Goal: Task Accomplishment & Management: Complete application form

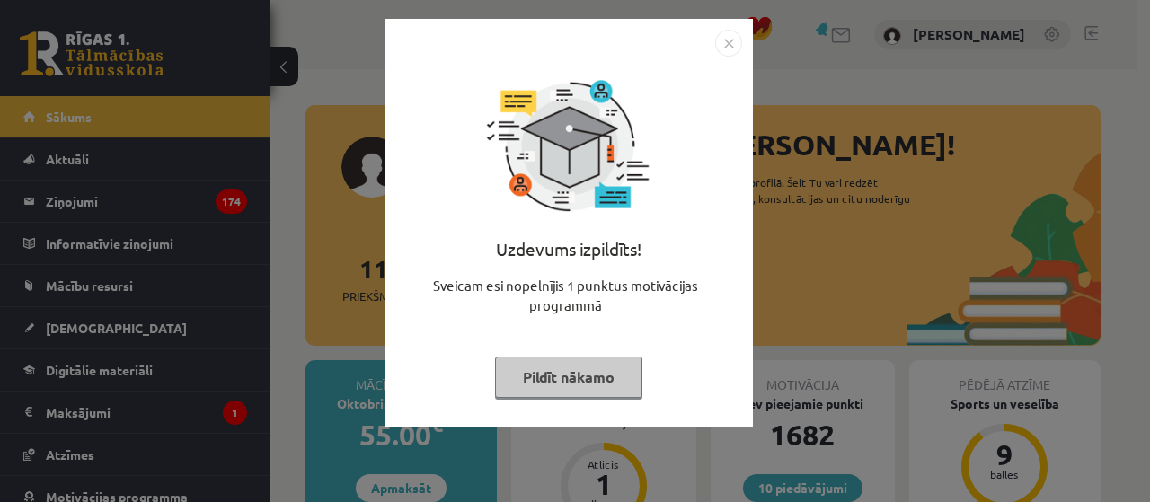
click at [724, 53] on img "Close" at bounding box center [728, 43] width 27 height 27
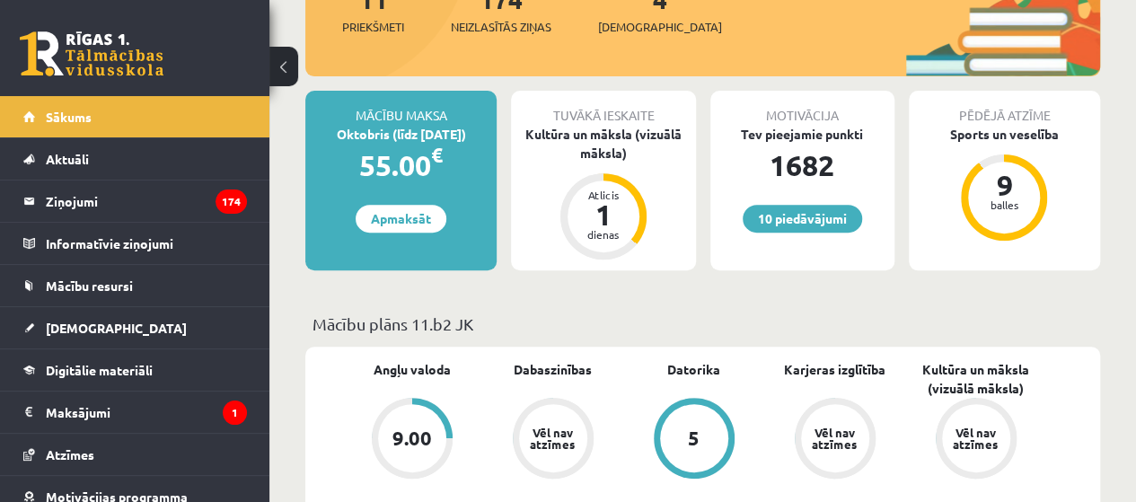
scroll to position [180, 0]
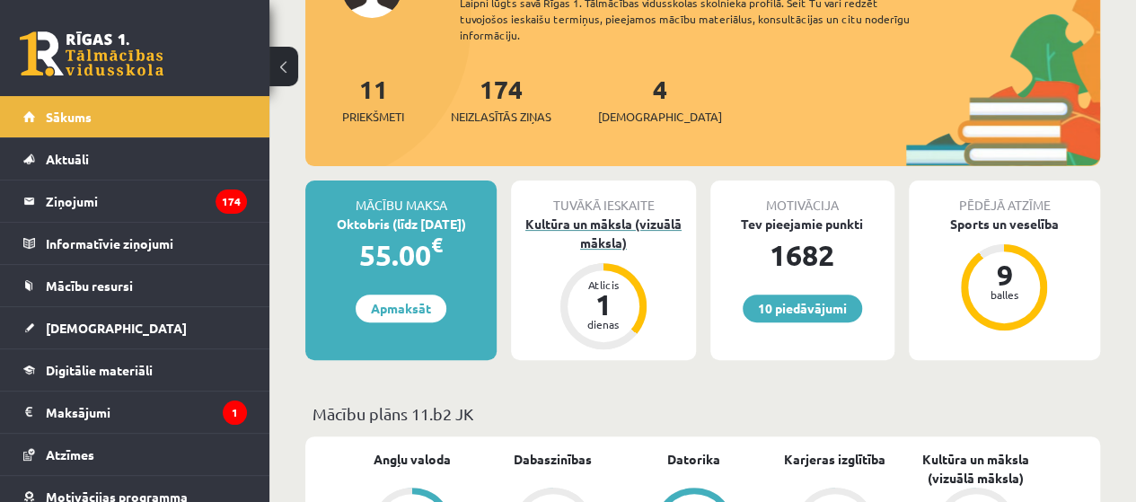
click at [591, 234] on div "Kultūra un māksla (vizuālā māksla)" at bounding box center [603, 234] width 184 height 38
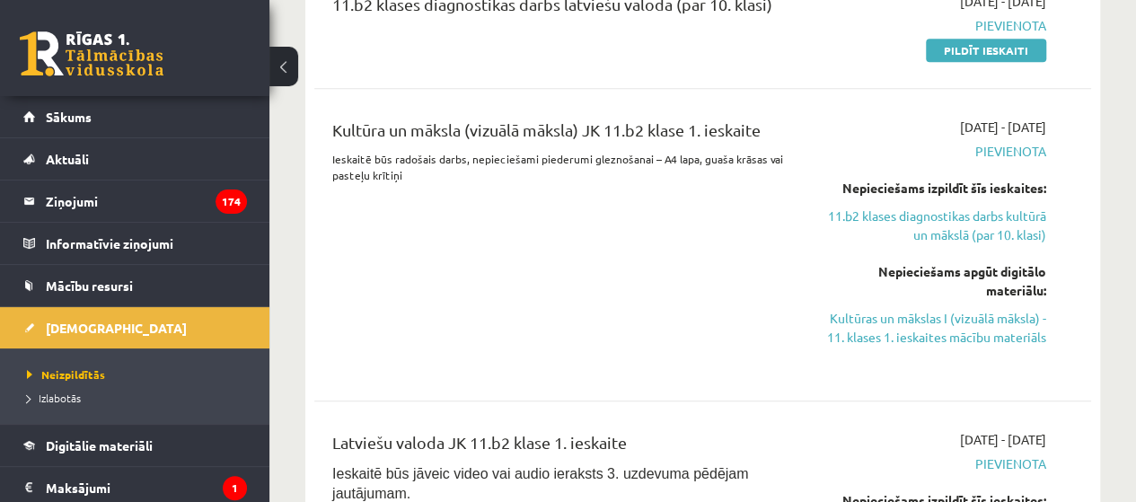
scroll to position [359, 0]
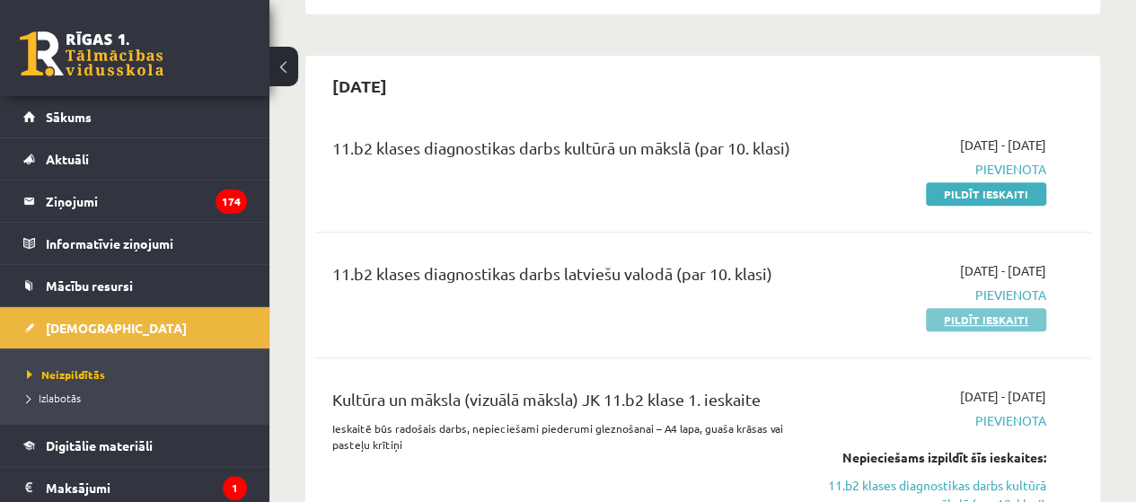
click at [943, 328] on link "Pildīt ieskaiti" at bounding box center [986, 319] width 120 height 23
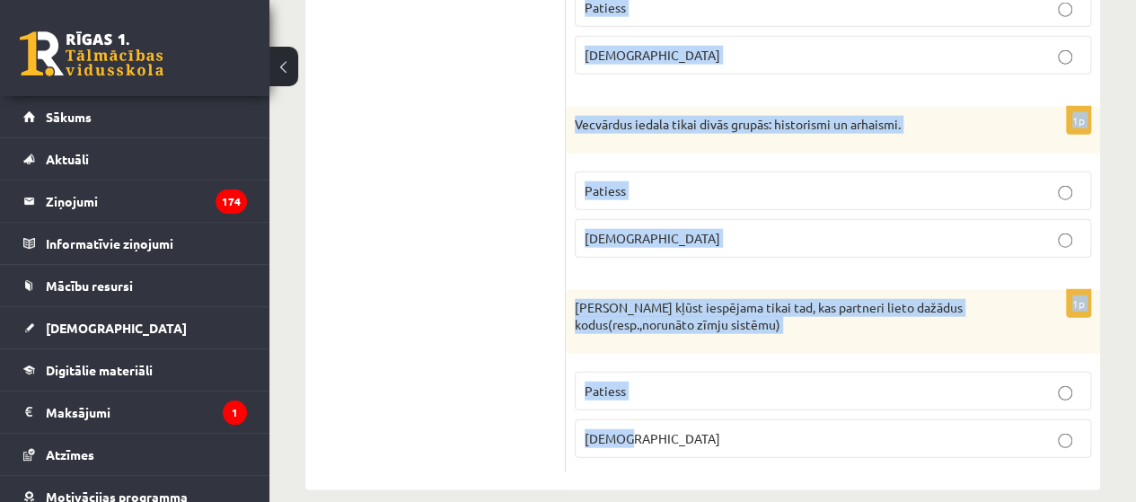
scroll to position [5531, 0]
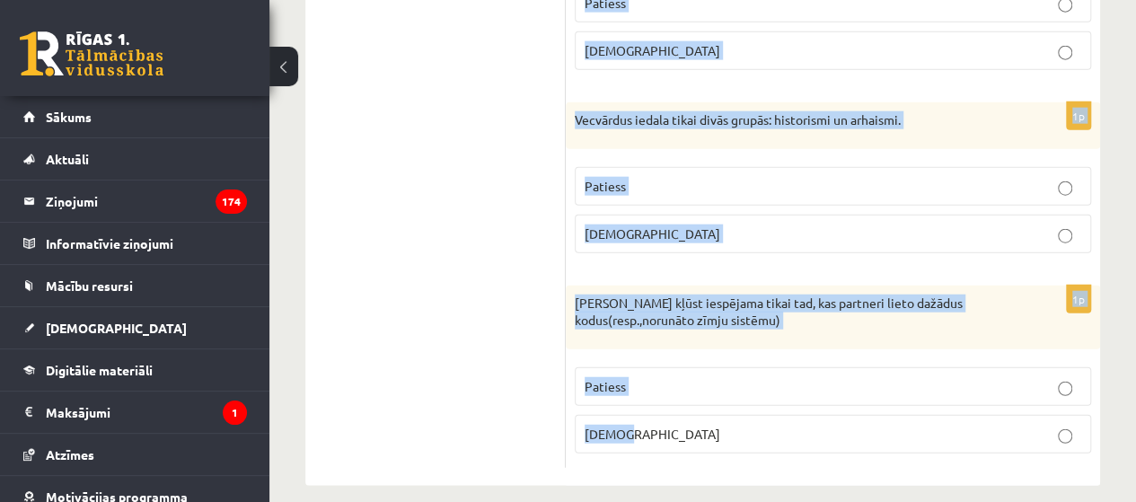
drag, startPoint x: 591, startPoint y: 64, endPoint x: 789, endPoint y: 500, distance: 479.1
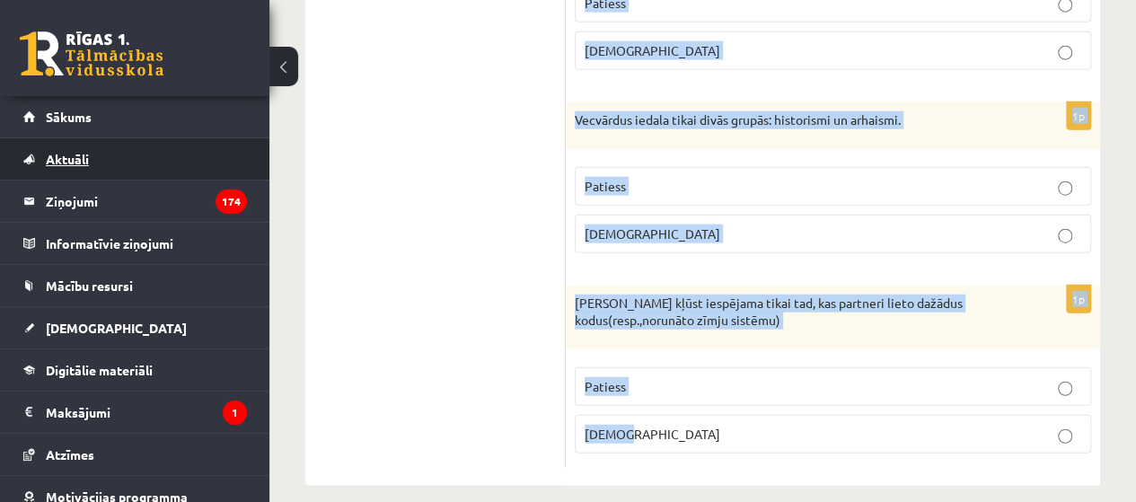
copy form "pgalvojums ir patiess vai nepatiess? 1p Publicistiskajam valodas stilam rakstur…"
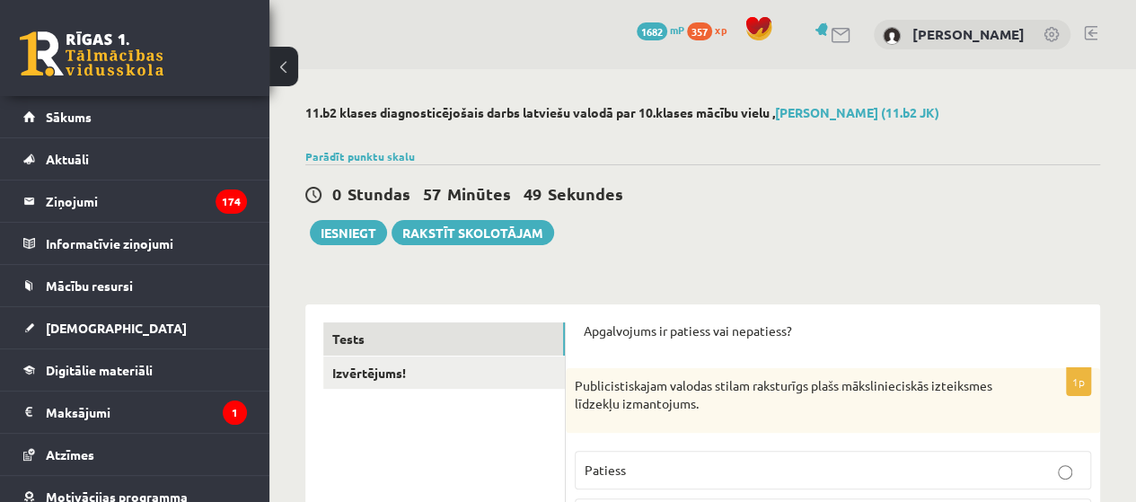
scroll to position [359, 0]
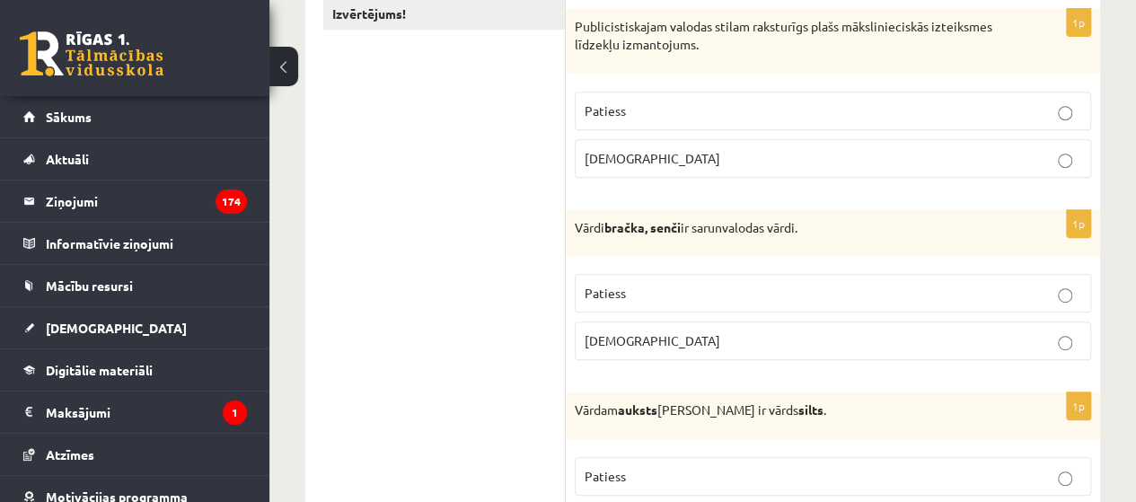
click at [659, 105] on p "Patiess" at bounding box center [833, 110] width 497 height 19
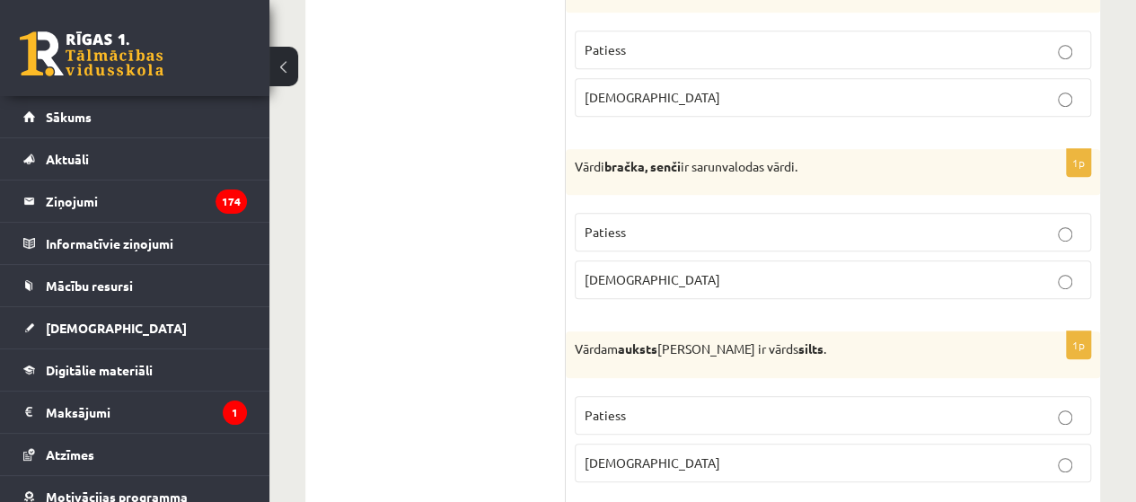
scroll to position [449, 0]
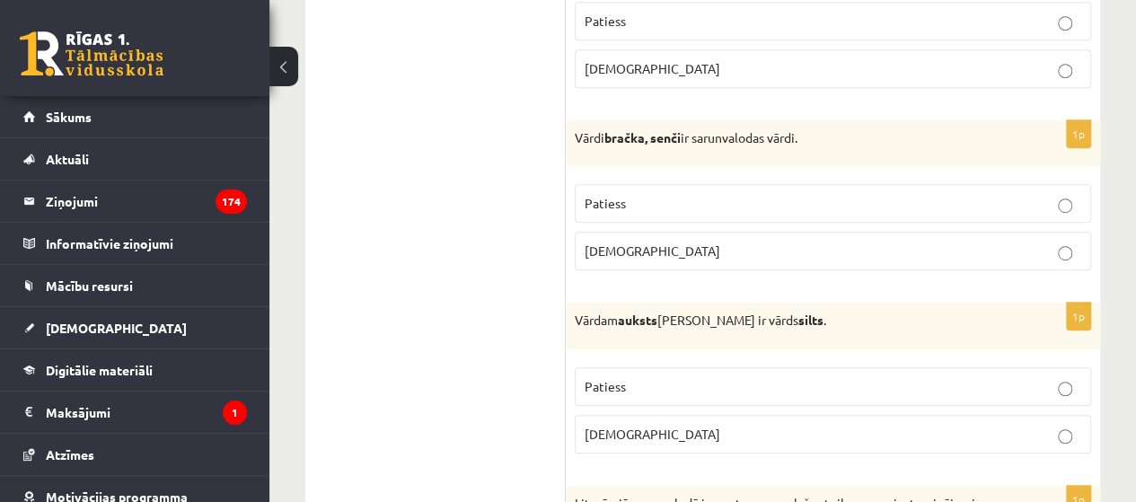
click at [631, 208] on p "Patiess" at bounding box center [833, 203] width 497 height 19
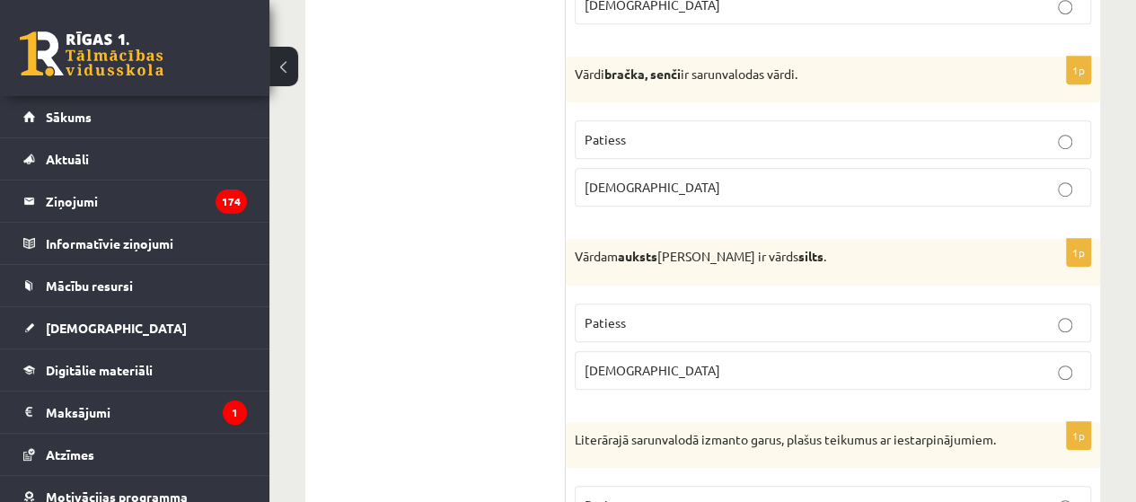
scroll to position [539, 0]
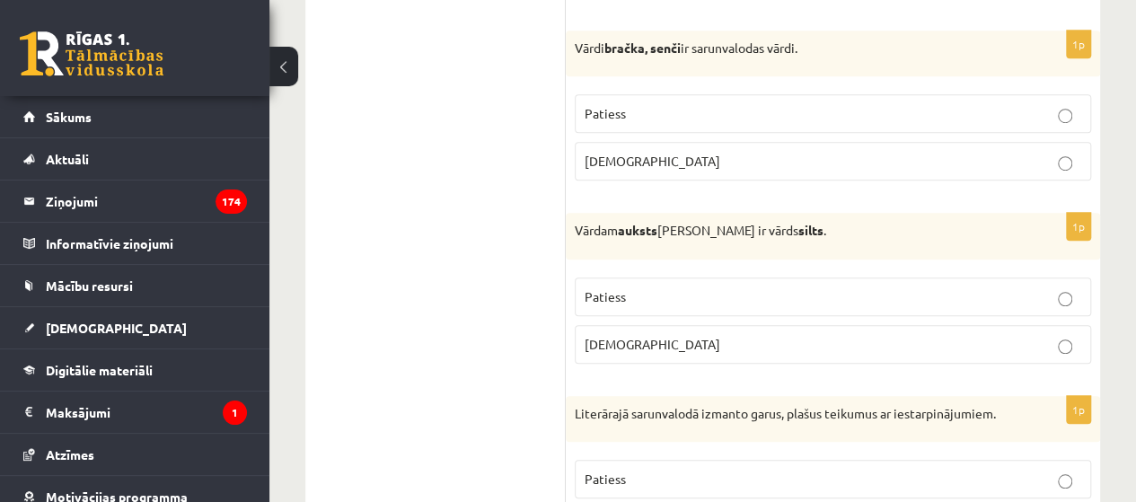
click at [685, 290] on p "Patiess" at bounding box center [833, 296] width 497 height 19
click at [655, 342] on p "Aplams" at bounding box center [833, 344] width 497 height 19
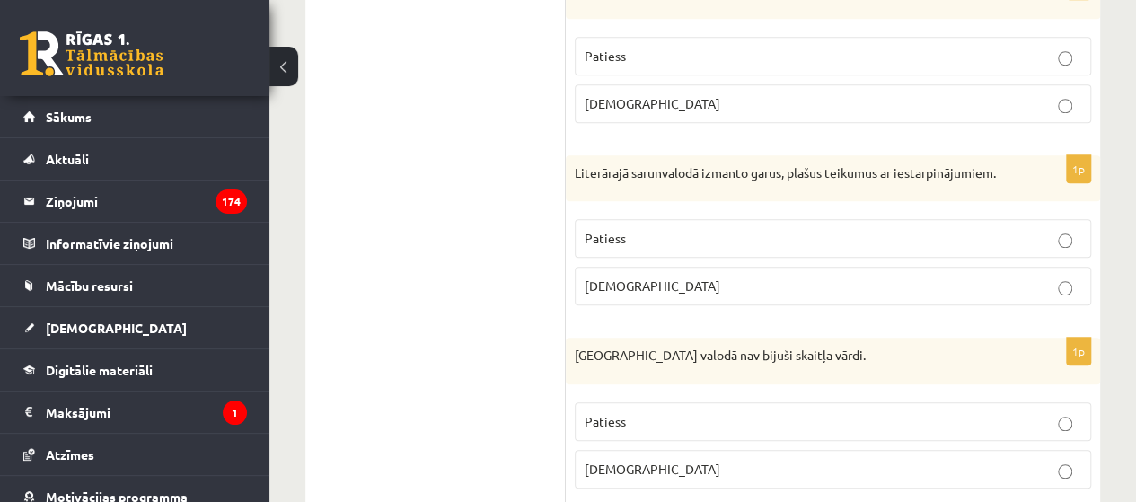
scroll to position [808, 0]
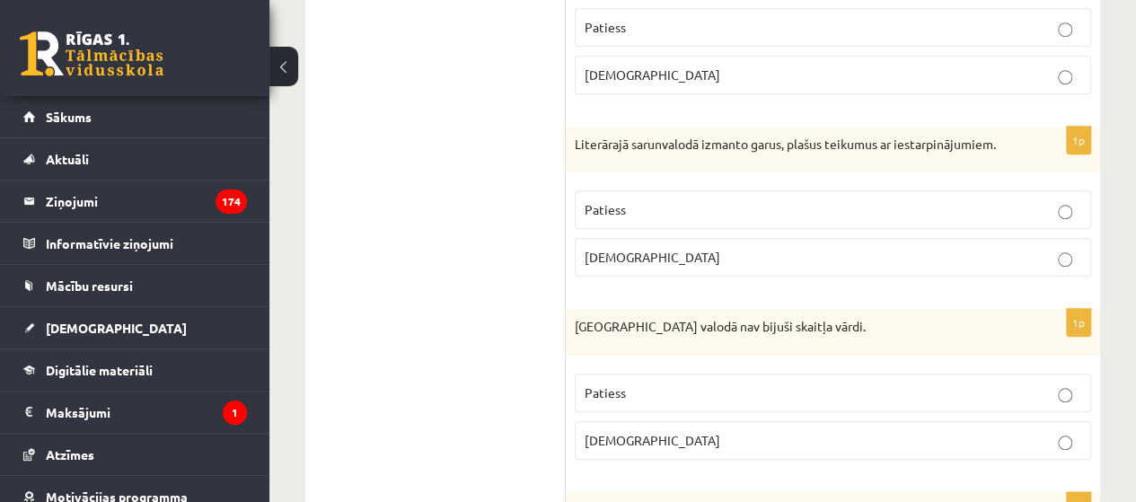
click at [692, 256] on p "Aplams" at bounding box center [833, 257] width 497 height 19
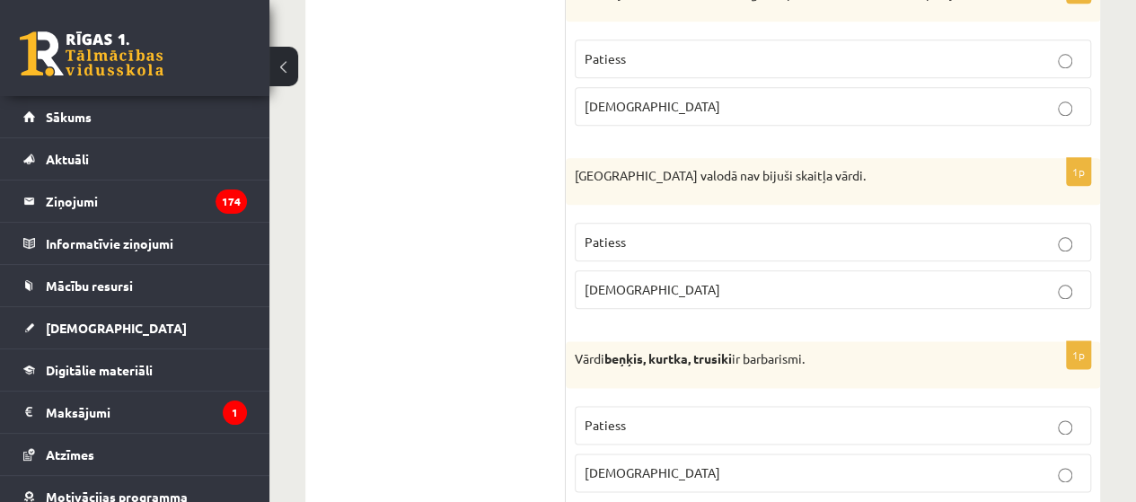
scroll to position [988, 0]
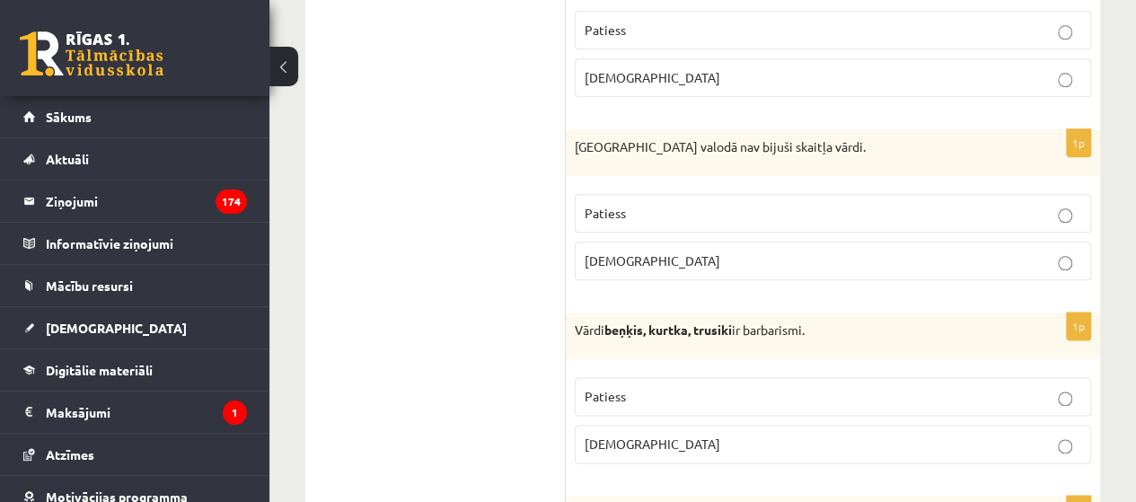
click at [751, 215] on p "Patiess" at bounding box center [833, 213] width 497 height 19
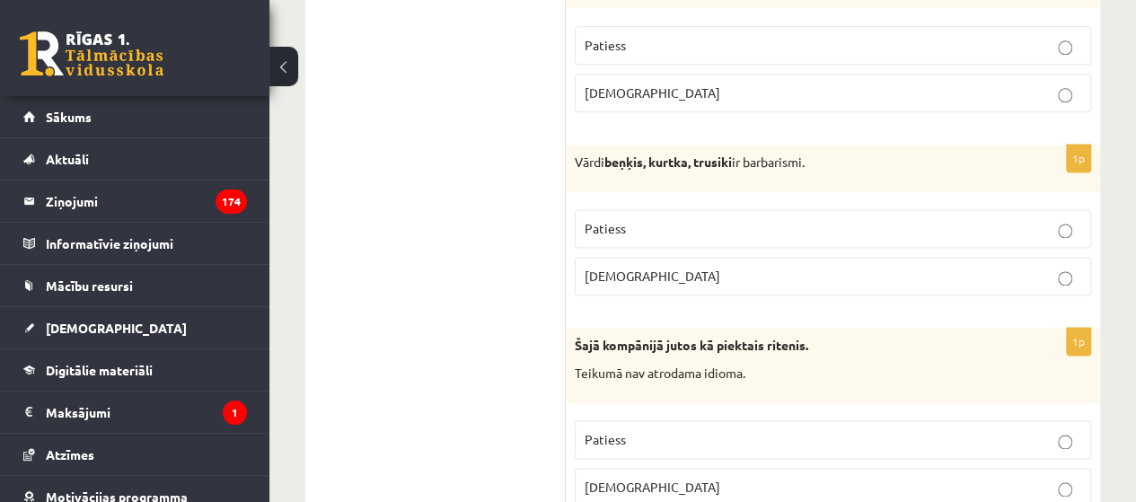
scroll to position [1168, 0]
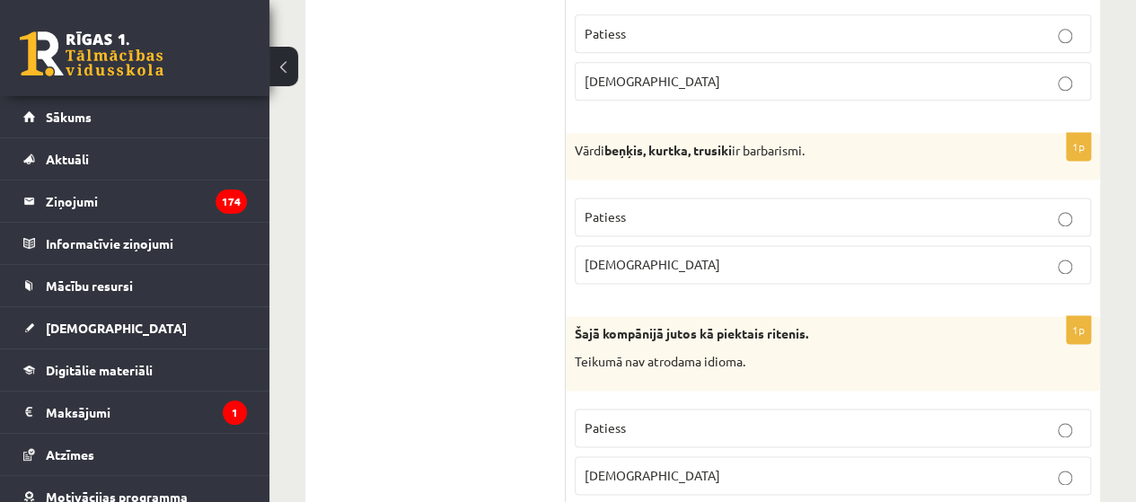
click at [643, 230] on fieldset "Patiess Aplams" at bounding box center [833, 239] width 516 height 101
click at [623, 208] on span "Patiess" at bounding box center [605, 216] width 41 height 16
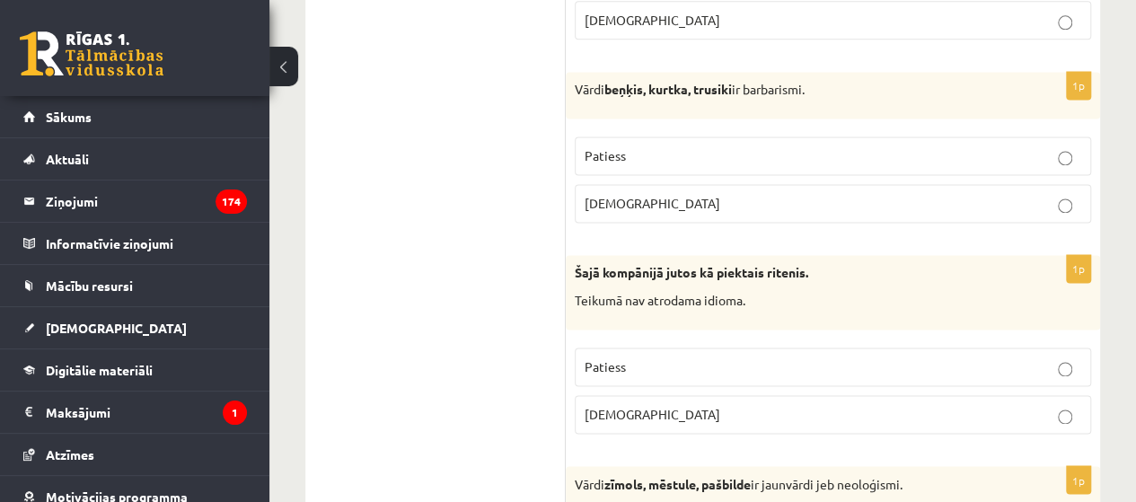
scroll to position [1257, 0]
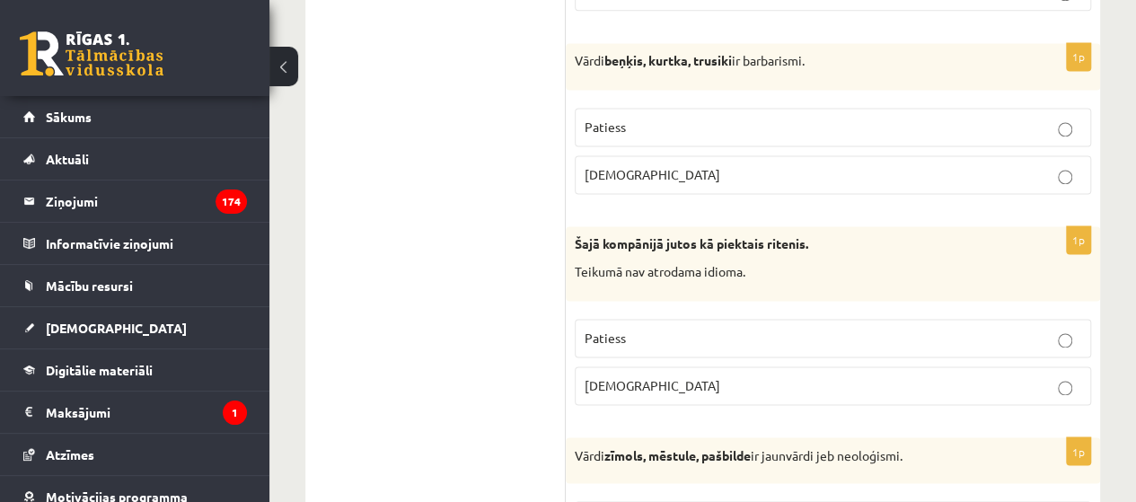
click at [624, 382] on span "Aplams" at bounding box center [653, 385] width 136 height 16
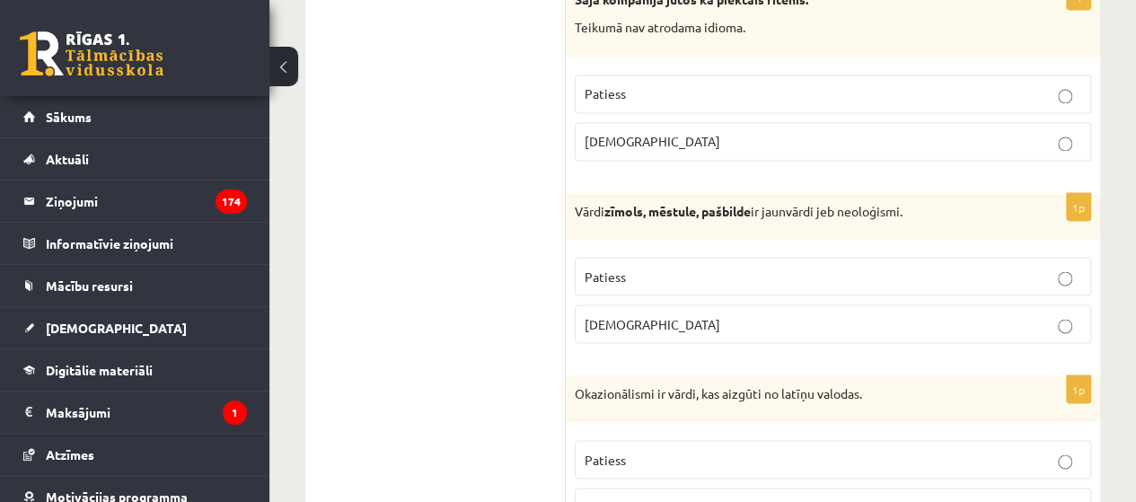
scroll to position [1527, 0]
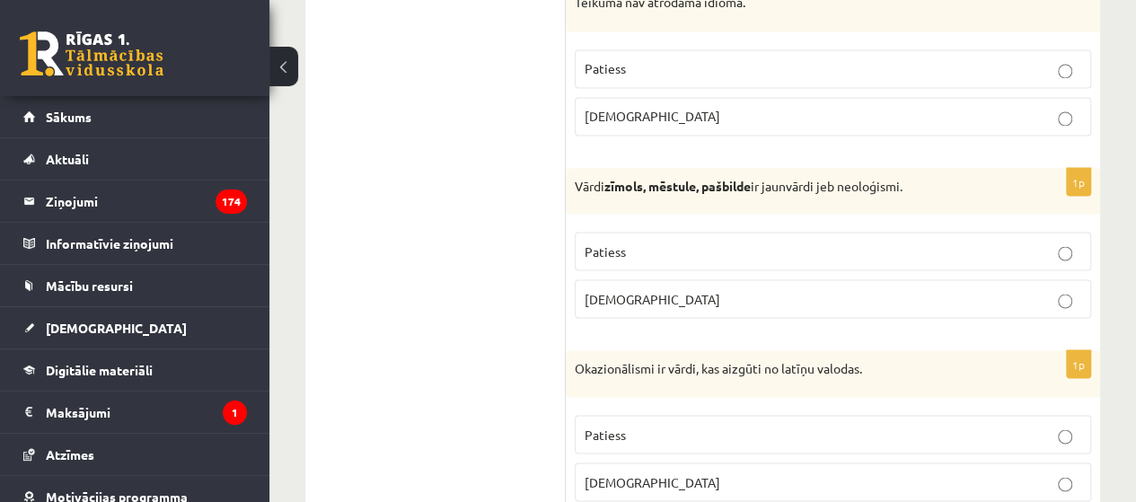
click at [684, 232] on label "Patiess" at bounding box center [833, 251] width 516 height 39
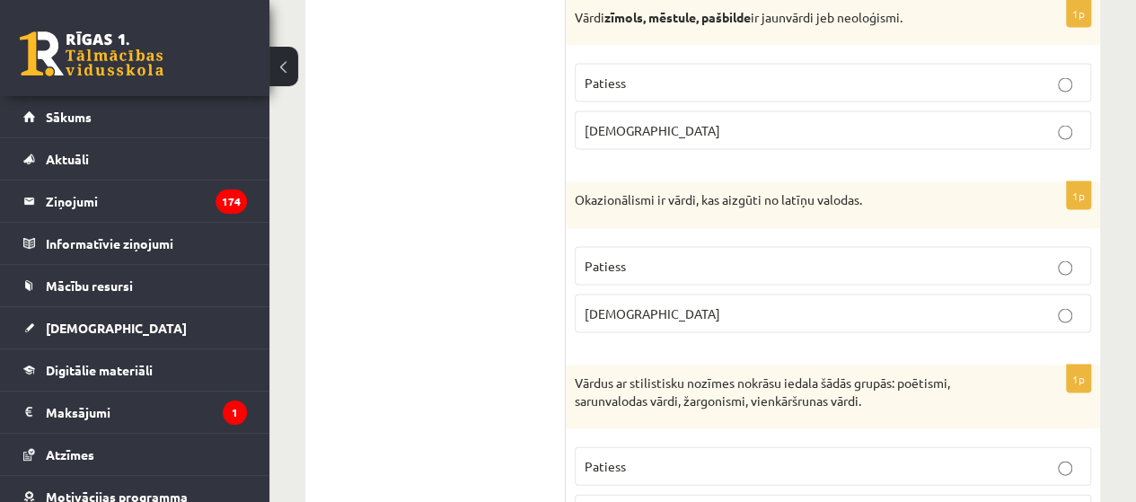
scroll to position [1706, 0]
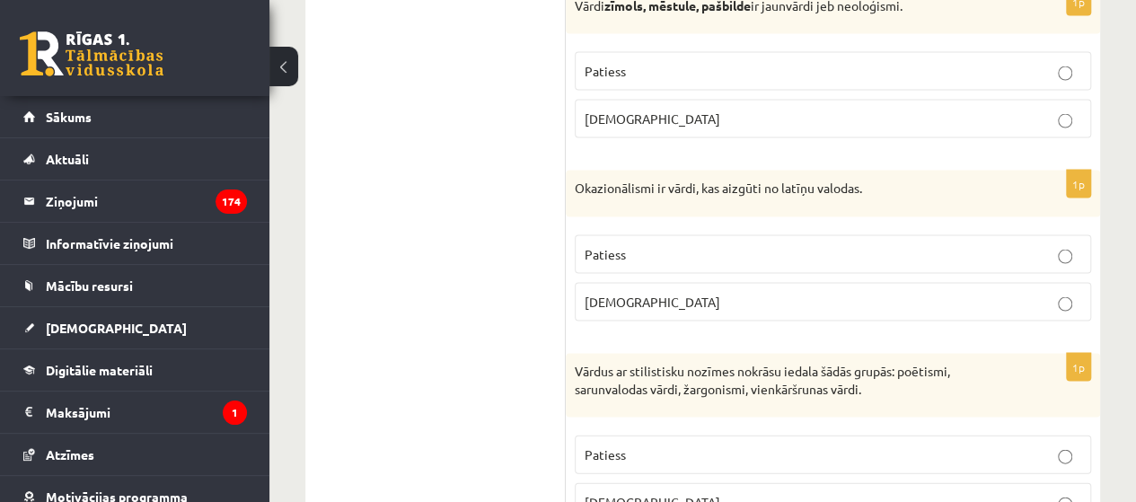
click at [613, 293] on p "Aplams" at bounding box center [833, 302] width 497 height 19
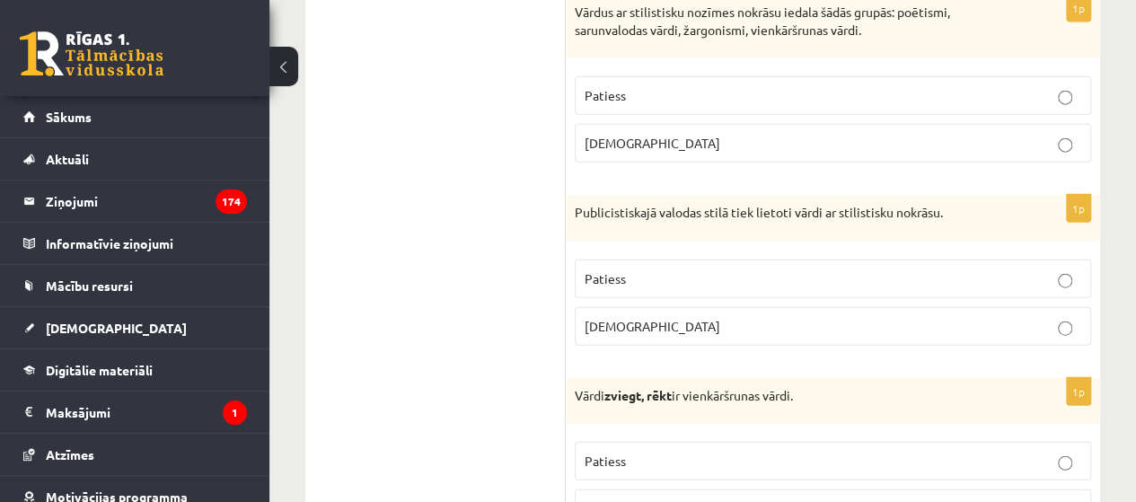
scroll to position [1976, 0]
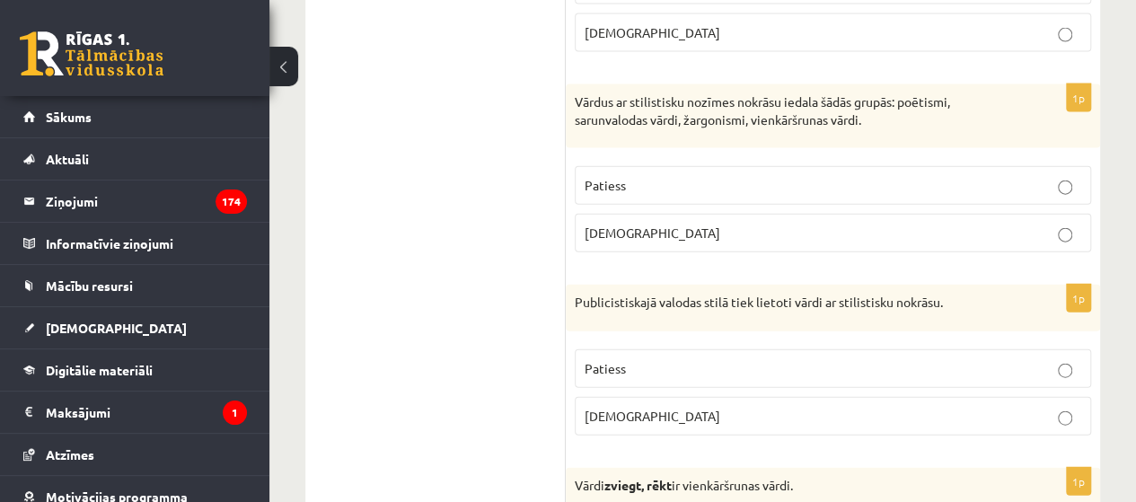
drag, startPoint x: 957, startPoint y: 299, endPoint x: 961, endPoint y: 285, distance: 15.1
click at [961, 285] on div "Publicistiskajā valodas stilā tiek lietoti vārdi ar stilistisku nokrāsu." at bounding box center [833, 308] width 534 height 47
click at [717, 187] on label "Patiess" at bounding box center [833, 185] width 516 height 39
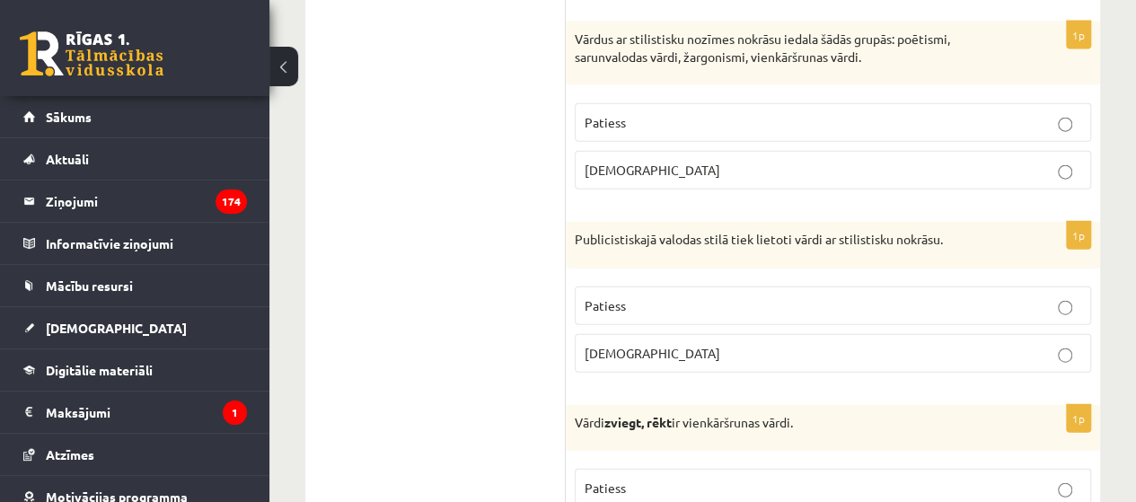
scroll to position [2156, 0]
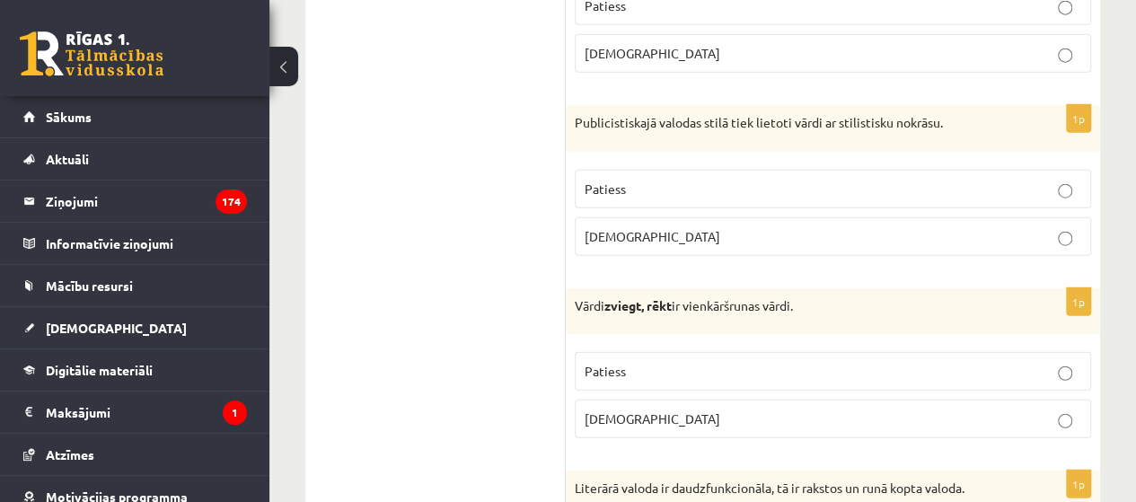
click at [654, 181] on p "Patiess" at bounding box center [833, 189] width 497 height 19
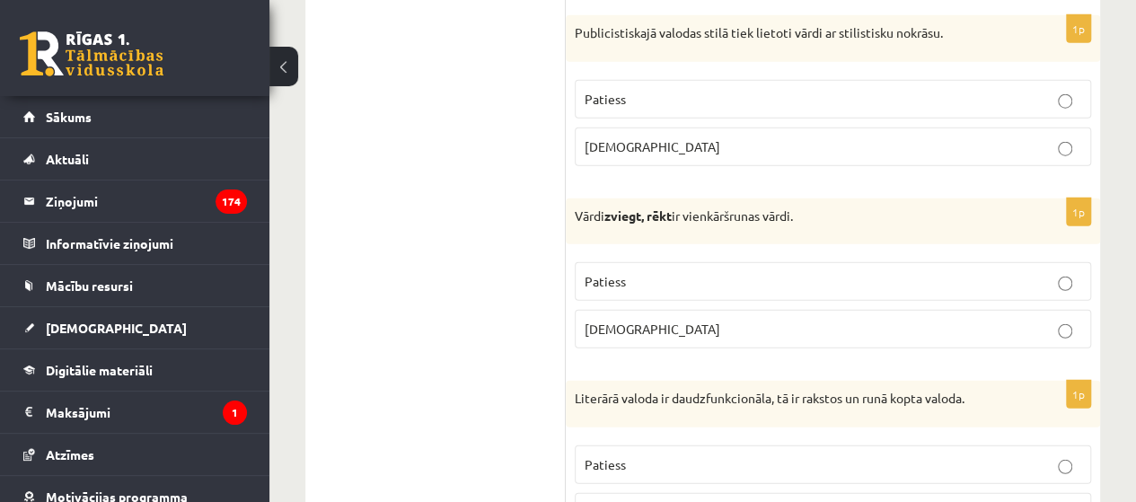
click at [659, 262] on label "Patiess" at bounding box center [833, 281] width 516 height 39
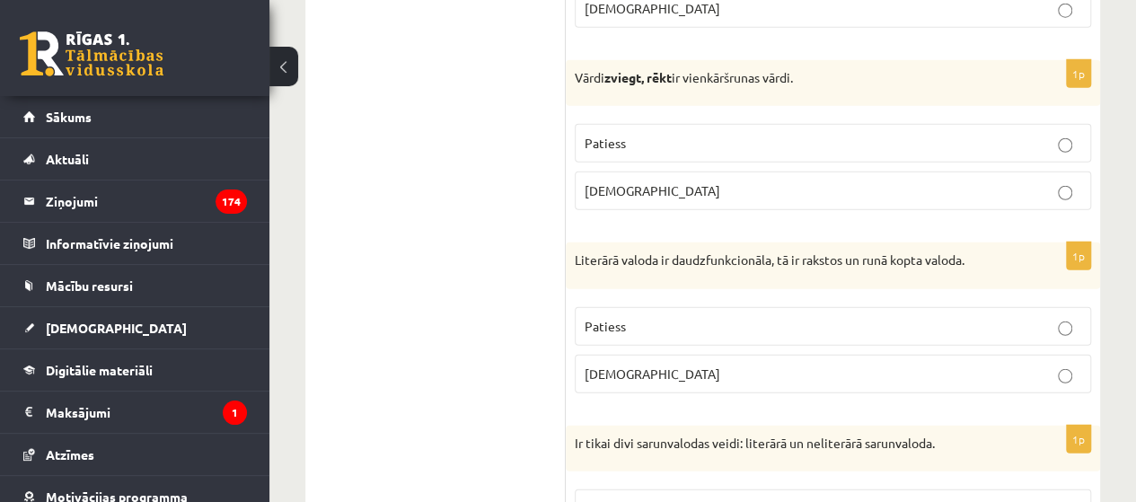
scroll to position [2425, 0]
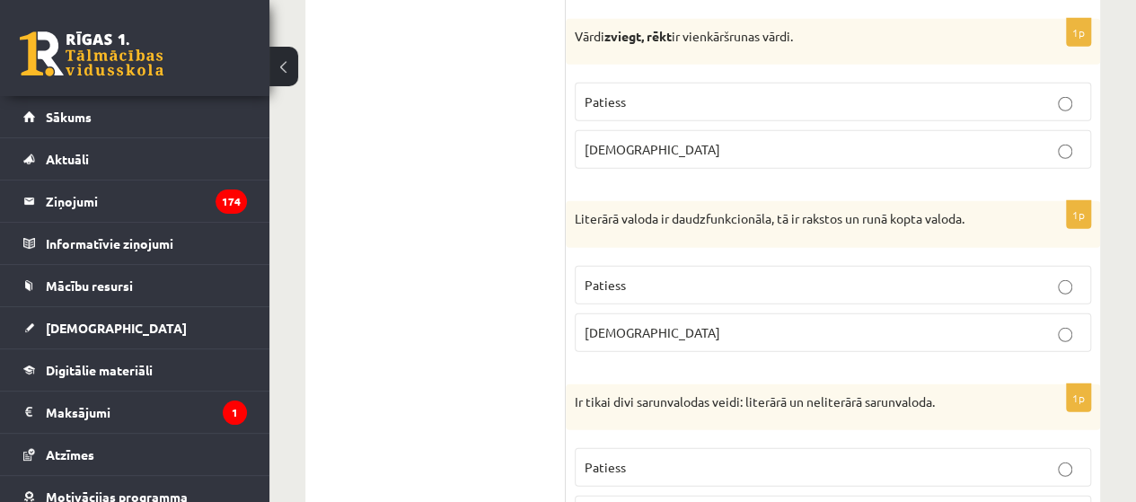
click at [711, 266] on label "Patiess" at bounding box center [833, 285] width 516 height 39
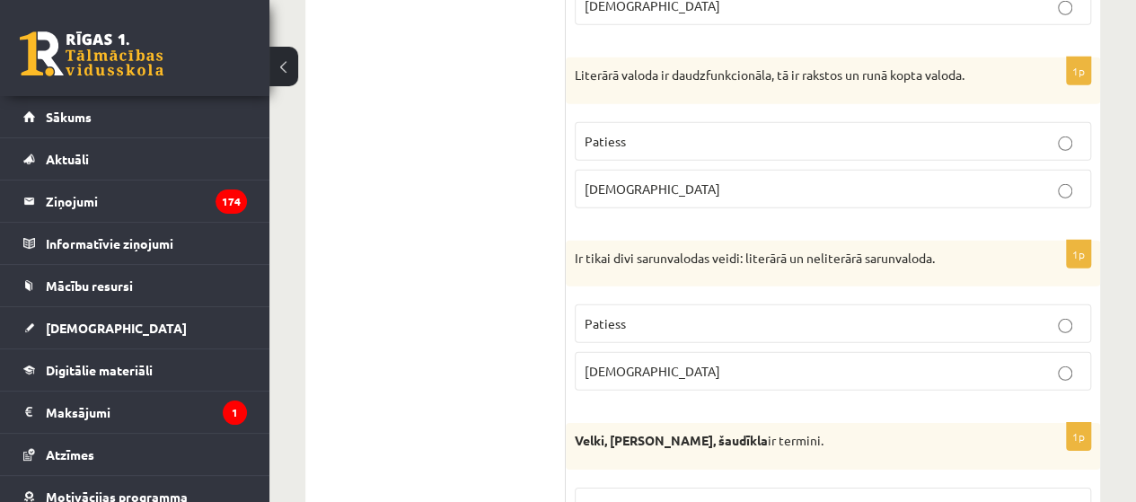
scroll to position [2605, 0]
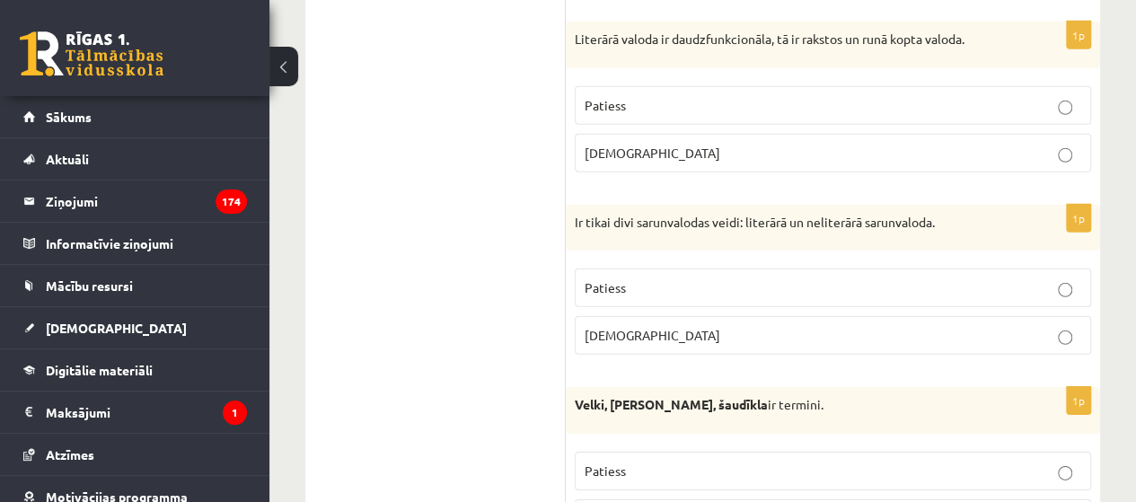
click at [632, 281] on label "Patiess" at bounding box center [833, 288] width 516 height 39
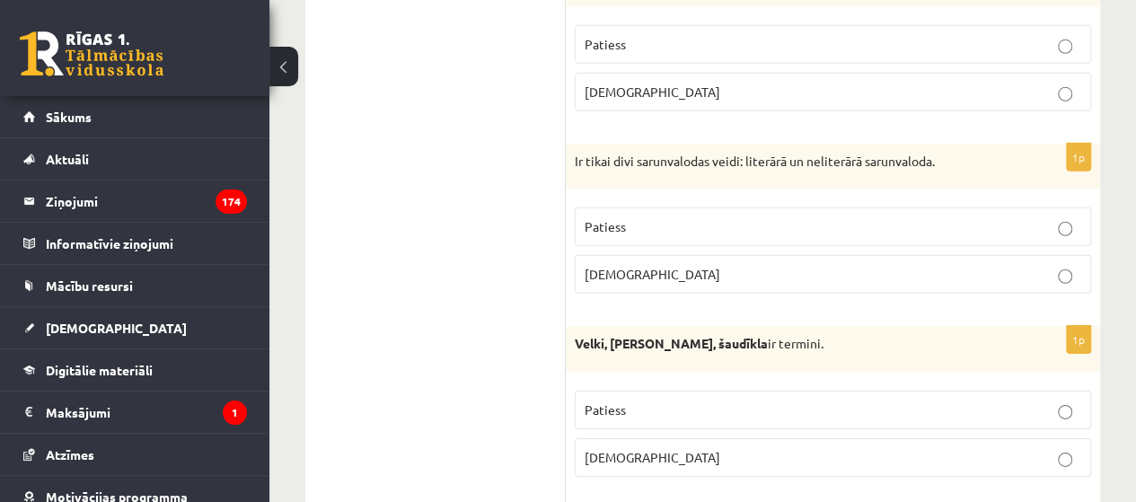
scroll to position [2694, 0]
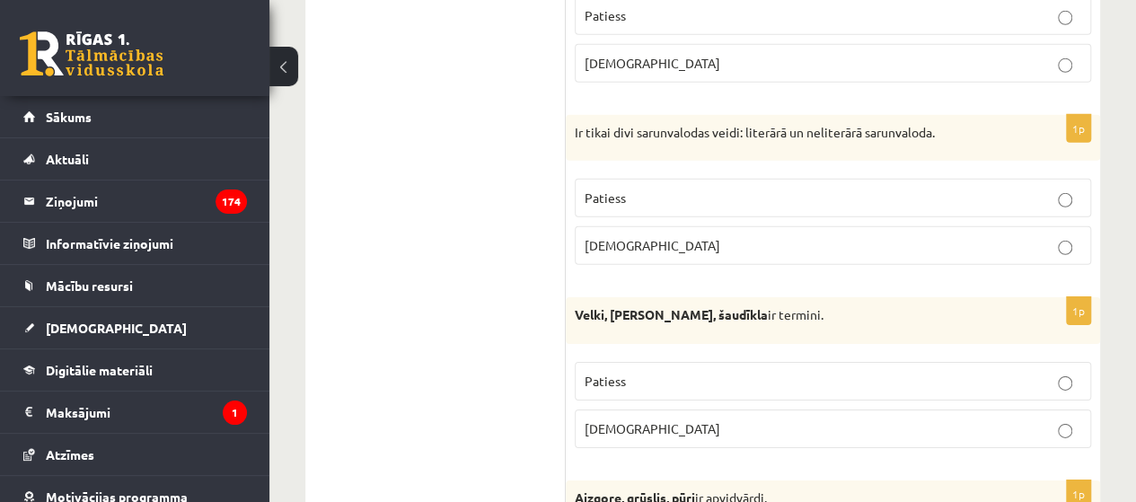
click at [618, 373] on span "Patiess" at bounding box center [605, 381] width 41 height 16
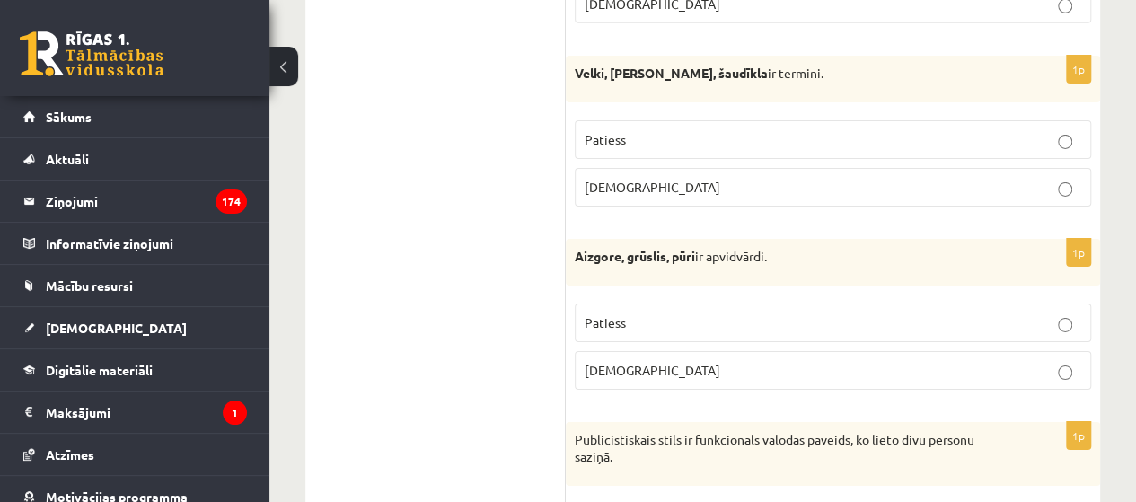
scroll to position [2964, 0]
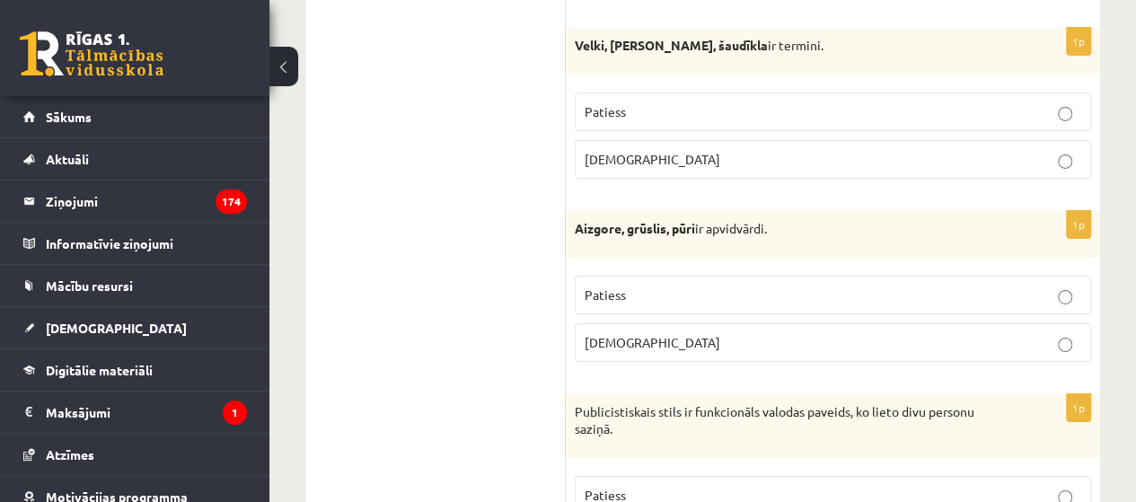
click at [702, 286] on p "Patiess" at bounding box center [833, 295] width 497 height 19
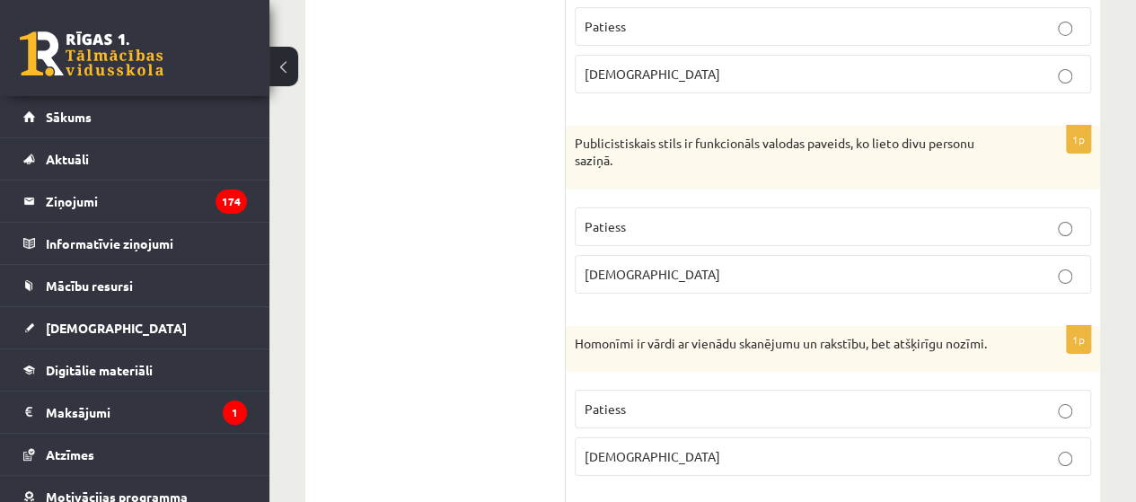
scroll to position [3233, 0]
click at [610, 265] on span "Aplams" at bounding box center [653, 273] width 136 height 16
click at [632, 399] on p "Patiess" at bounding box center [833, 408] width 497 height 19
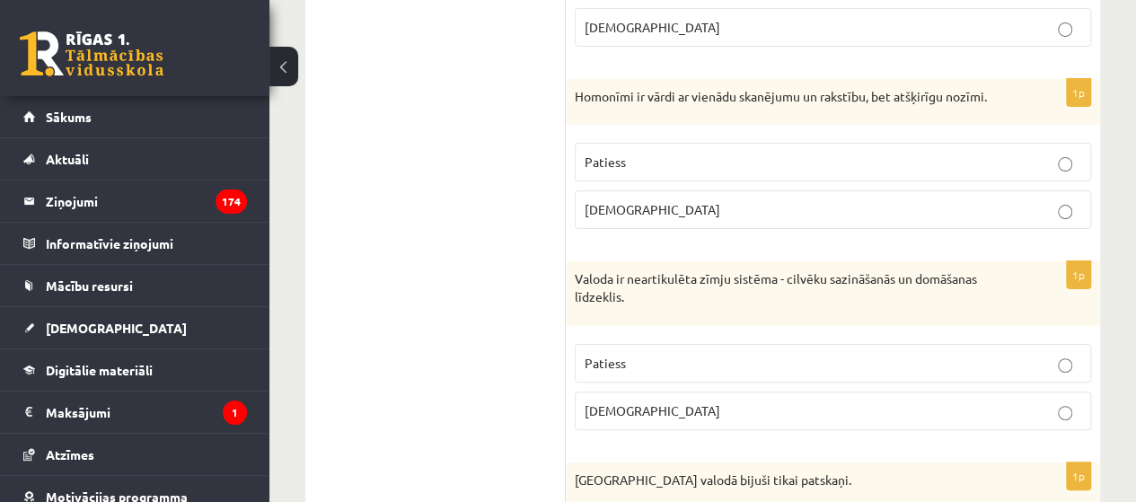
scroll to position [3503, 0]
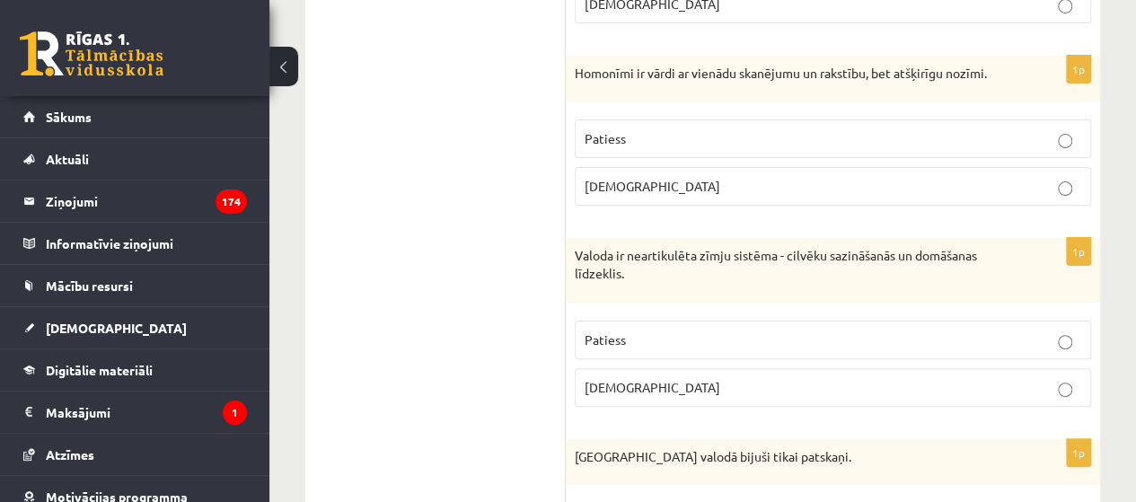
click at [618, 379] on span "Aplams" at bounding box center [653, 387] width 136 height 16
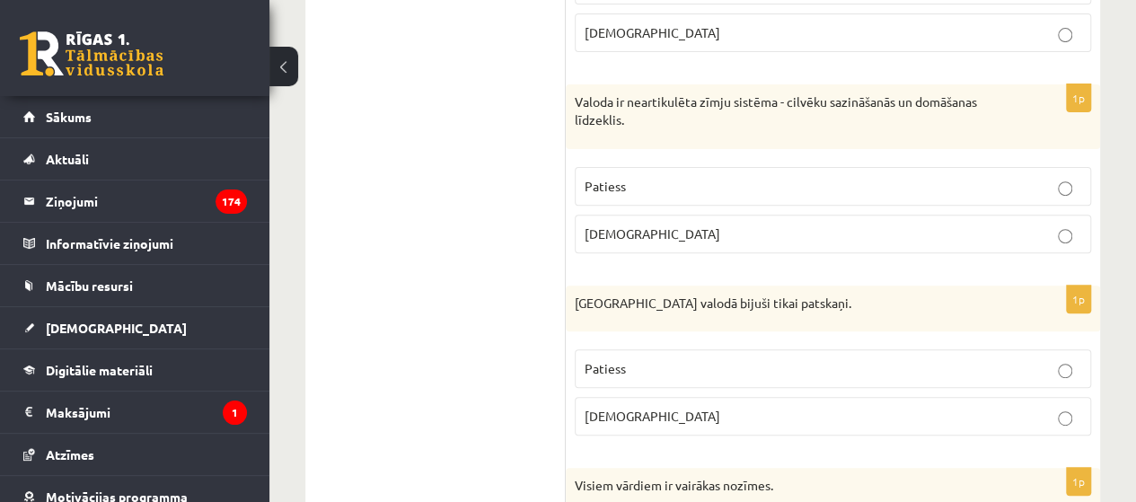
scroll to position [3772, 0]
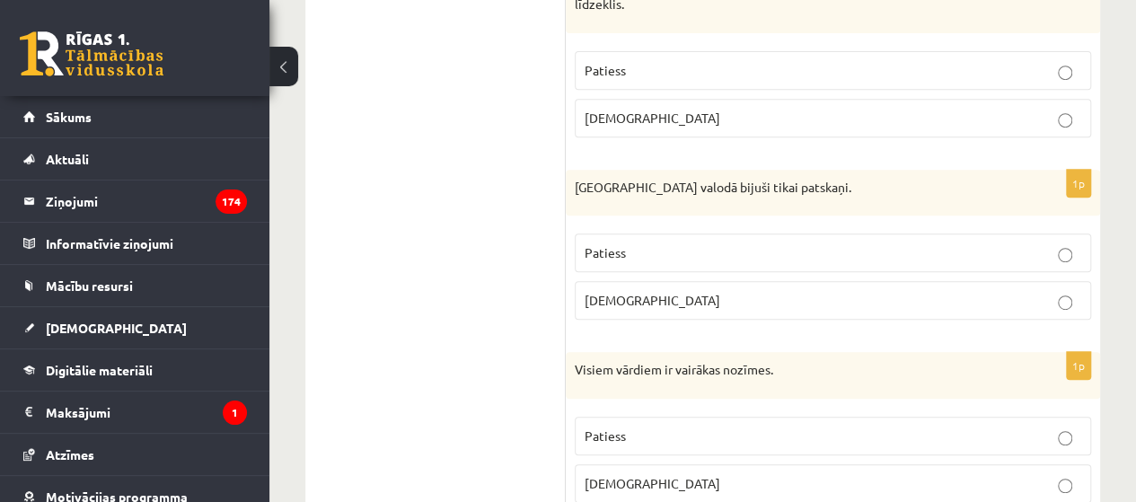
click at [667, 281] on label "Aplams" at bounding box center [833, 300] width 516 height 39
click at [634, 474] on p "Aplams" at bounding box center [833, 483] width 497 height 19
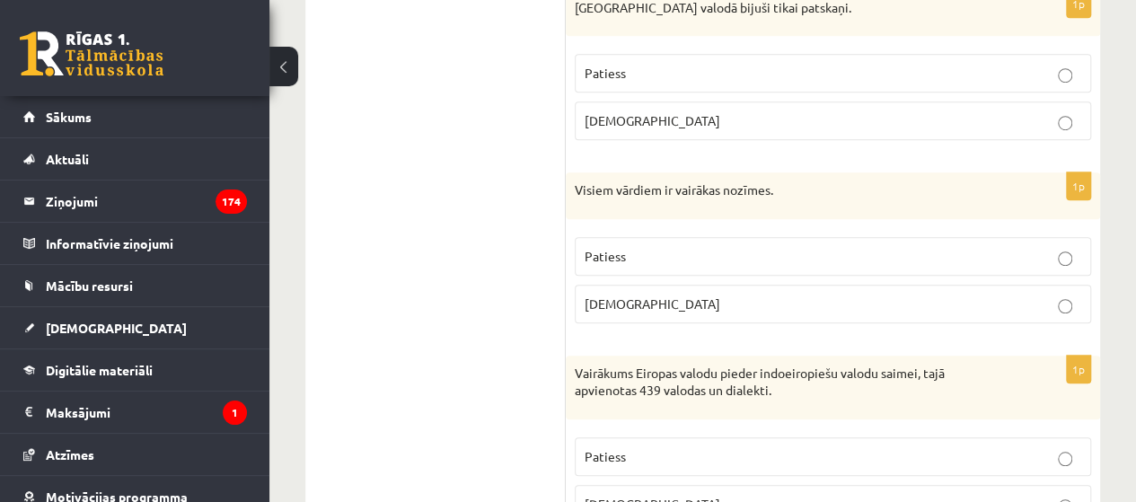
scroll to position [4131, 0]
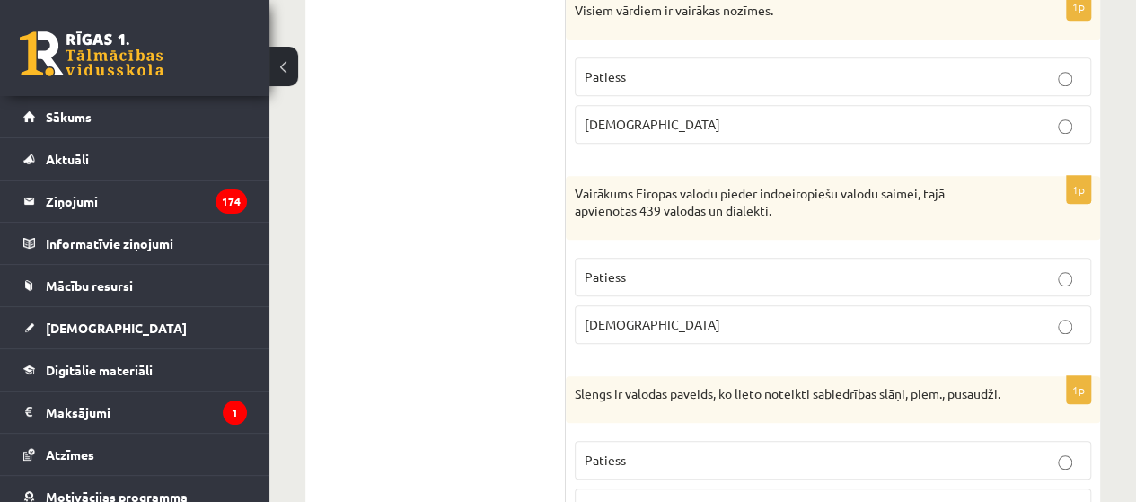
click at [646, 268] on p "Patiess" at bounding box center [833, 277] width 497 height 19
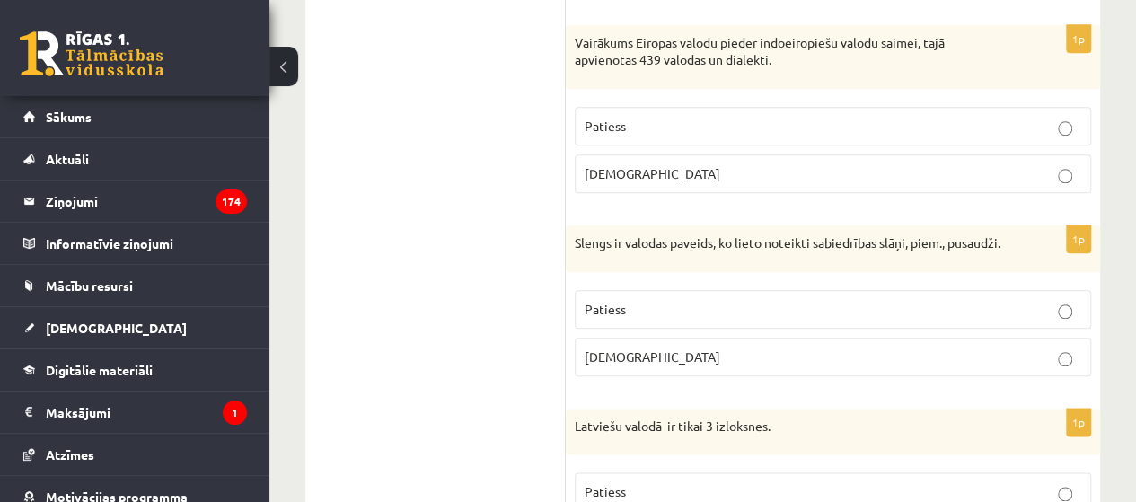
scroll to position [4311, 0]
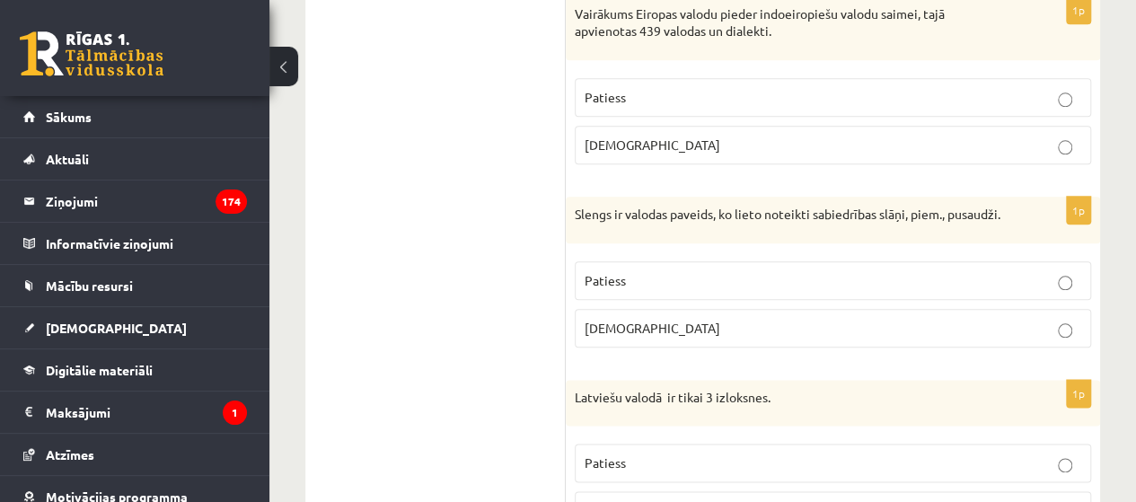
click at [615, 272] on span "Patiess" at bounding box center [605, 280] width 41 height 16
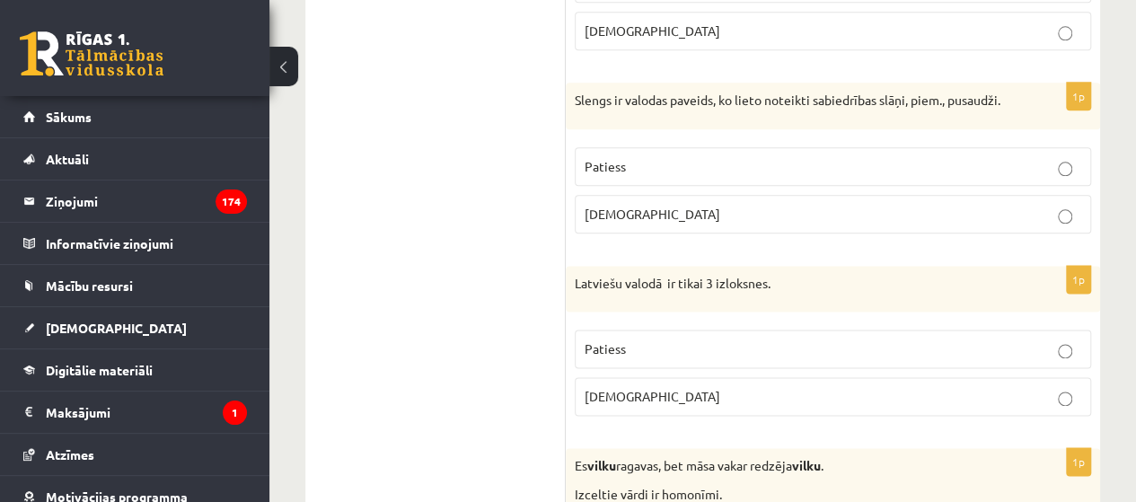
scroll to position [4491, 0]
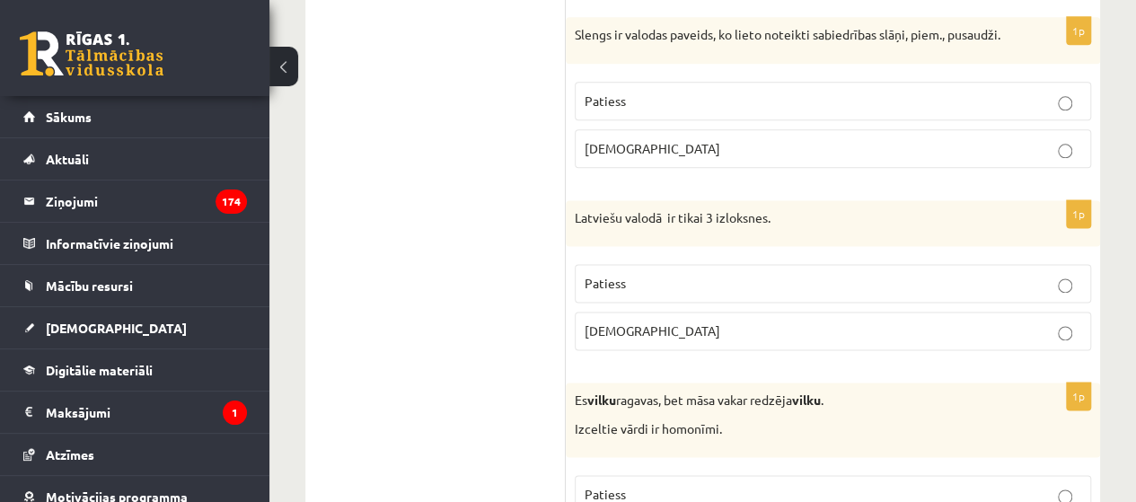
click at [652, 322] on p "Aplams" at bounding box center [833, 331] width 497 height 19
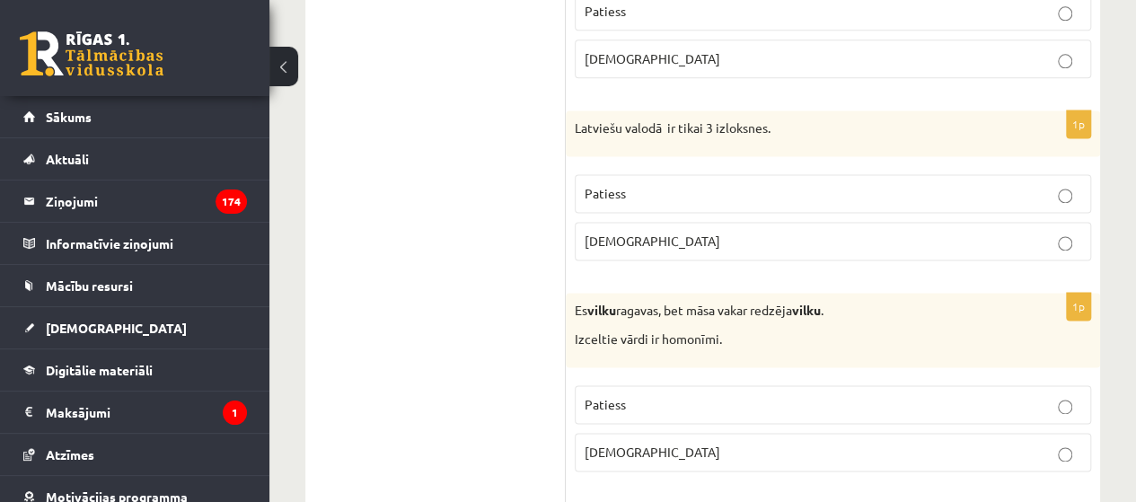
scroll to position [4670, 0]
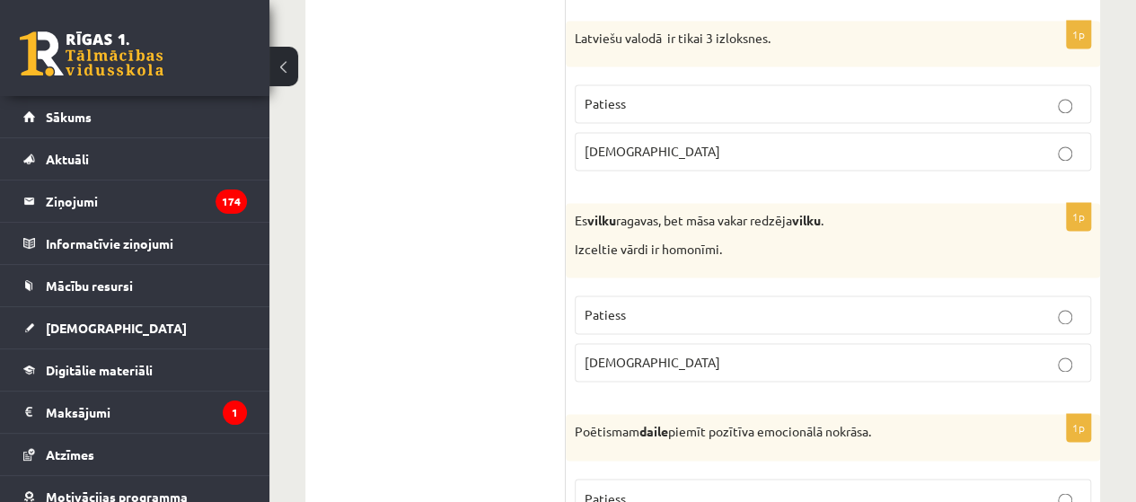
click at [628, 313] on label "Patiess" at bounding box center [833, 314] width 516 height 39
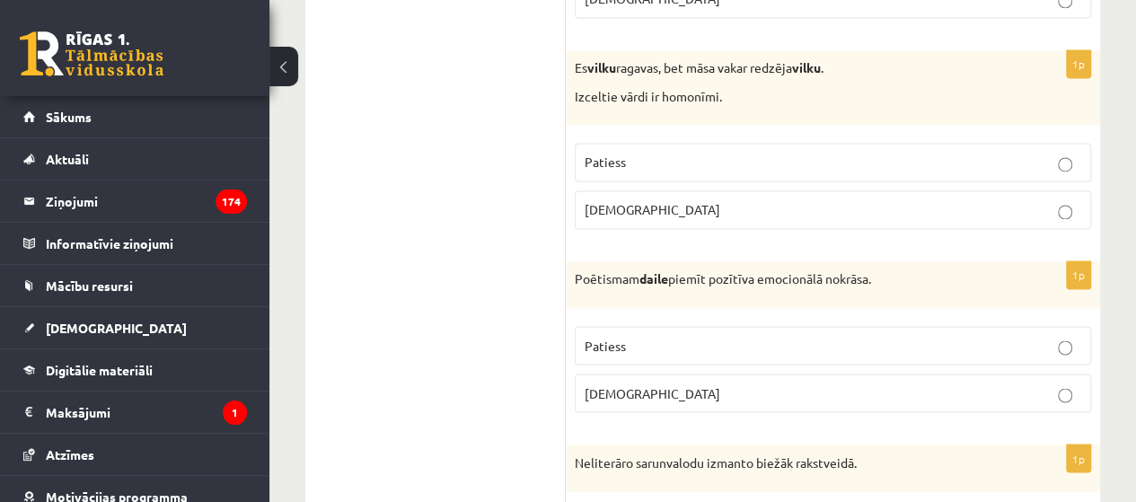
scroll to position [4850, 0]
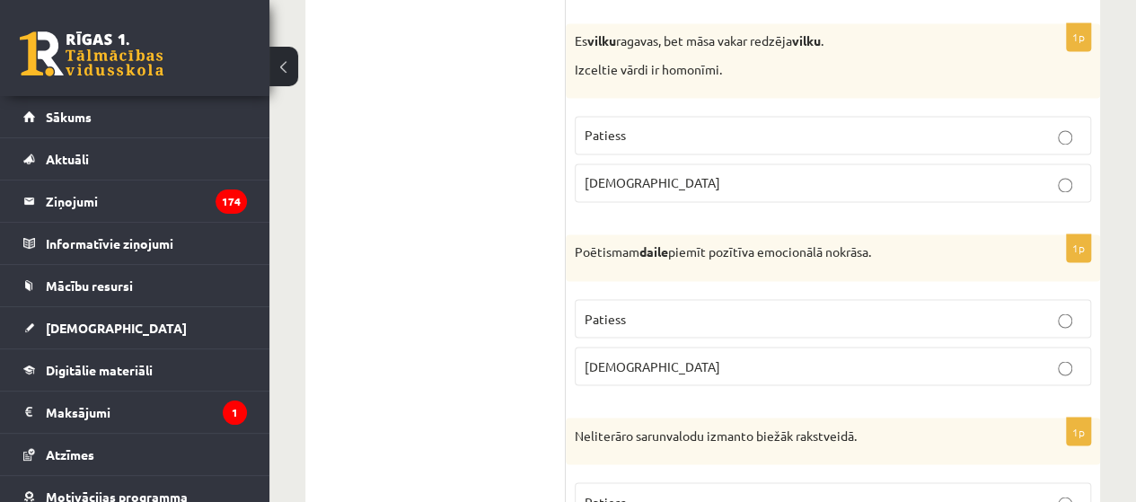
click at [592, 310] on span "Patiess" at bounding box center [605, 318] width 41 height 16
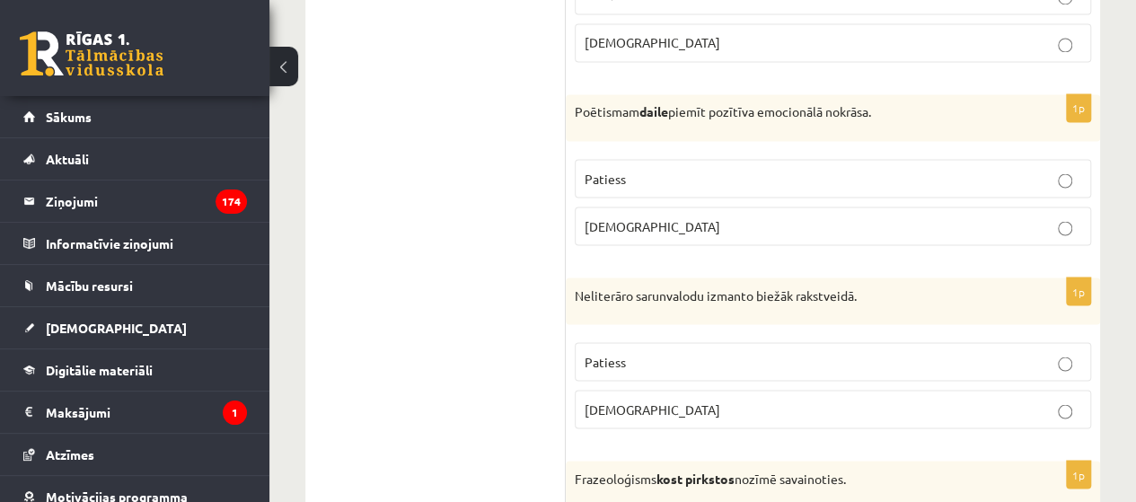
scroll to position [5030, 0]
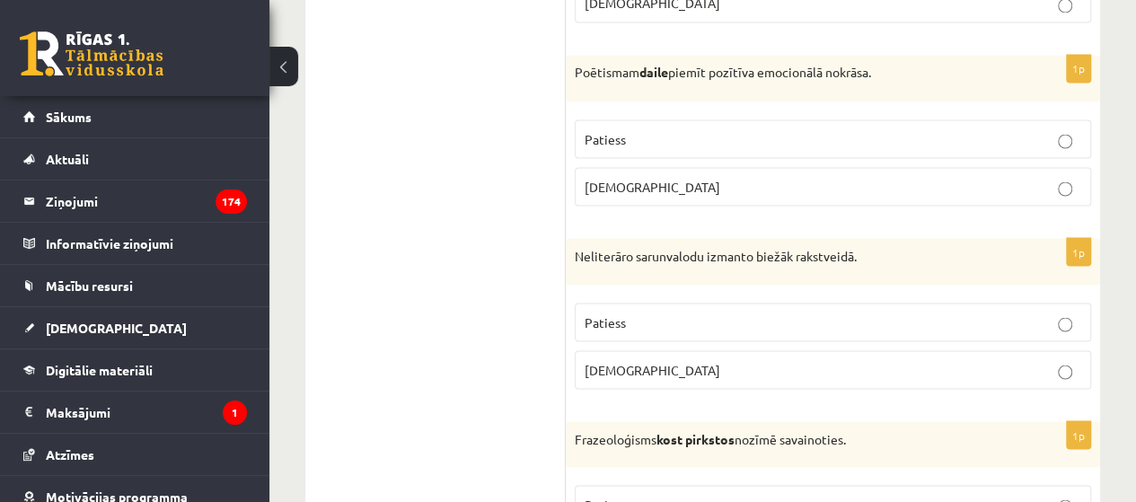
click at [626, 361] on span "Aplams" at bounding box center [653, 369] width 136 height 16
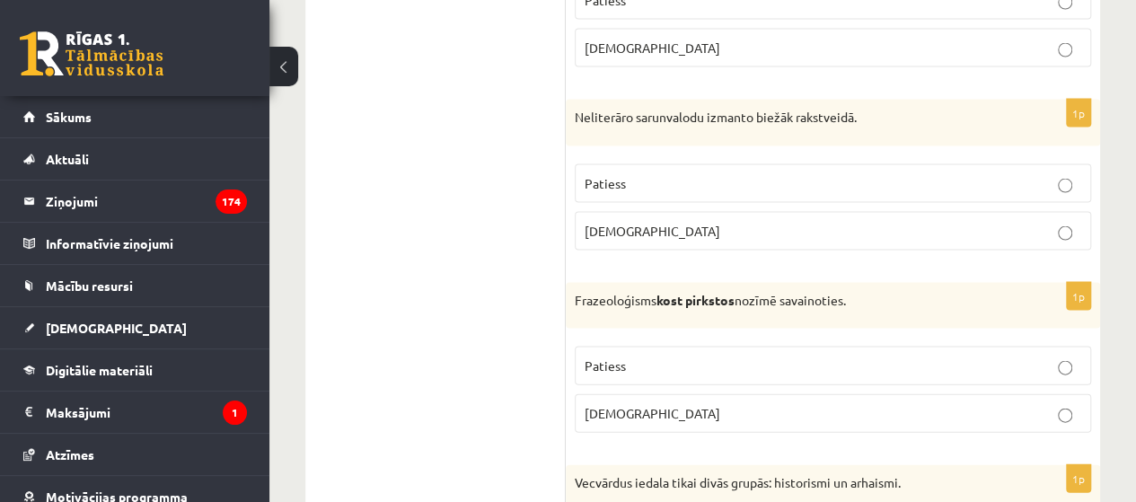
scroll to position [5209, 0]
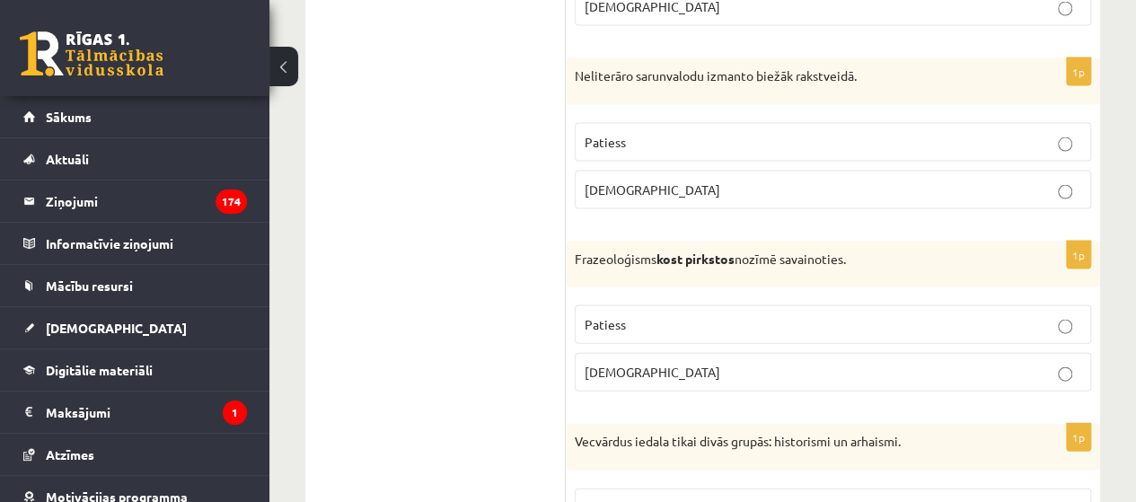
click at [638, 363] on p "Aplams" at bounding box center [833, 372] width 497 height 19
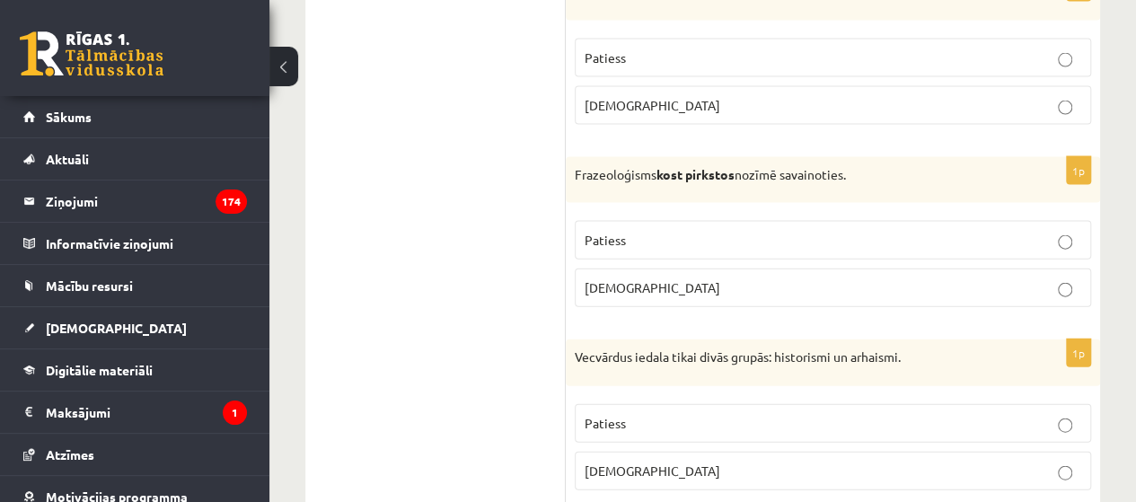
scroll to position [5389, 0]
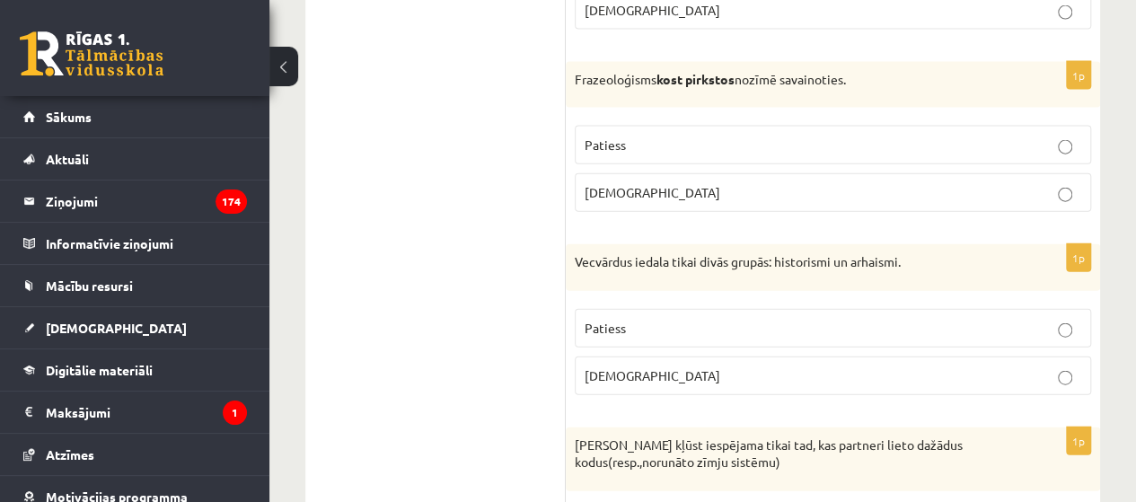
click at [596, 320] on span "Patiess" at bounding box center [605, 328] width 41 height 16
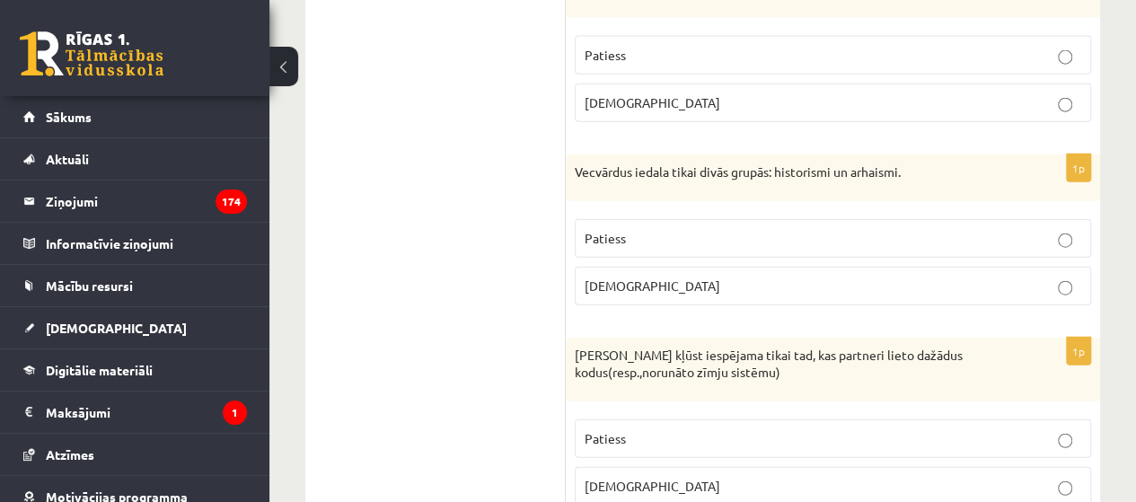
scroll to position [5531, 0]
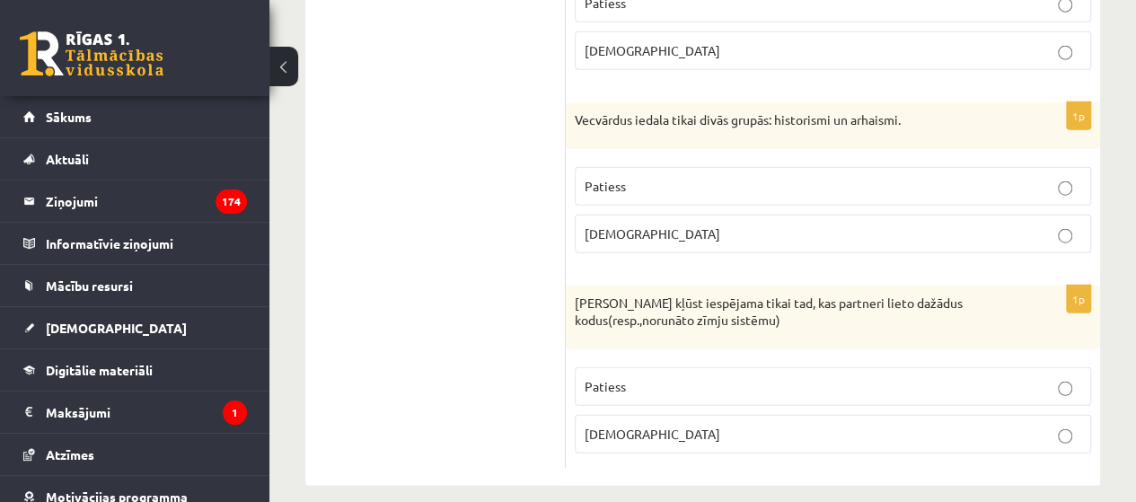
click at [659, 425] on p "Aplams" at bounding box center [833, 434] width 497 height 19
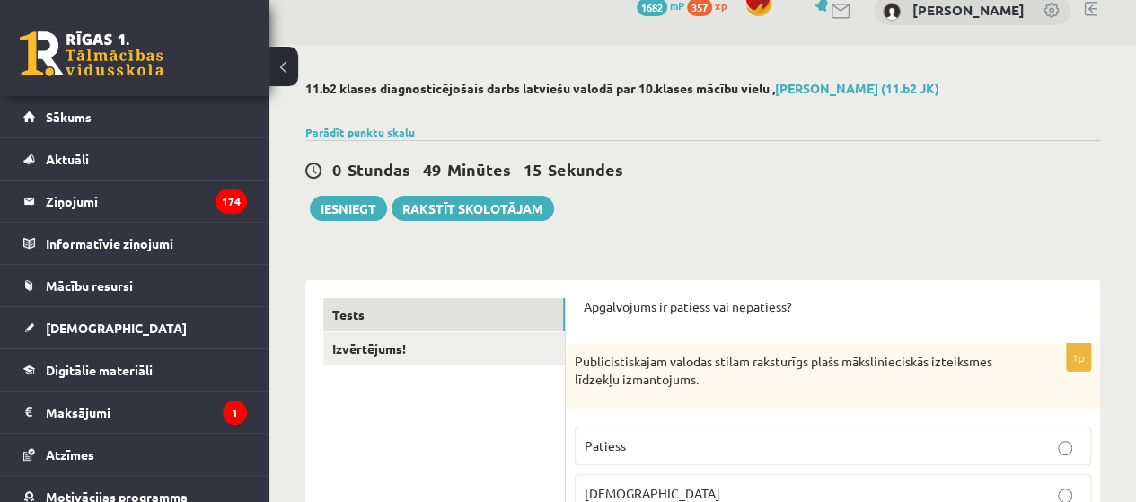
scroll to position [0, 0]
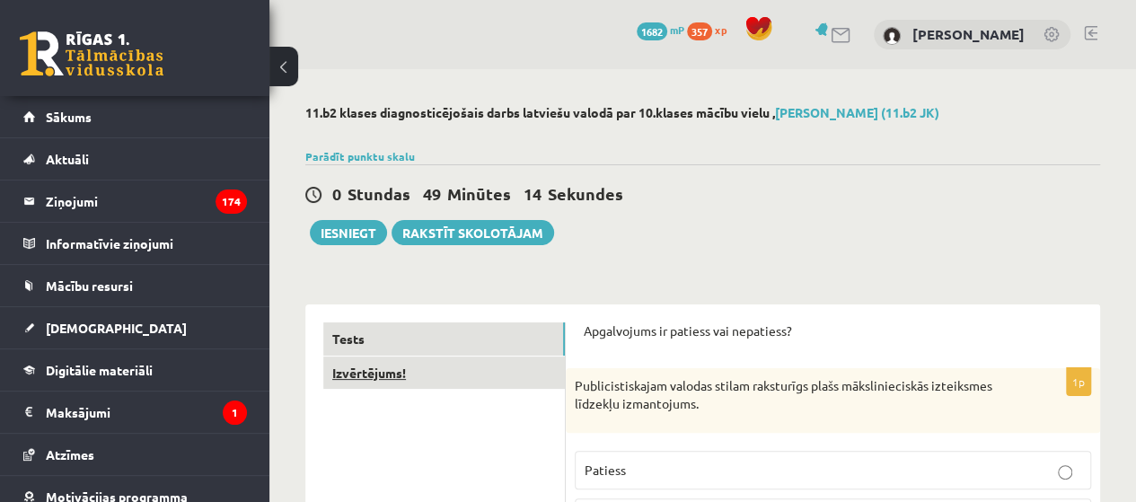
click at [396, 378] on link "Izvērtējums!" at bounding box center [444, 373] width 242 height 33
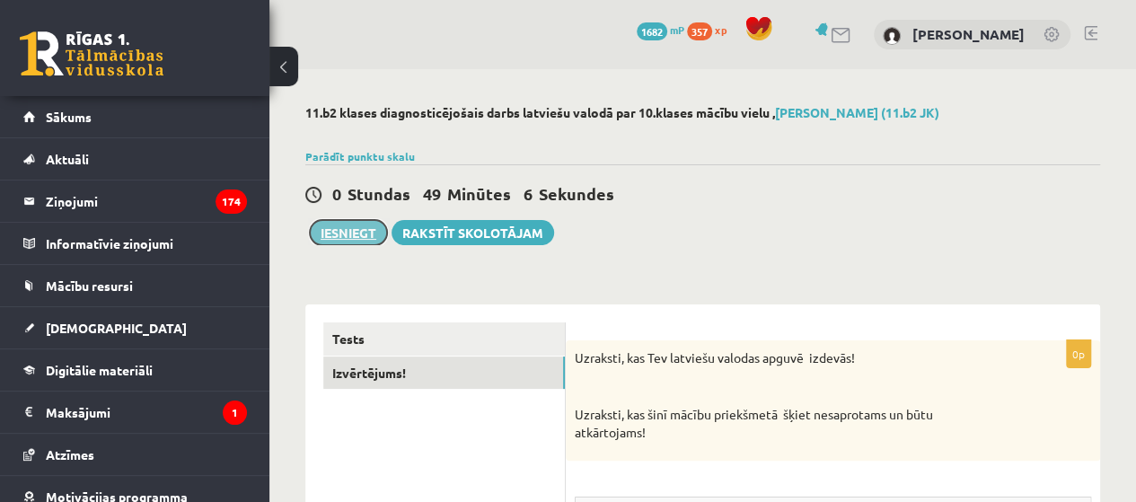
click at [360, 237] on button "Iesniegt" at bounding box center [348, 232] width 77 height 25
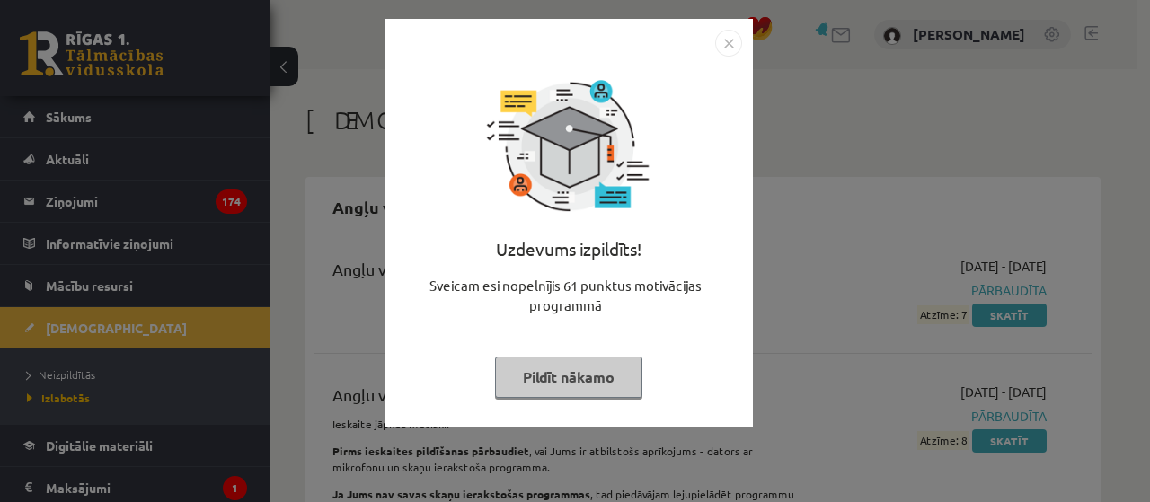
click at [738, 40] on img "Close" at bounding box center [728, 43] width 27 height 27
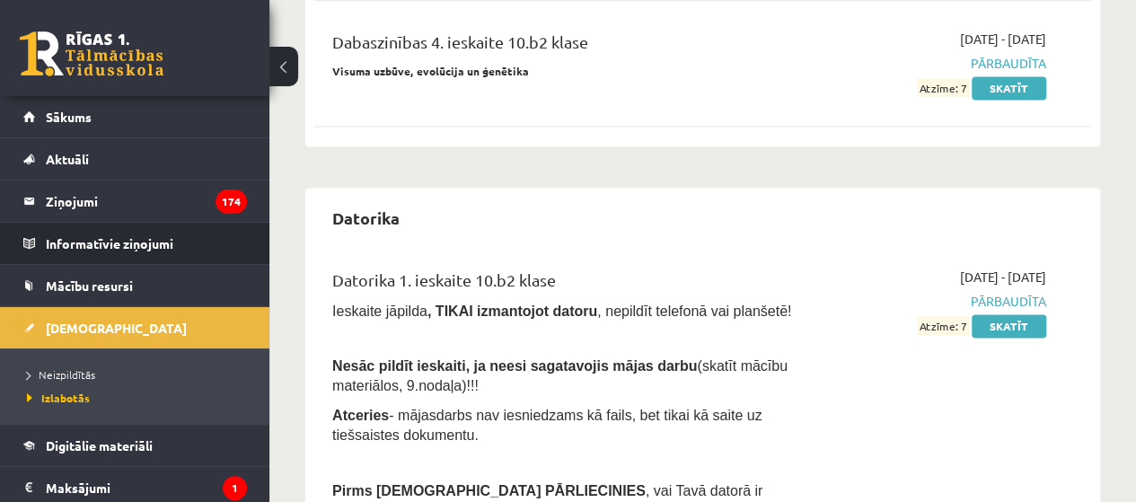
scroll to position [1078, 0]
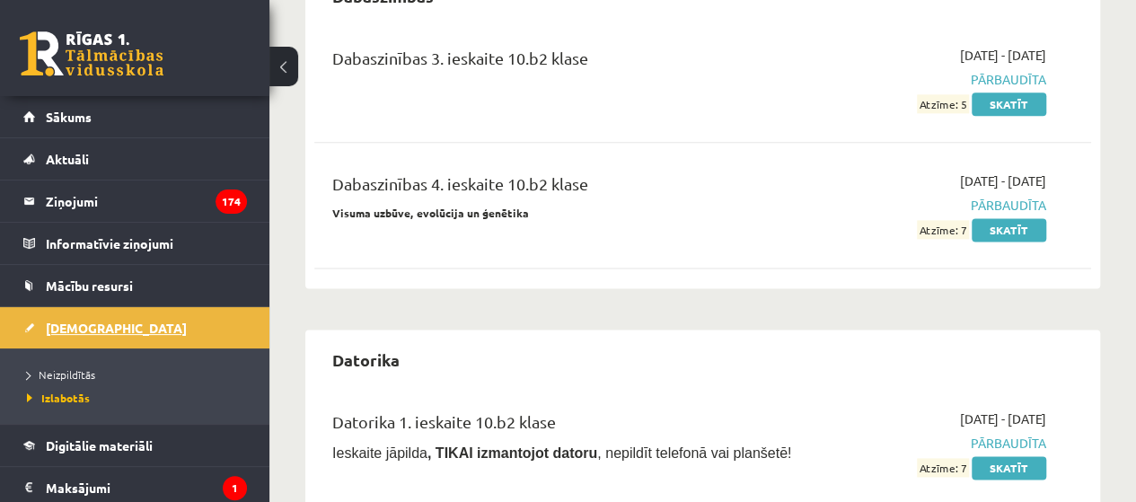
click at [81, 313] on link "[DEMOGRAPHIC_DATA]" at bounding box center [135, 327] width 224 height 41
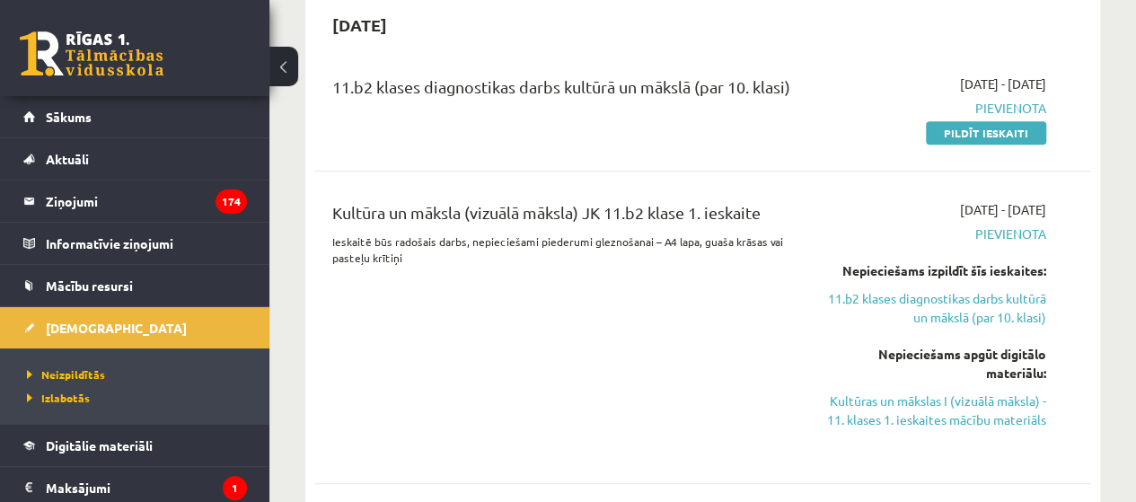
scroll to position [449, 0]
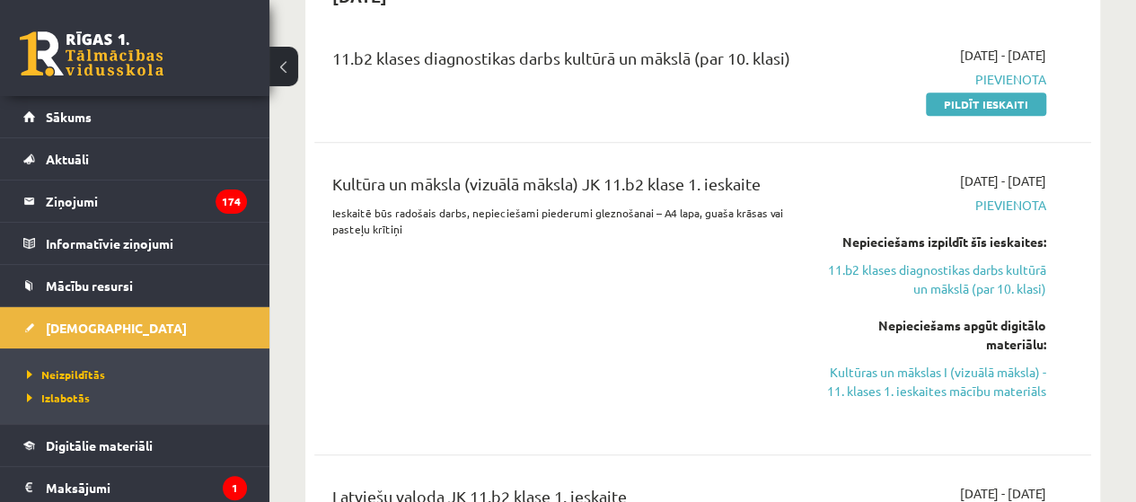
click at [948, 113] on link "Pildīt ieskaiti" at bounding box center [986, 104] width 120 height 23
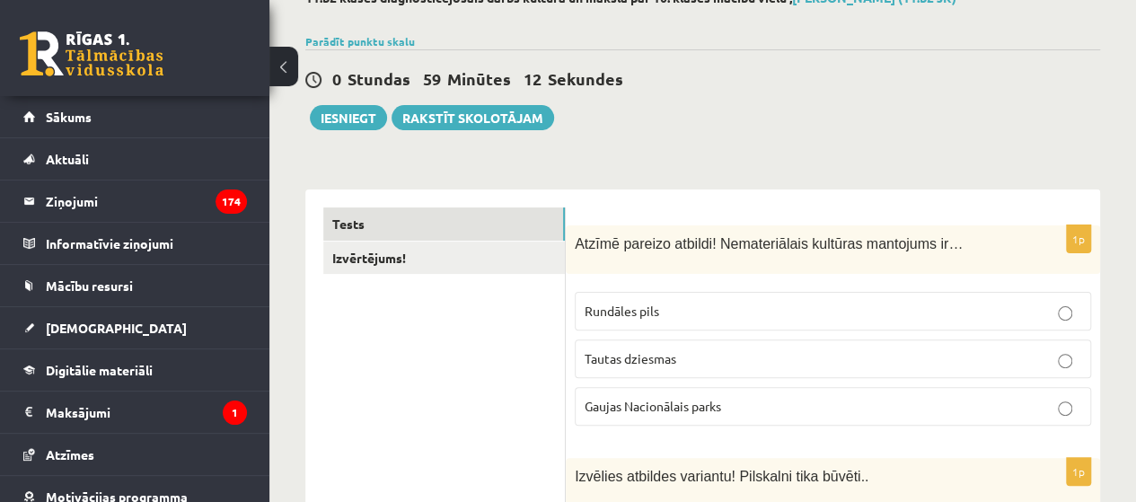
scroll to position [180, 0]
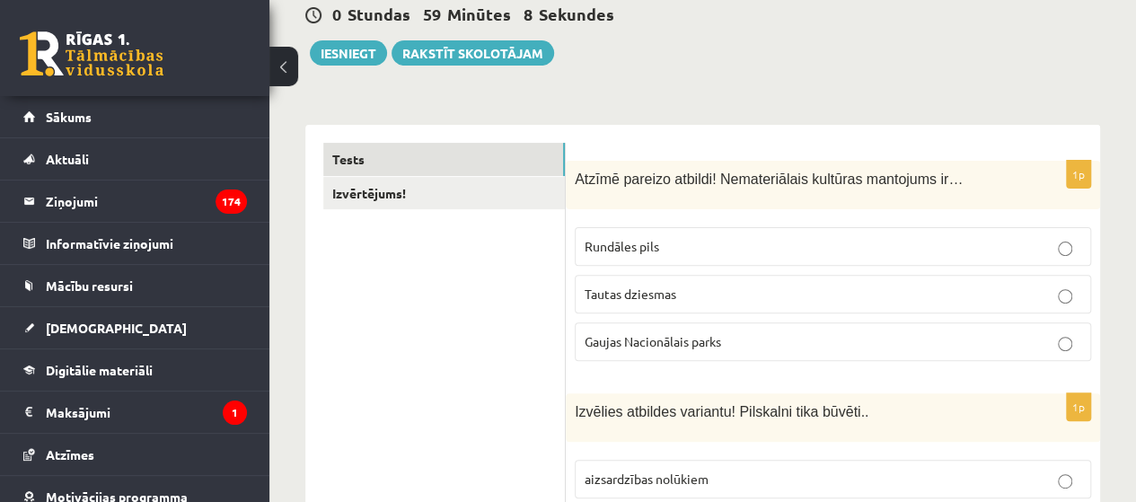
click at [675, 340] on span "Gaujas Nacionālais parks" at bounding box center [653, 341] width 137 height 16
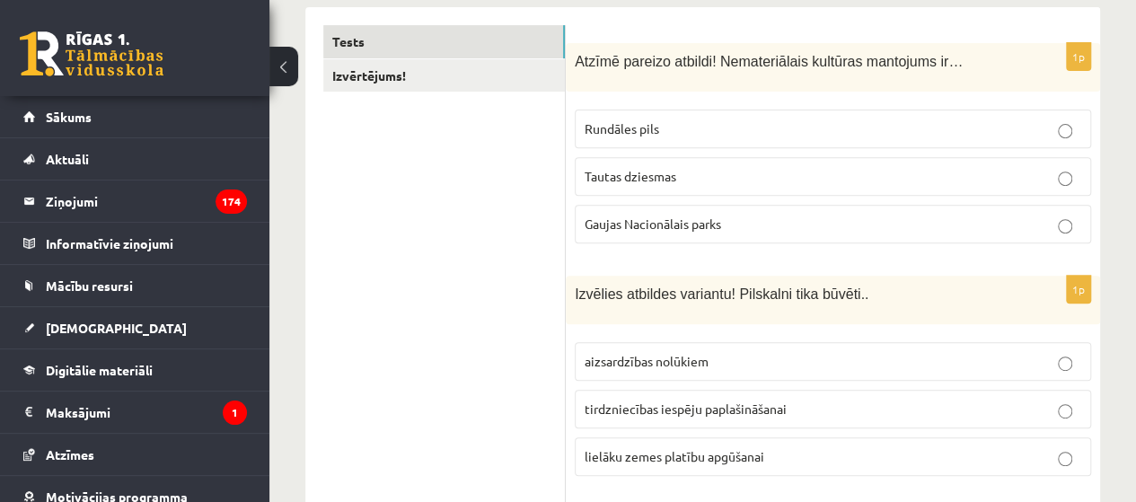
scroll to position [269, 0]
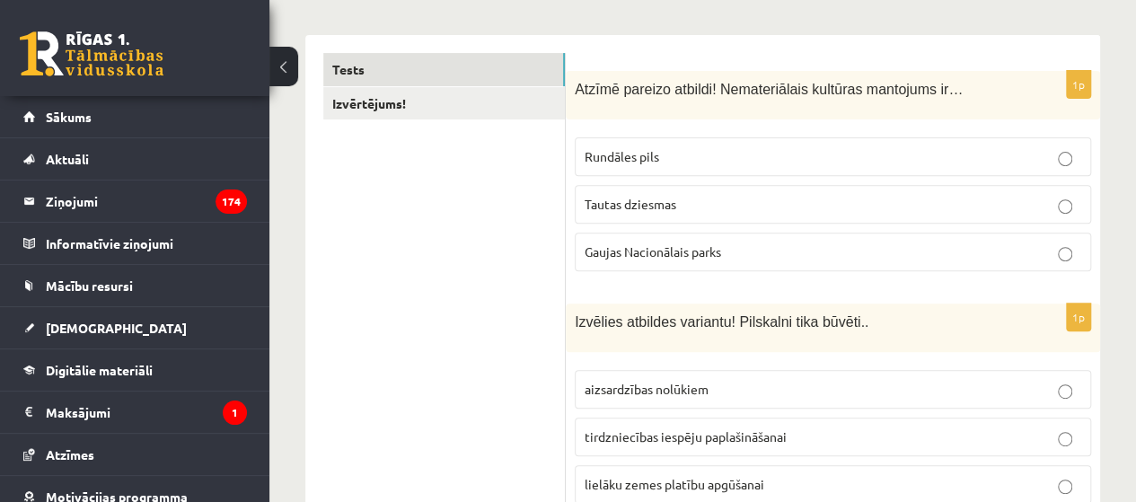
click at [714, 208] on p "Tautas dziesmas" at bounding box center [833, 204] width 497 height 19
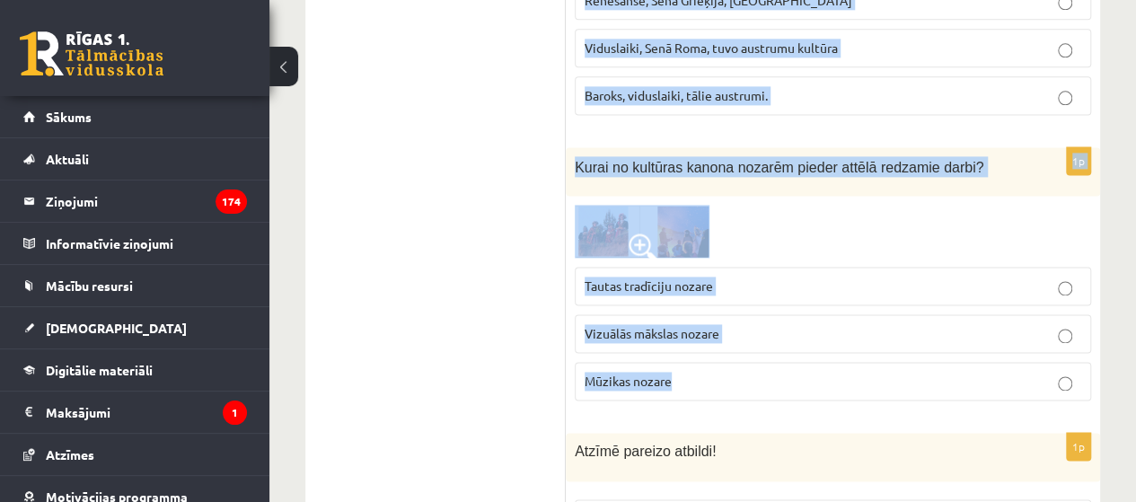
drag, startPoint x: 572, startPoint y: 82, endPoint x: 717, endPoint y: 363, distance: 316.1
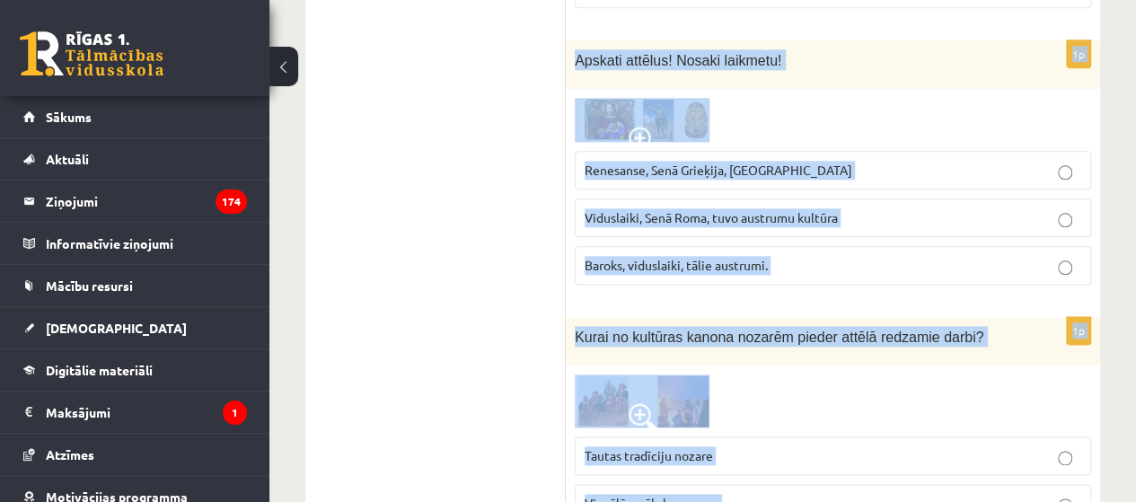
scroll to position [898, 0]
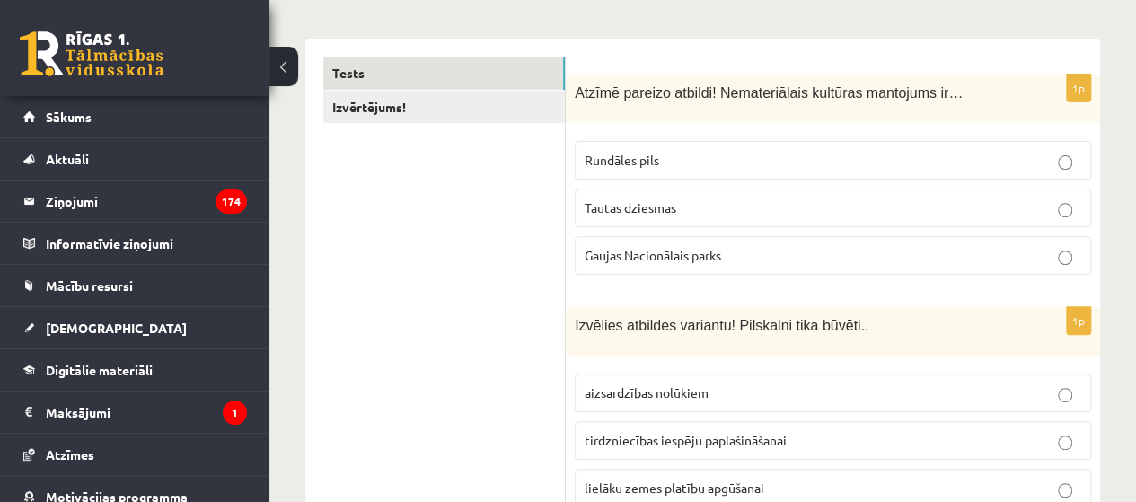
scroll to position [90, 0]
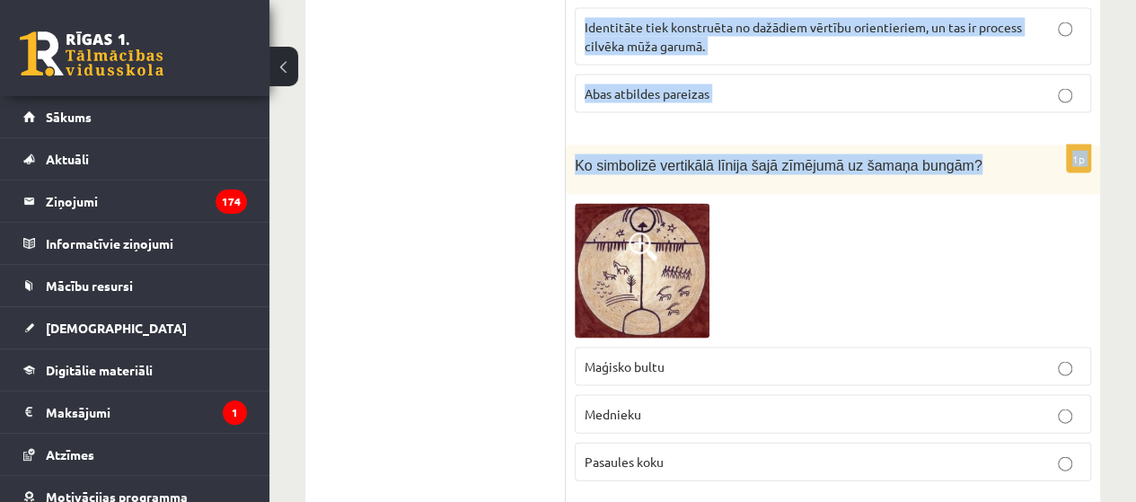
drag, startPoint x: 588, startPoint y: 244, endPoint x: 613, endPoint y: 254, distance: 26.2
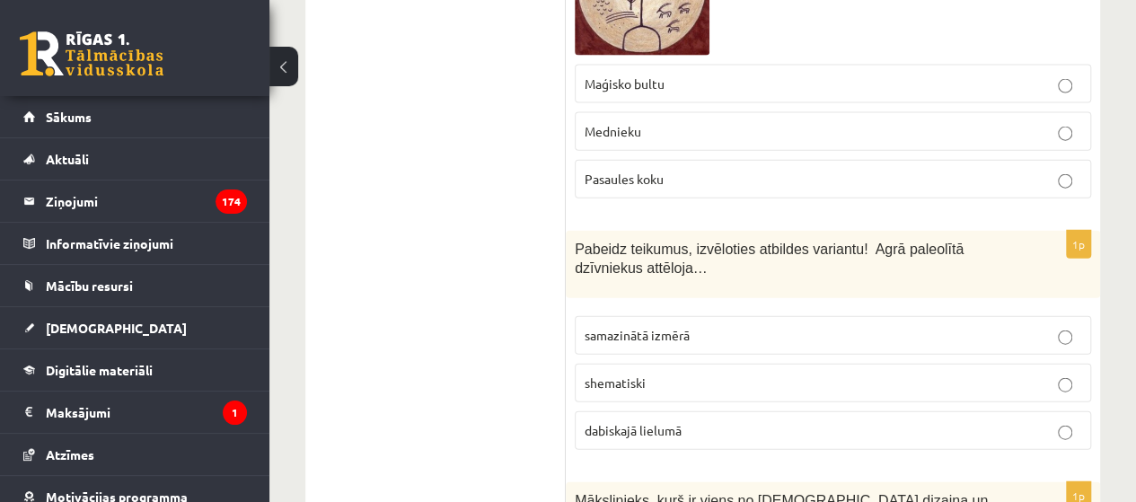
scroll to position [2245, 0]
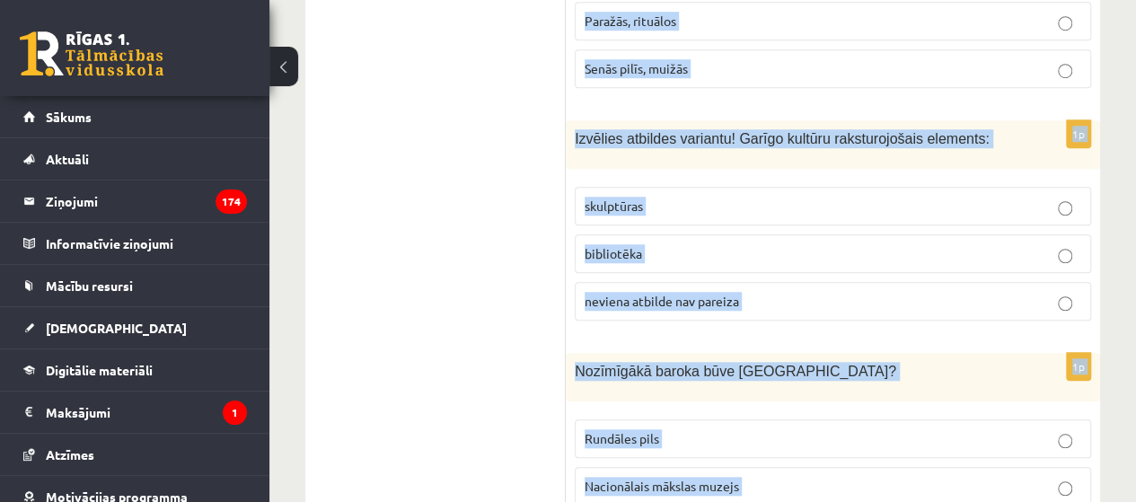
scroll to position [7672, 0]
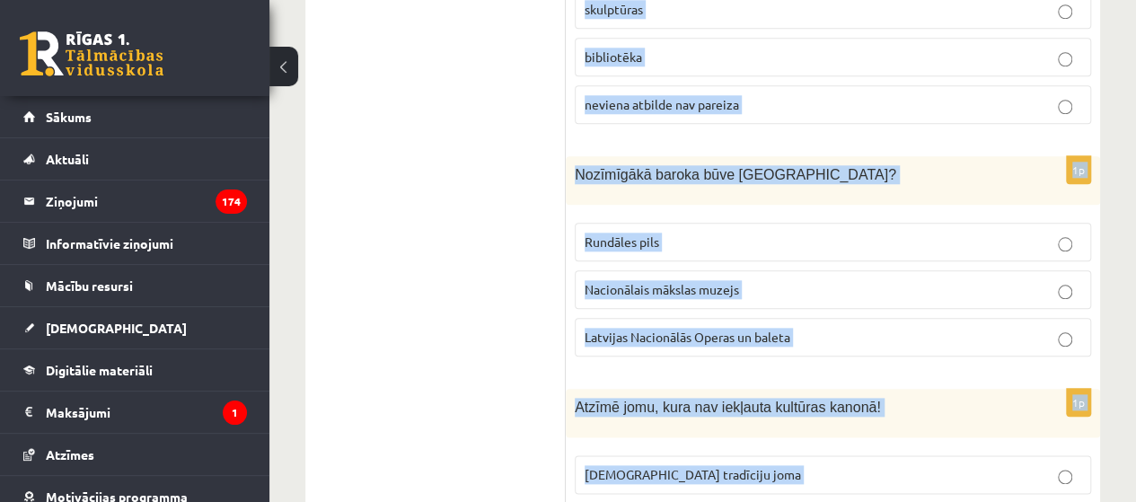
drag, startPoint x: 572, startPoint y: 357, endPoint x: 805, endPoint y: 426, distance: 242.7
copy form "Atzīmē pareizo atbildi! Nemateriālais kultūras mantojums ir… Rundāles pils Taut…"
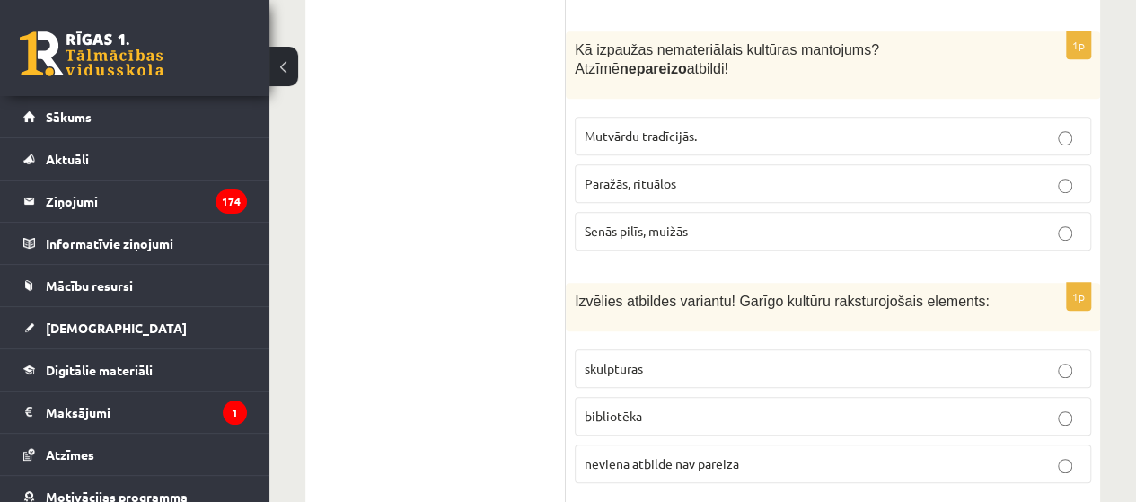
drag, startPoint x: 379, startPoint y: 274, endPoint x: 632, endPoint y: 304, distance: 255.1
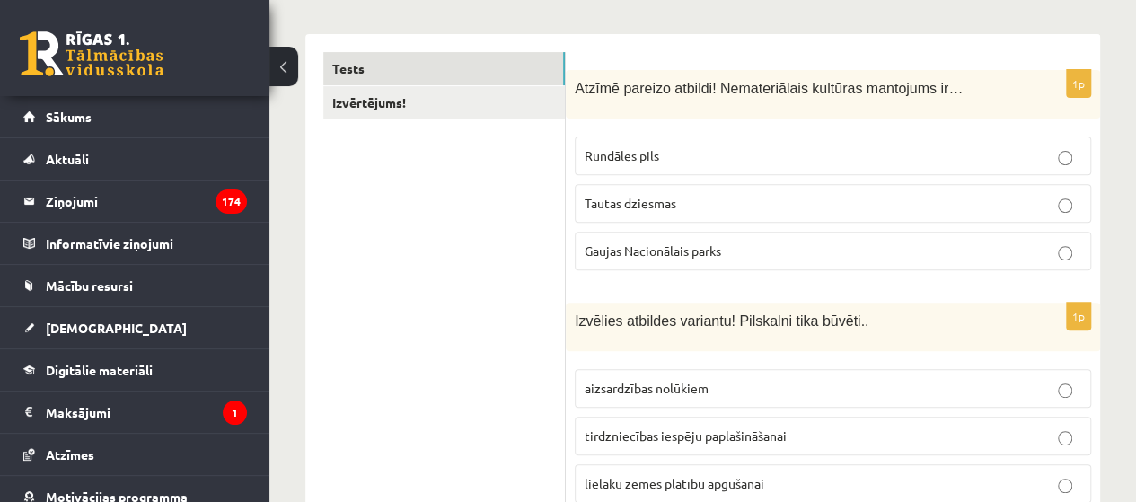
scroll to position [449, 0]
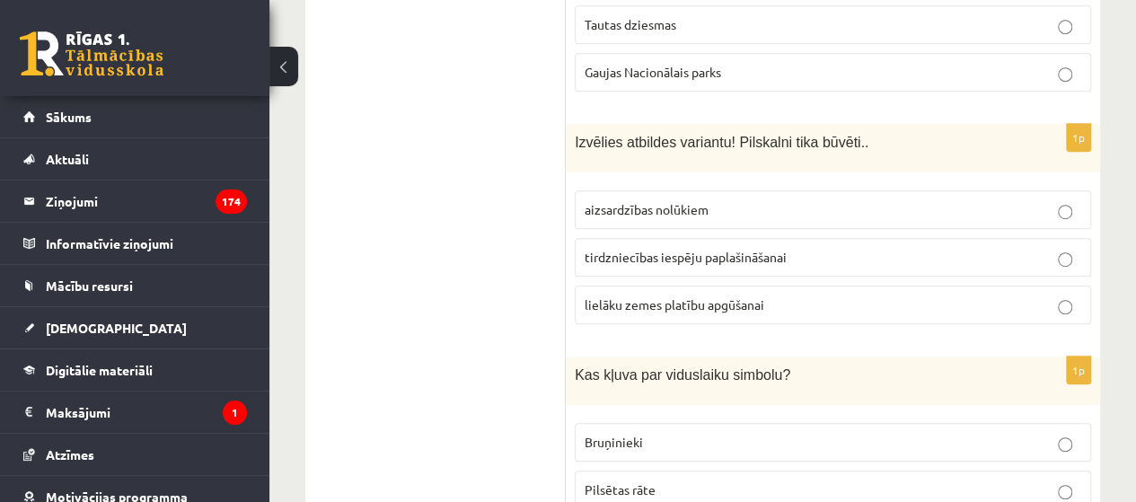
click at [715, 190] on label "aizsardzības nolūkiem" at bounding box center [833, 209] width 516 height 39
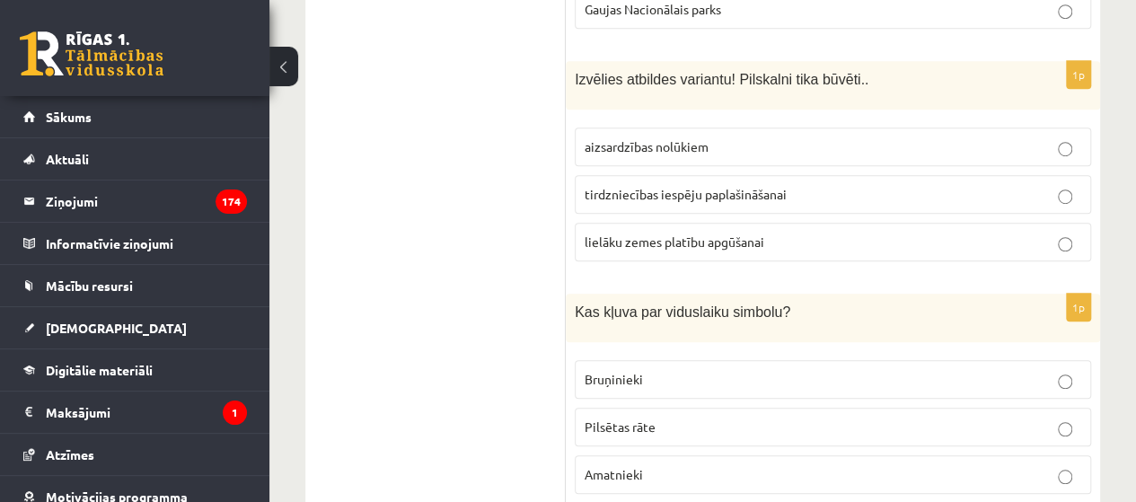
scroll to position [539, 0]
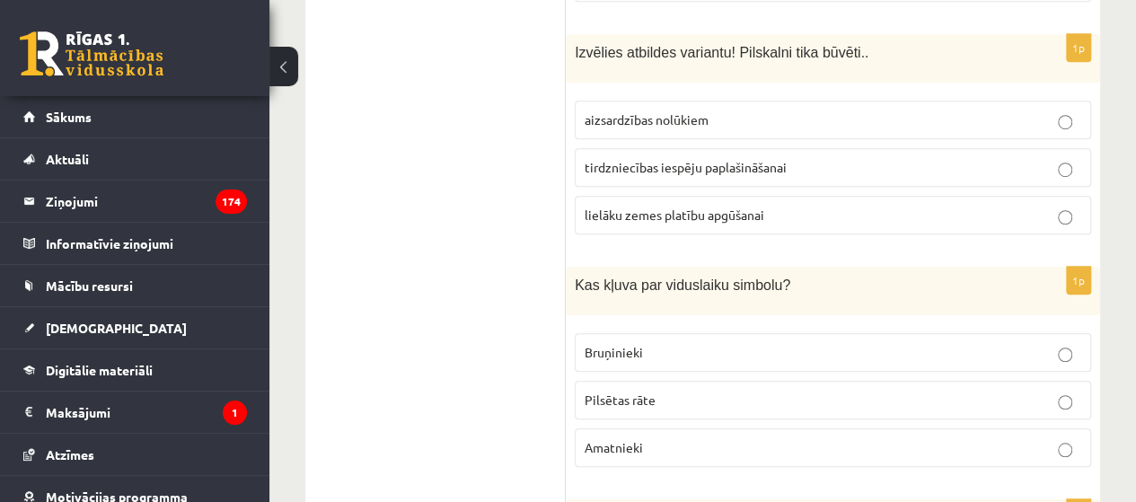
click at [633, 347] on span "Bruņinieki" at bounding box center [614, 352] width 58 height 16
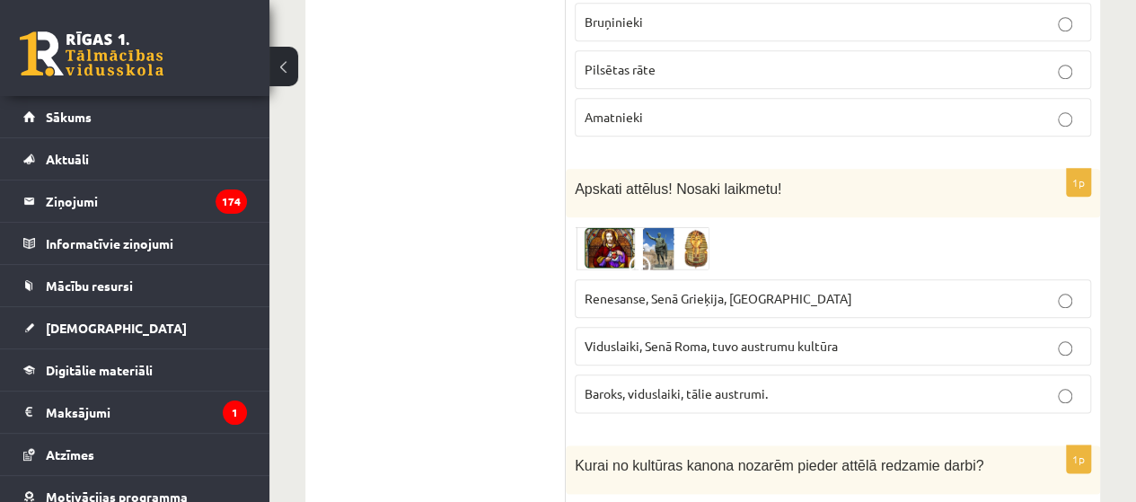
scroll to position [898, 0]
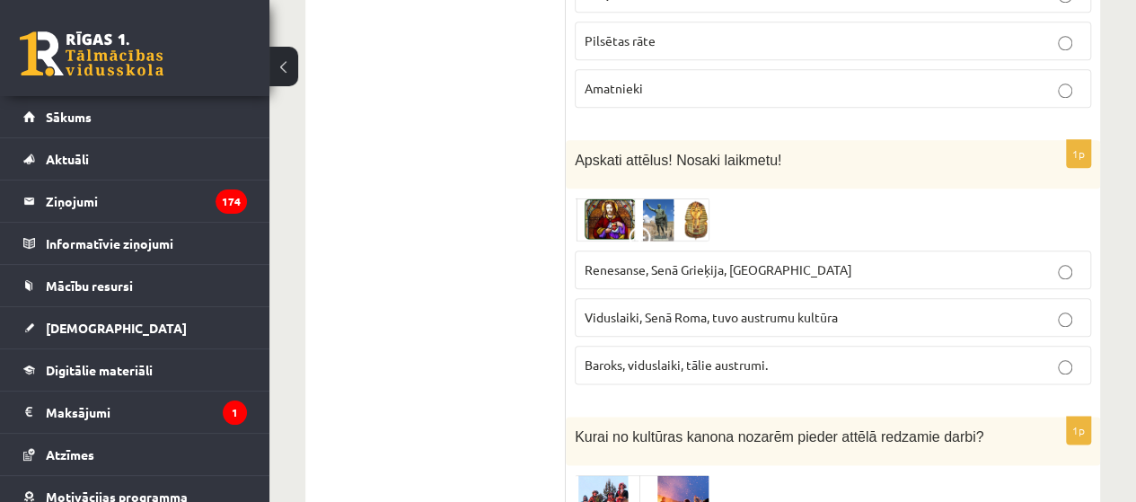
click at [745, 261] on span "Renesanse, Senā Grieķija, Ēģipte" at bounding box center [719, 269] width 268 height 16
click at [654, 209] on img at bounding box center [642, 219] width 135 height 43
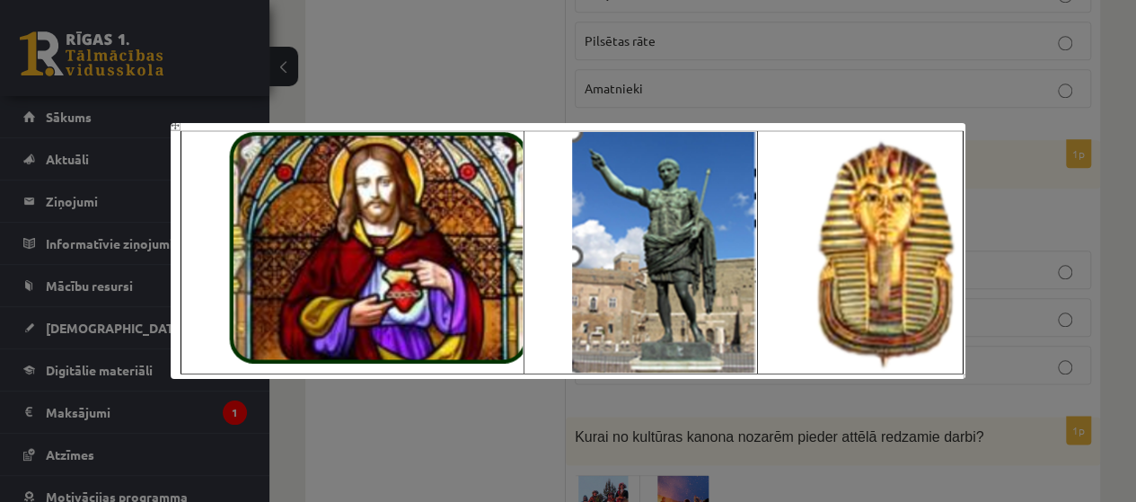
click at [745, 423] on div at bounding box center [568, 251] width 1136 height 502
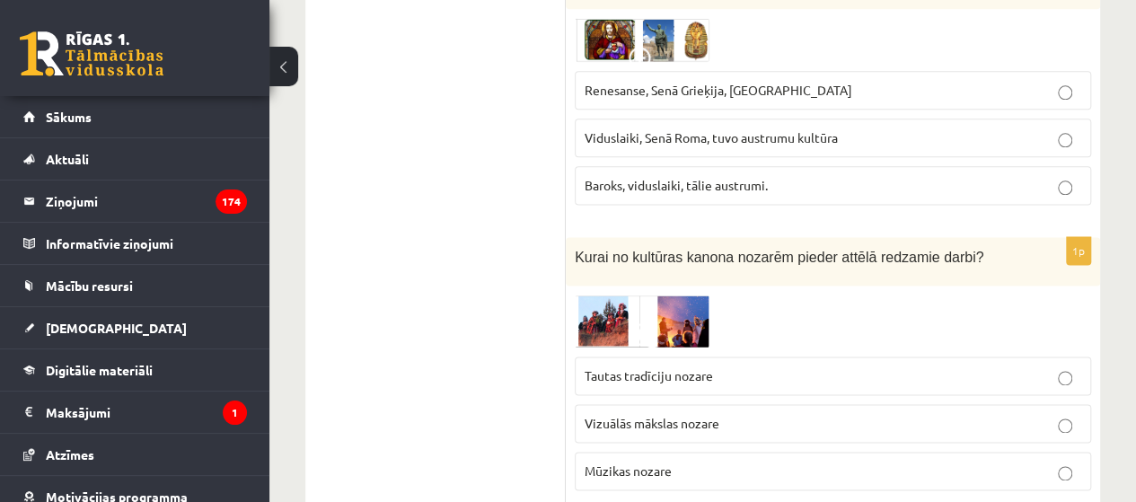
scroll to position [1168, 0]
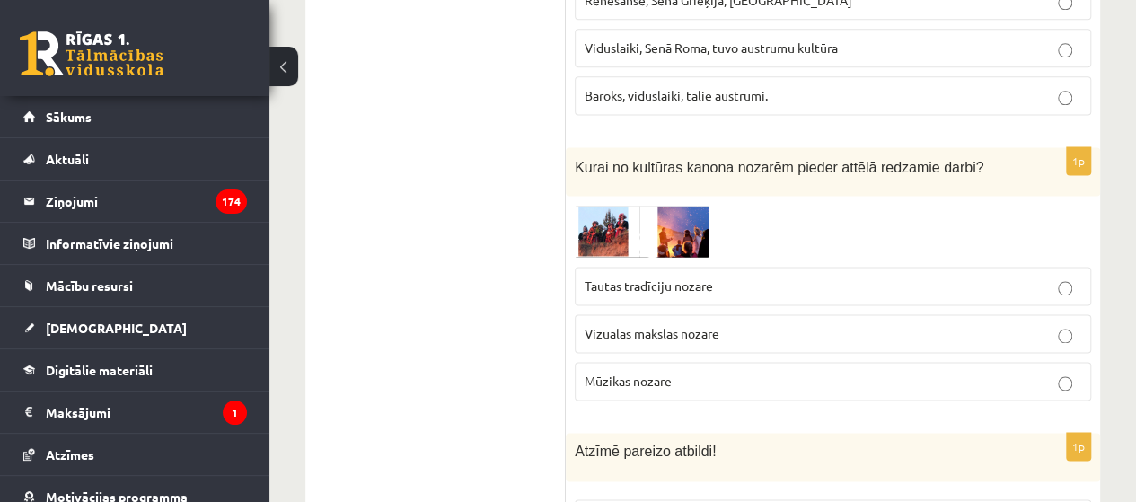
click at [649, 234] on span at bounding box center [643, 248] width 29 height 29
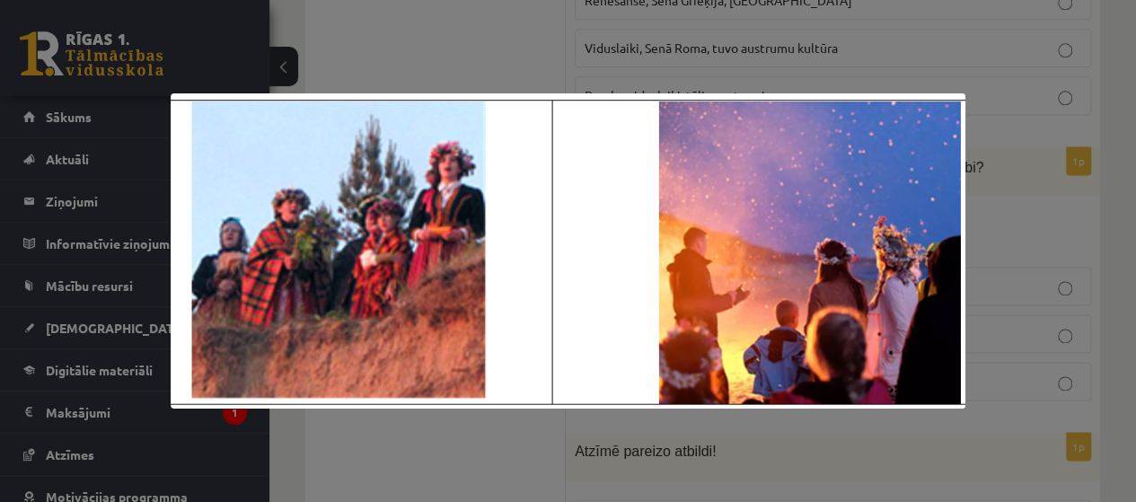
click at [1033, 229] on div at bounding box center [568, 251] width 1136 height 502
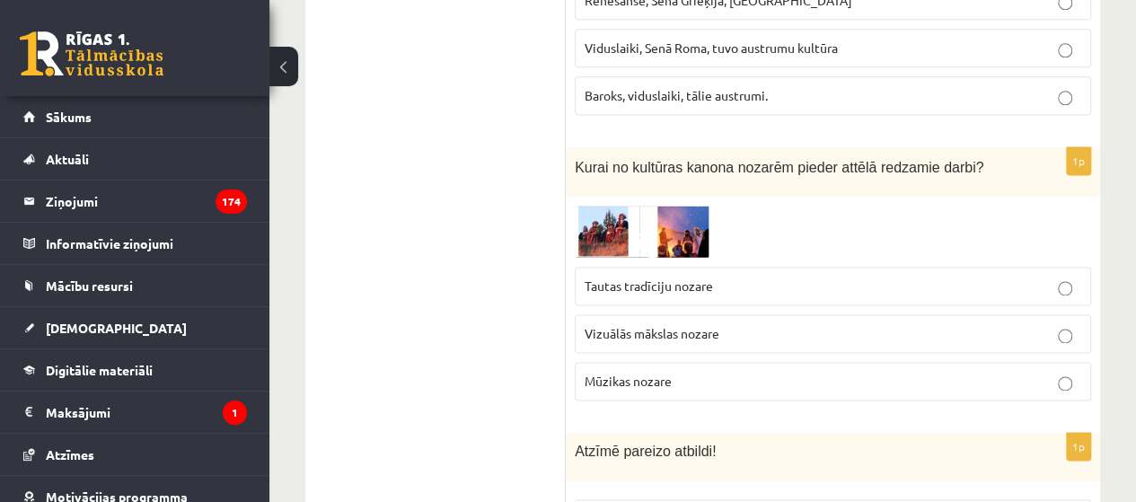
click at [638, 267] on label "Tautas tradīciju nozare" at bounding box center [833, 286] width 516 height 39
click at [632, 207] on img at bounding box center [642, 231] width 135 height 53
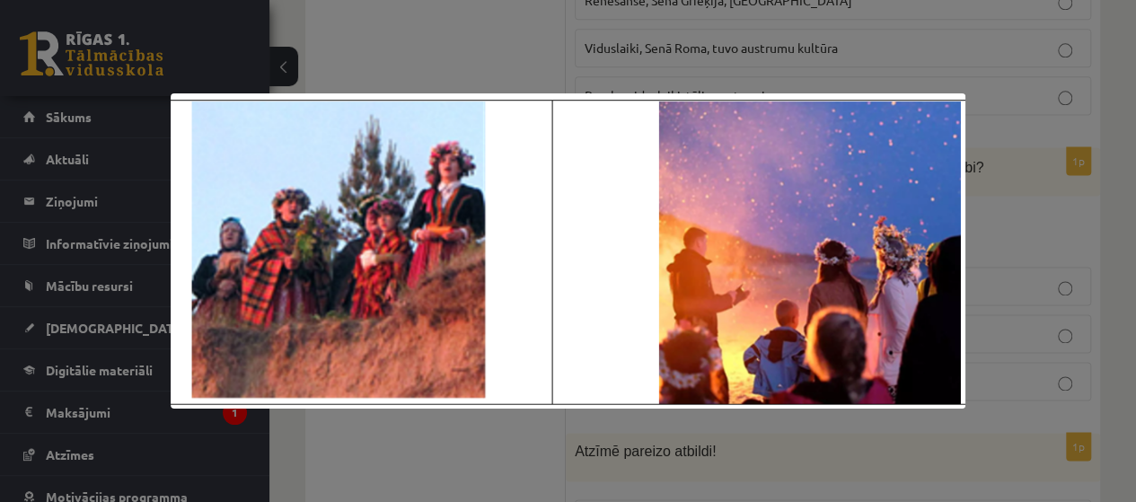
click at [1062, 128] on div at bounding box center [568, 251] width 1136 height 502
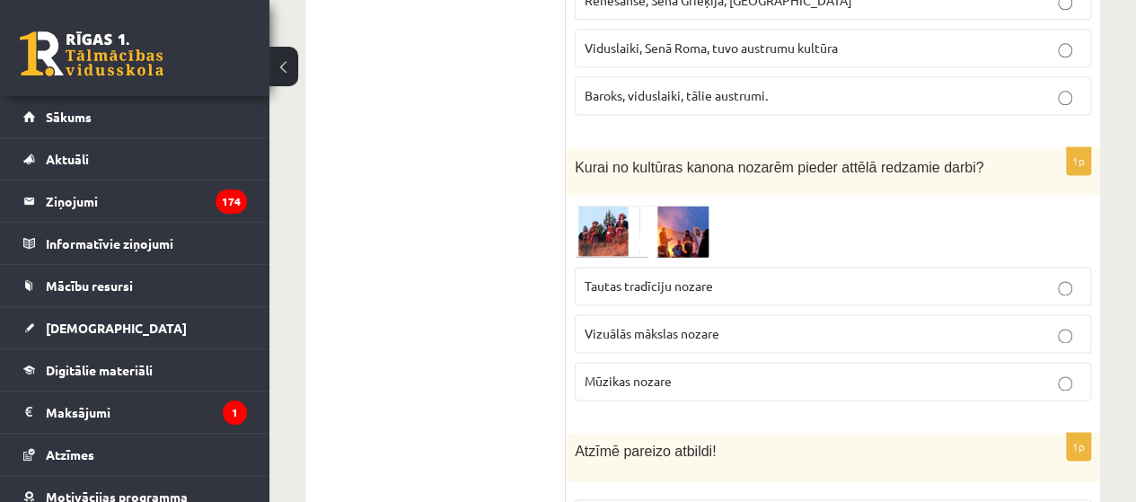
click at [622, 206] on img at bounding box center [642, 231] width 135 height 53
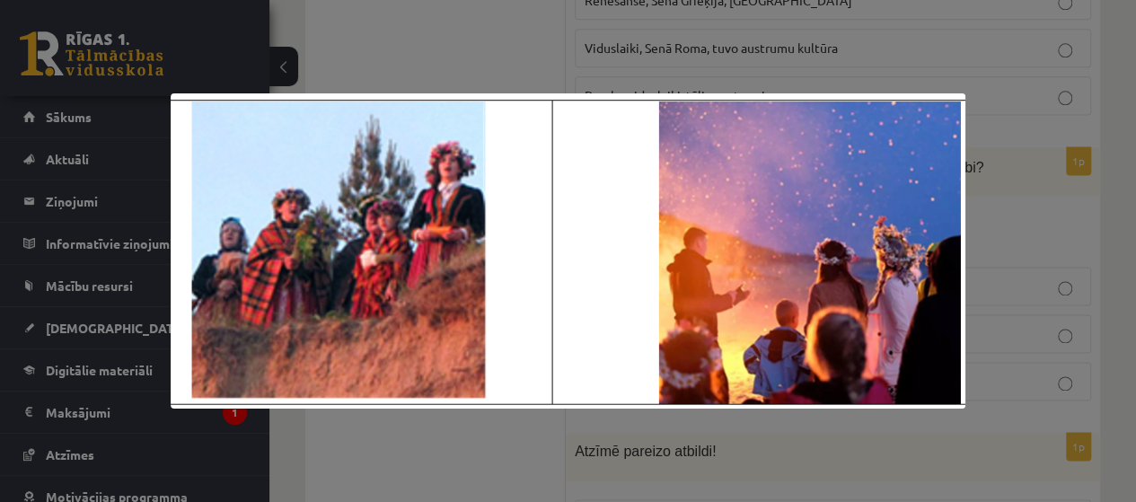
click at [992, 105] on div at bounding box center [568, 251] width 1136 height 502
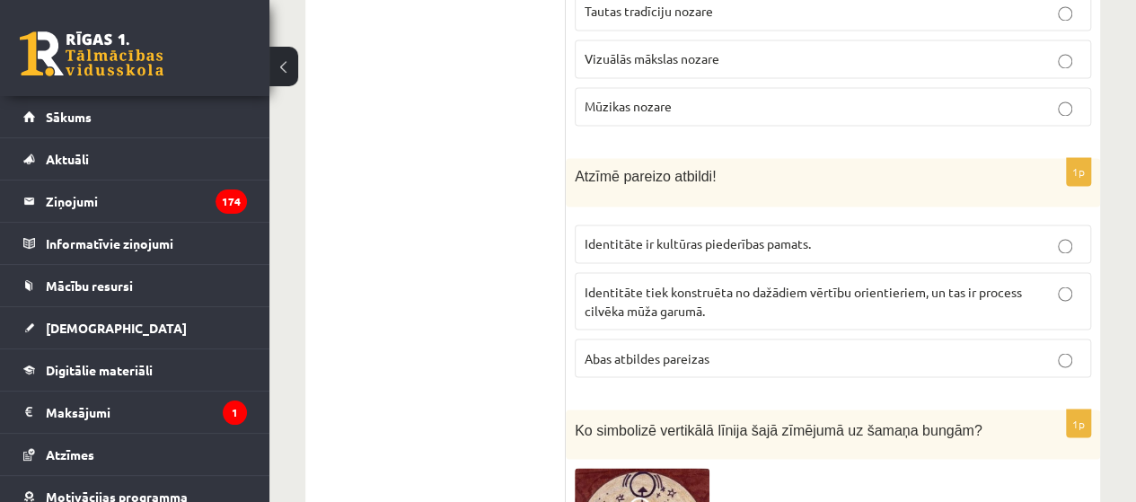
scroll to position [1437, 0]
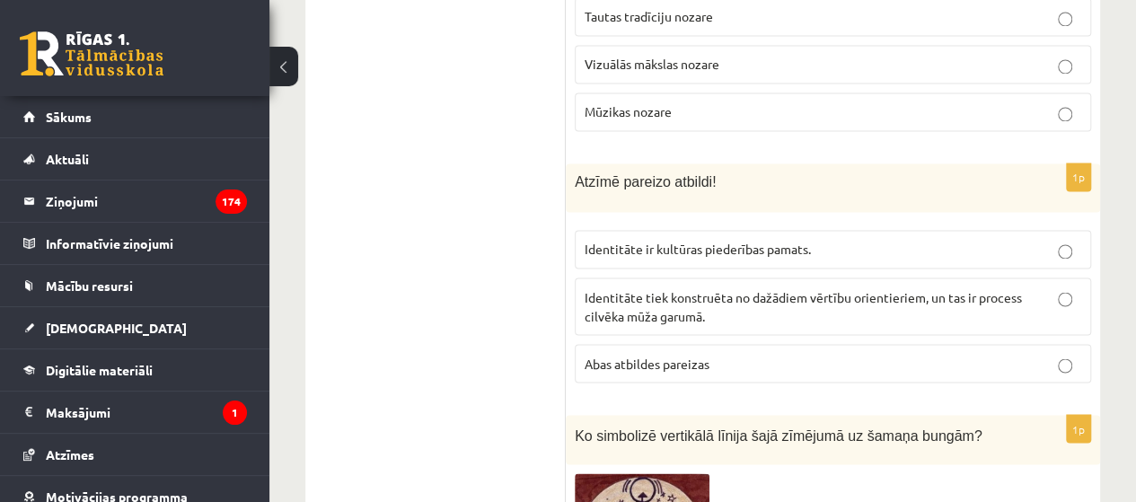
click at [749, 297] on p "Identitāte tiek konstruēta no dažādiem vērtību orientieriem, un tas ir process …" at bounding box center [833, 306] width 497 height 38
click at [731, 357] on p "Abas atbildes pareizas" at bounding box center [833, 363] width 497 height 19
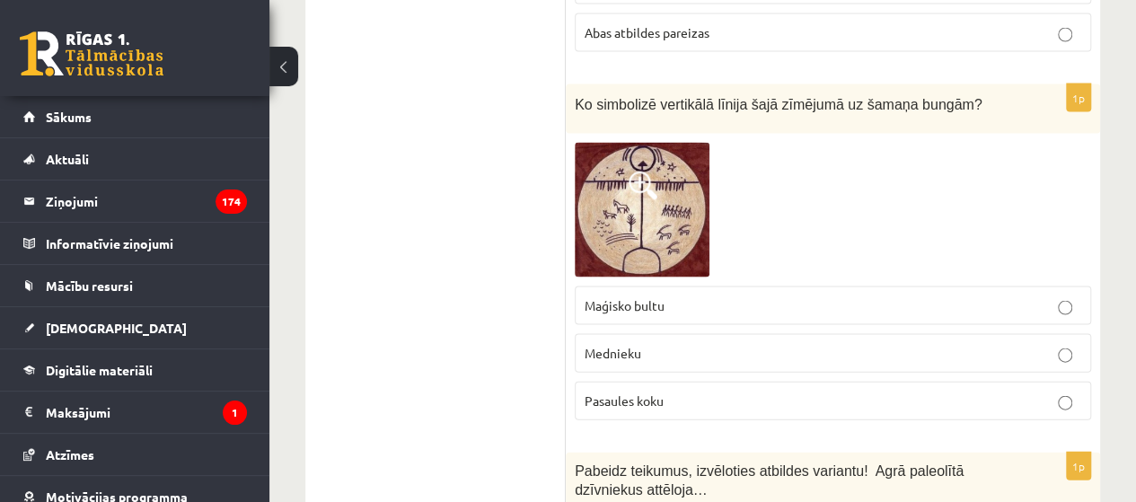
scroll to position [1796, 0]
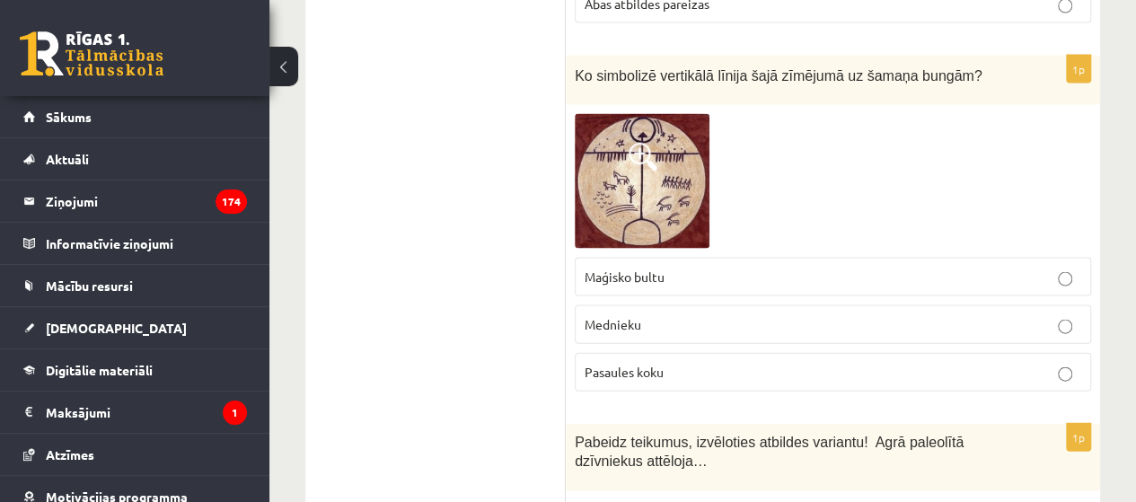
click at [622, 364] on span "Pasaules koku" at bounding box center [624, 372] width 79 height 16
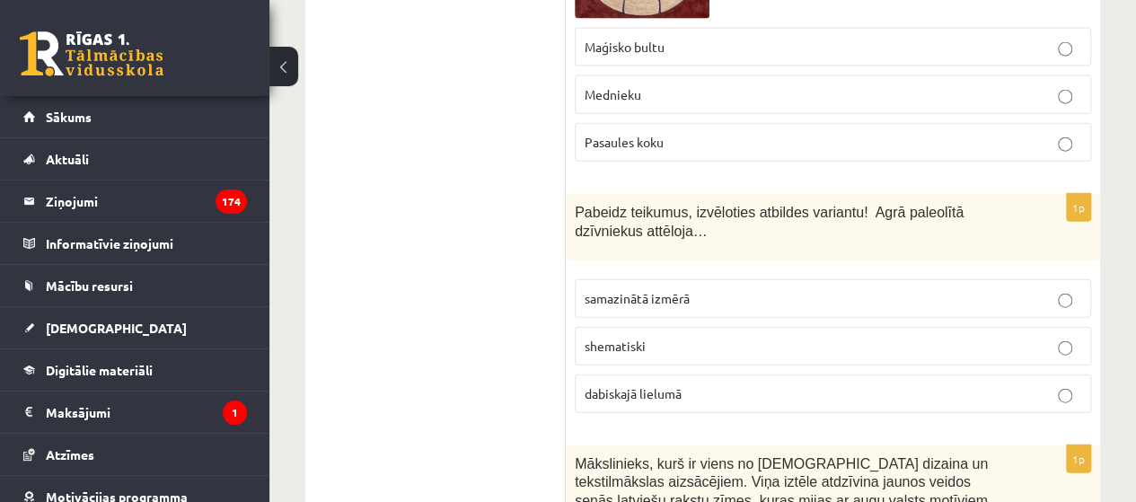
scroll to position [2066, 0]
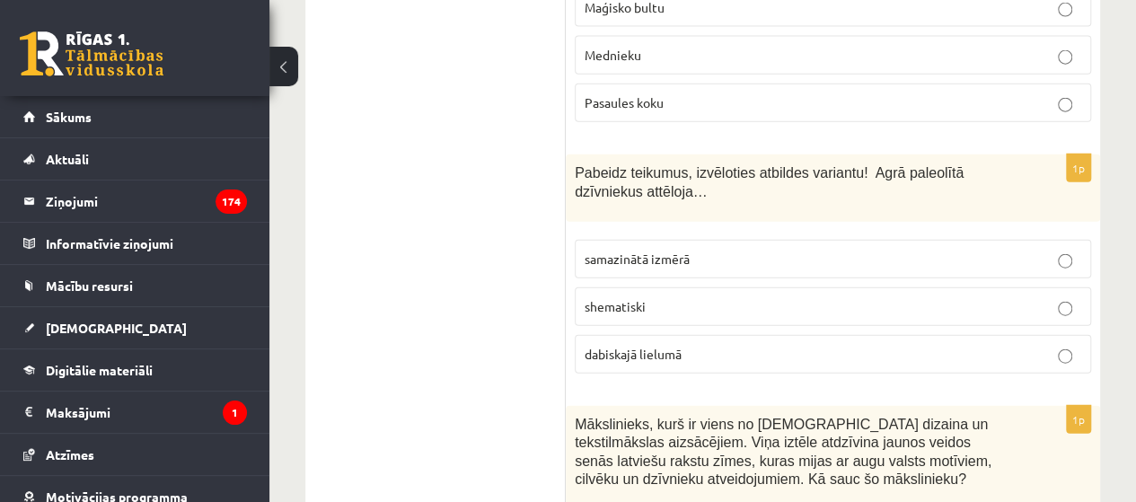
click at [652, 361] on fieldset "samazinātā izmērā shematiski dabiskajā lielumā" at bounding box center [833, 305] width 516 height 148
click at [657, 352] on label "dabiskajā lielumā" at bounding box center [833, 354] width 516 height 39
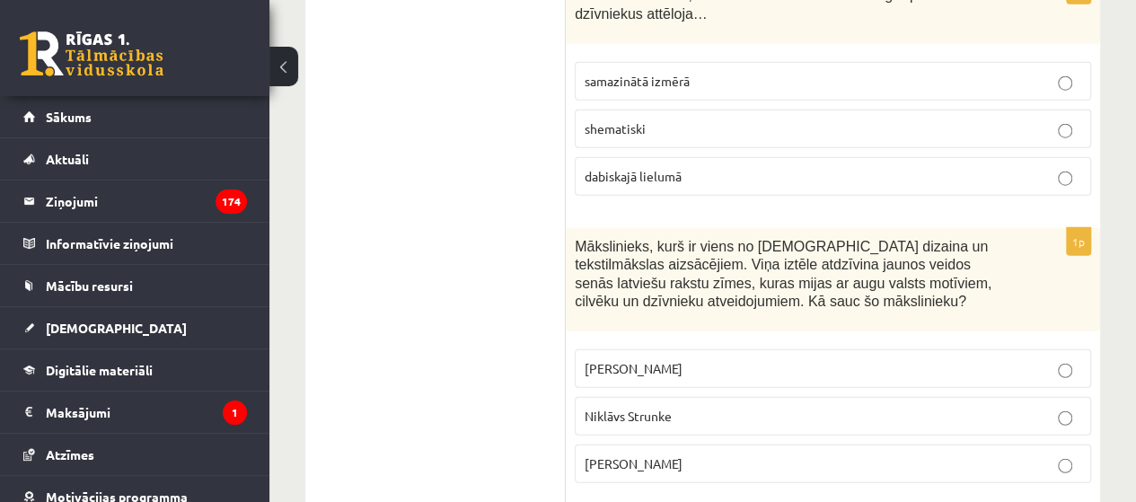
scroll to position [2245, 0]
click at [620, 348] on label "Ansis Cīrulis" at bounding box center [833, 367] width 516 height 39
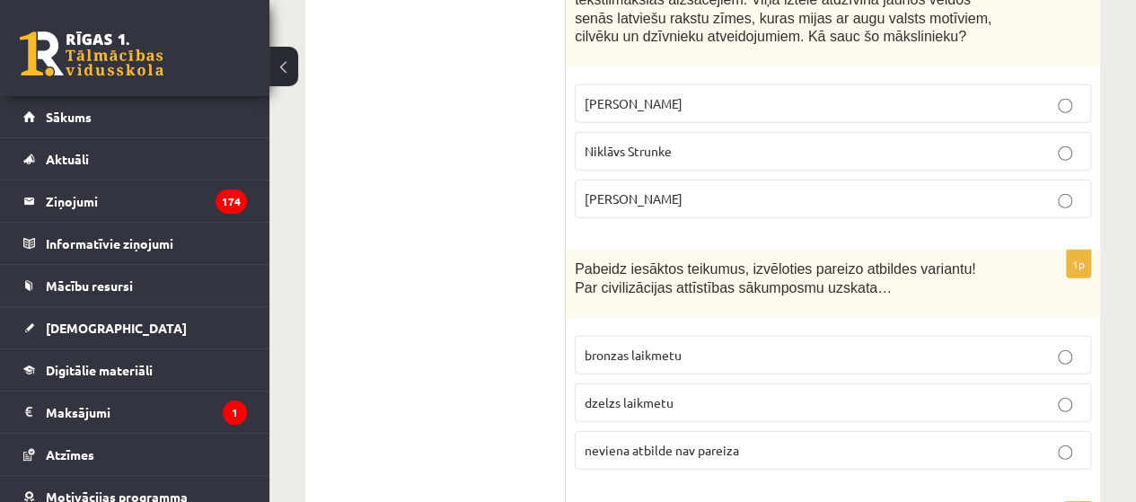
scroll to position [2605, 0]
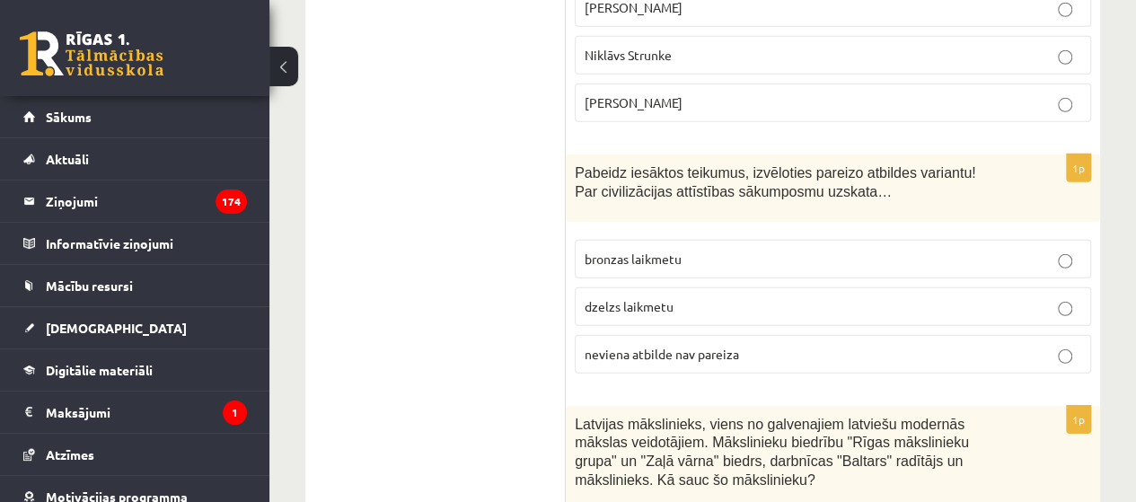
click at [634, 346] on span "neviena atbilde nav pareiza" at bounding box center [662, 354] width 154 height 16
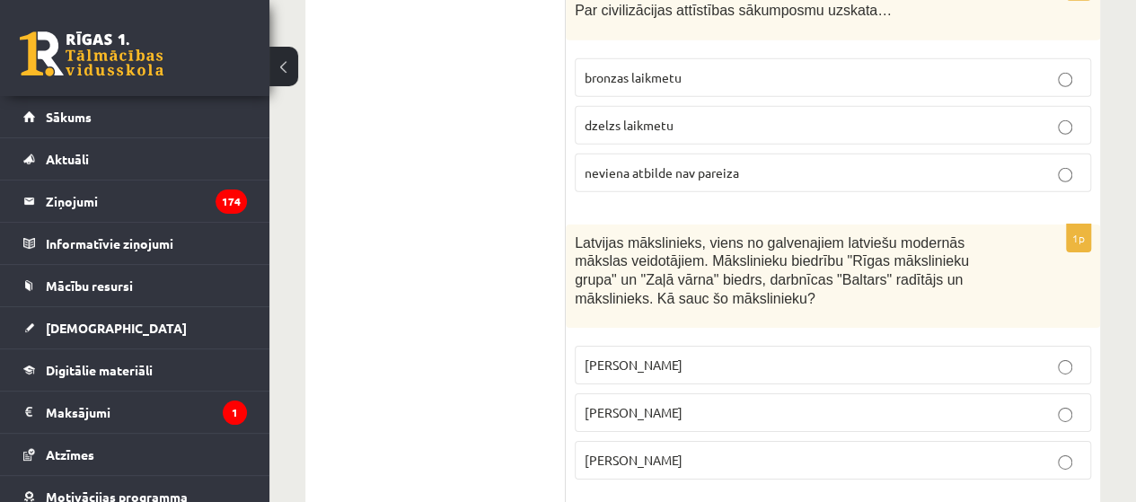
scroll to position [2874, 0]
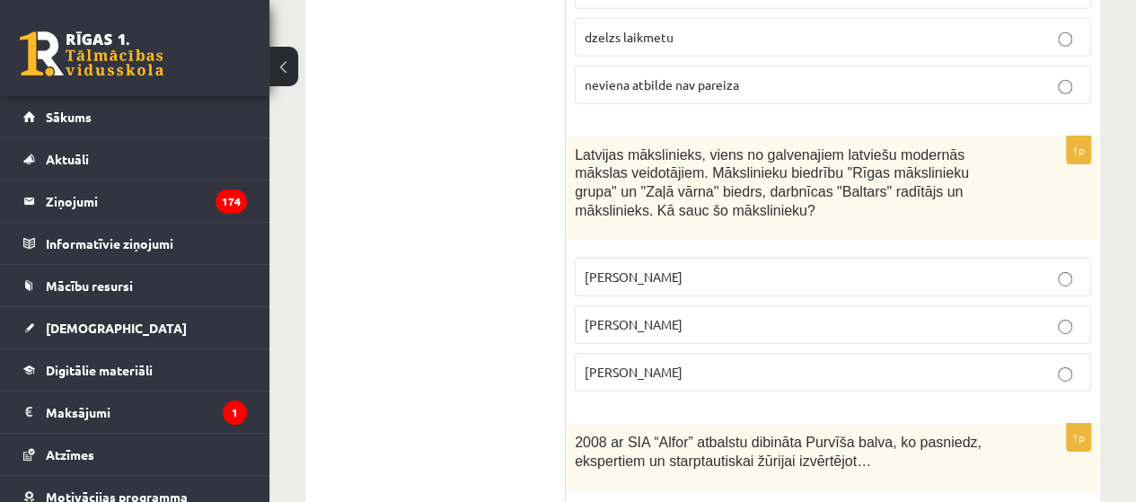
click at [661, 305] on label "Romāns Suta" at bounding box center [833, 324] width 516 height 39
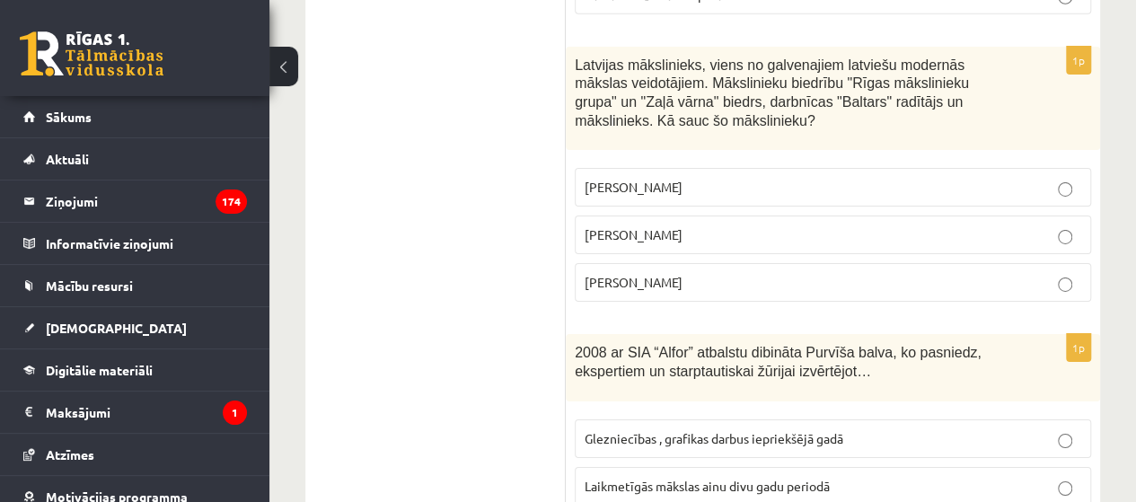
scroll to position [3054, 0]
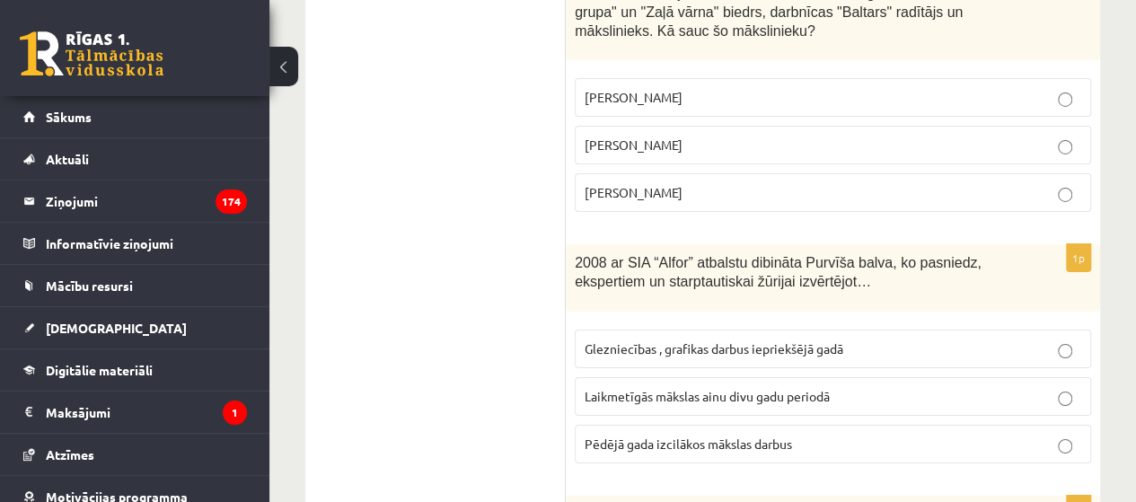
click at [680, 388] on span "Laikmetīgās mākslas ainu divu gadu periodā" at bounding box center [707, 396] width 245 height 16
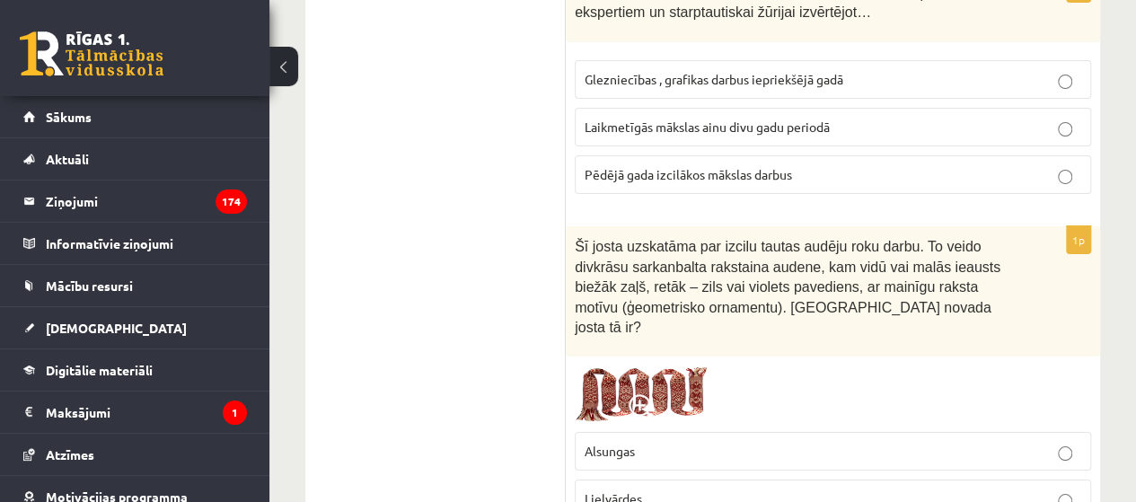
scroll to position [3413, 0]
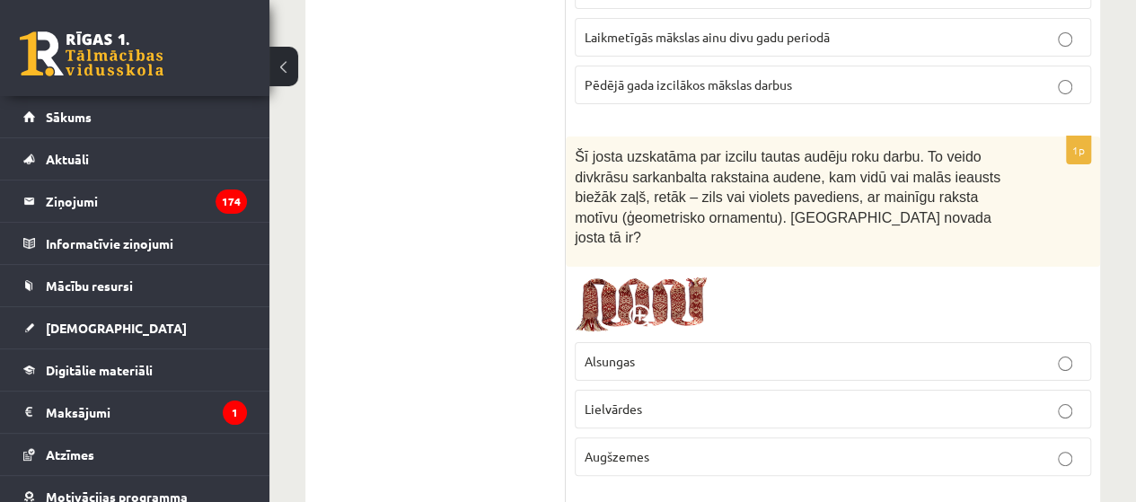
click at [623, 276] on img at bounding box center [642, 304] width 135 height 57
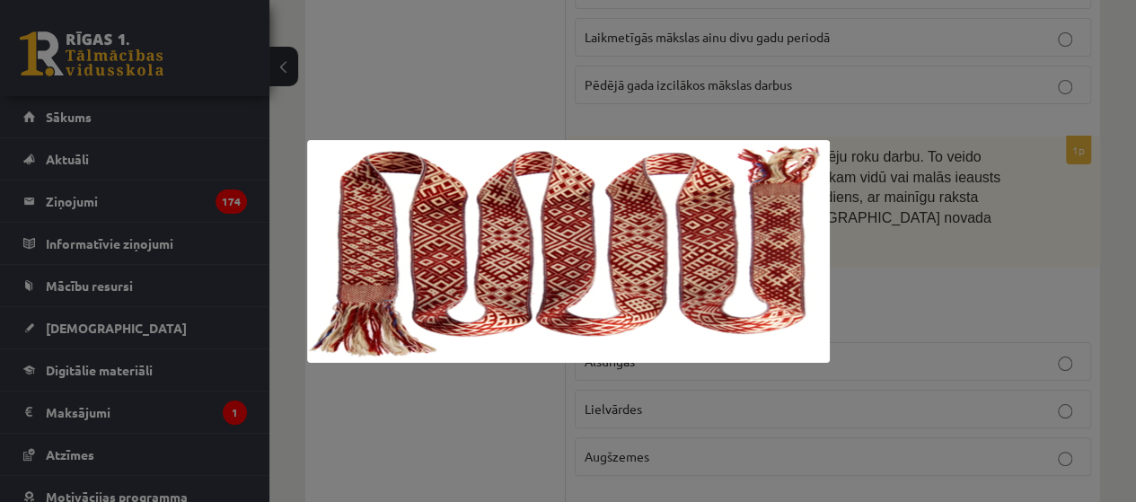
click at [903, 329] on div at bounding box center [568, 251] width 1136 height 502
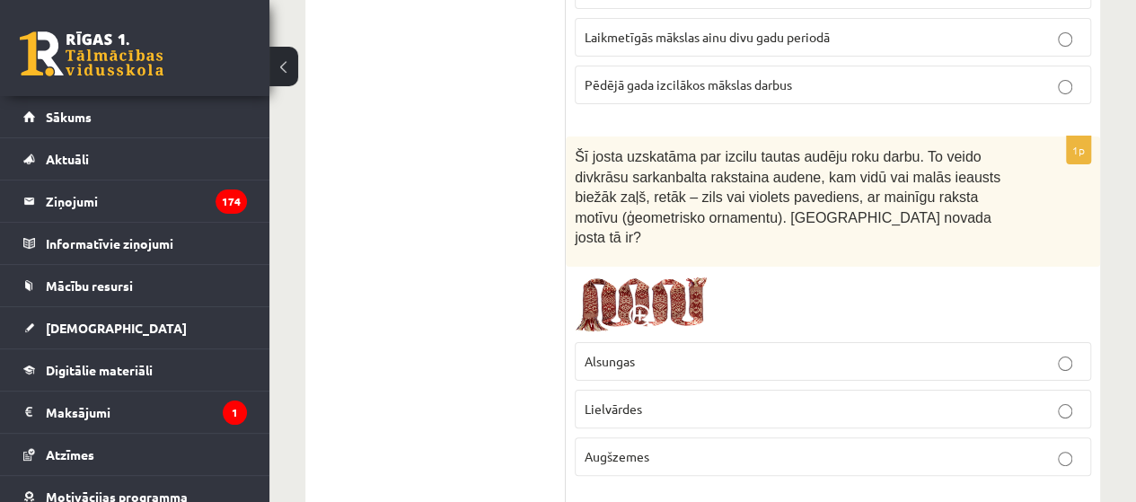
click at [653, 400] on p "Lielvārdes" at bounding box center [833, 409] width 497 height 19
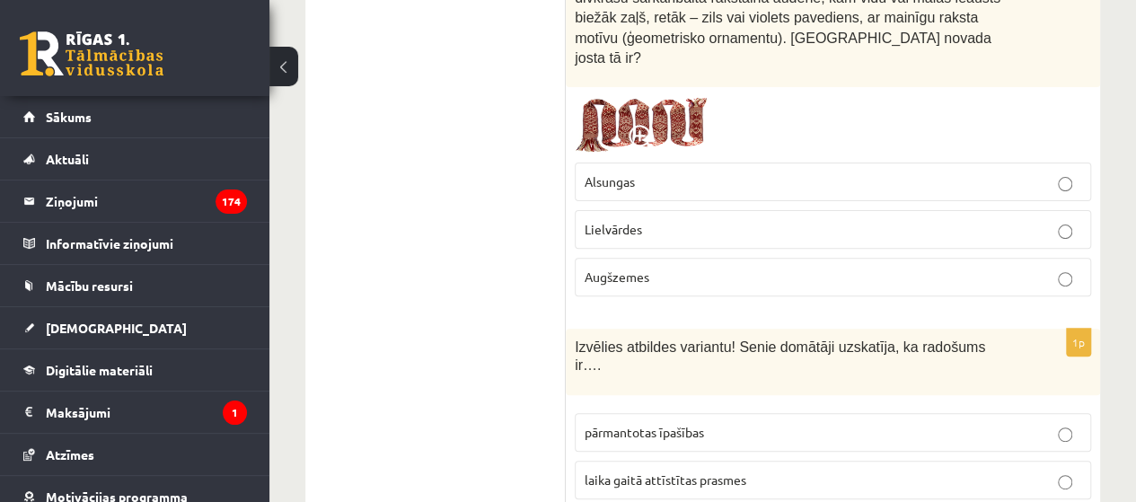
scroll to position [3682, 0]
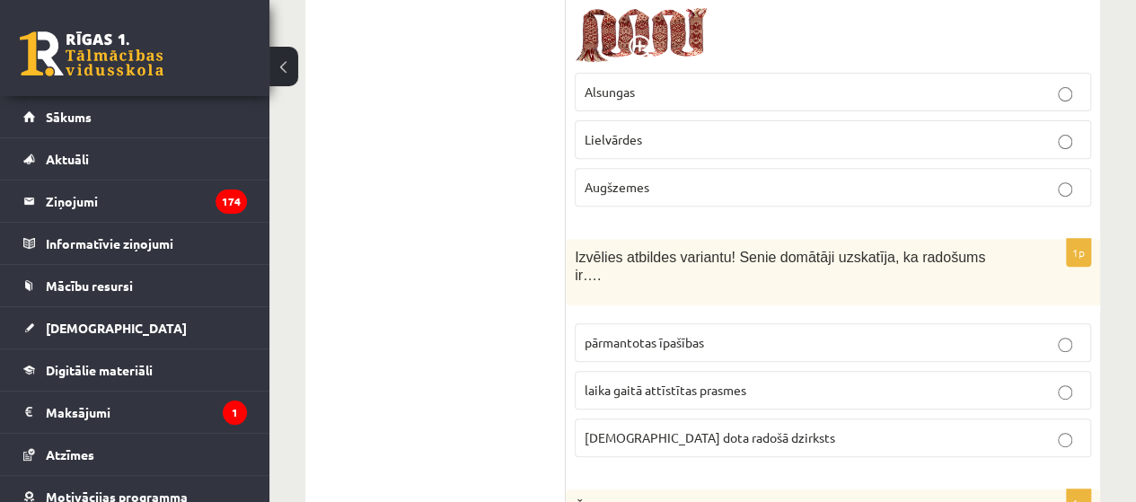
click at [699, 429] on span "dieva dota radošā dzirksts" at bounding box center [710, 437] width 251 height 16
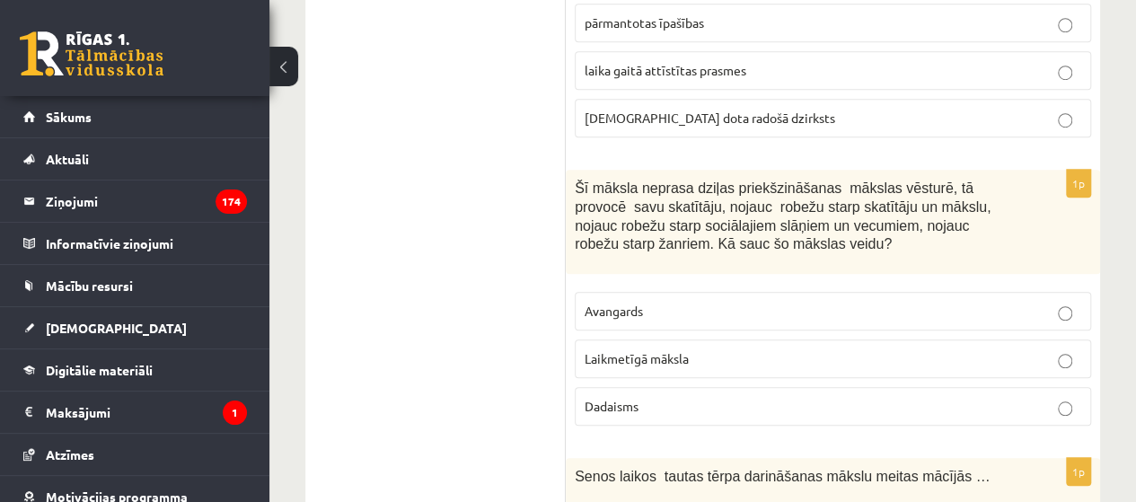
scroll to position [4042, 0]
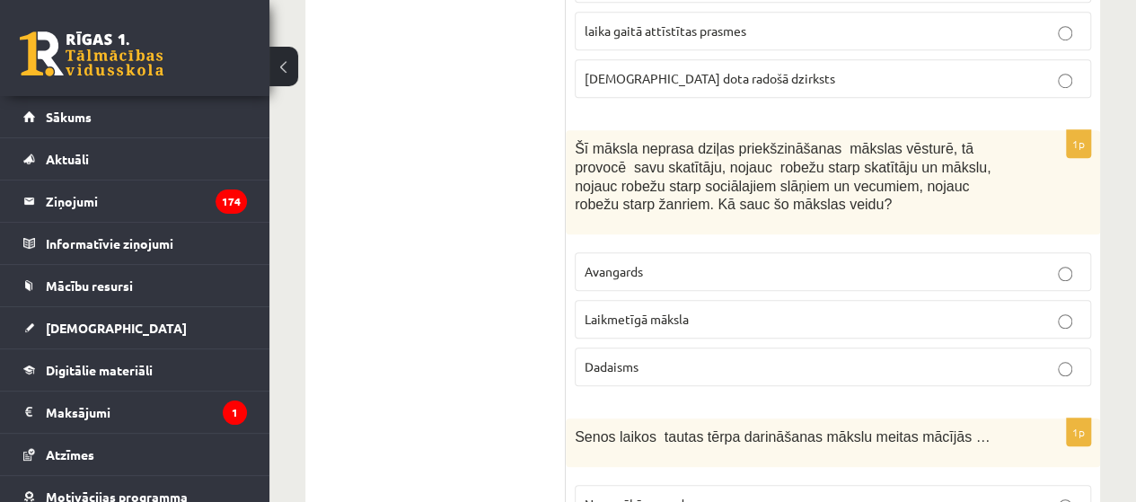
click at [704, 485] on label "No vecākās paaudzes" at bounding box center [833, 504] width 516 height 39
click at [674, 300] on label "Laikmetīgā māksla" at bounding box center [833, 319] width 516 height 39
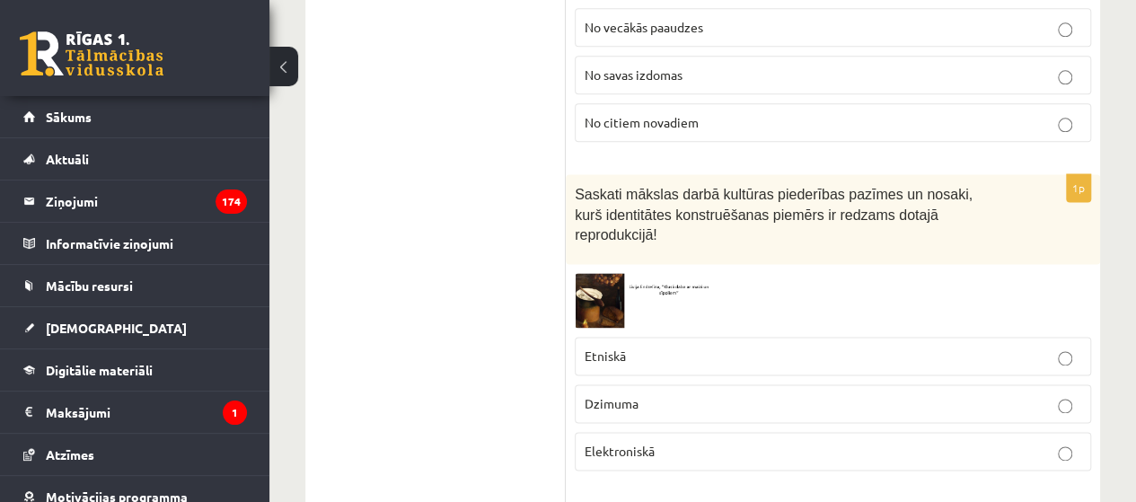
scroll to position [4491, 0]
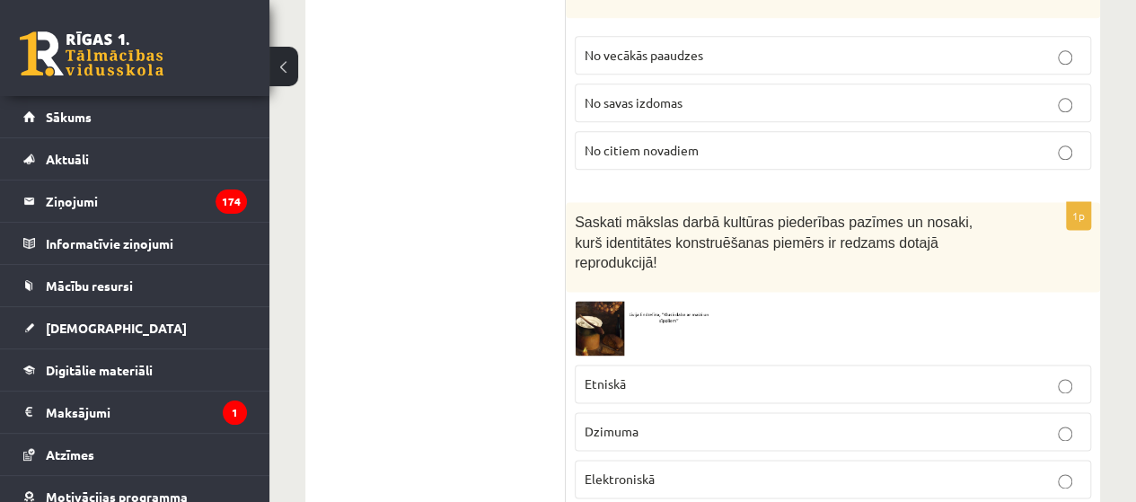
click at [597, 301] on img at bounding box center [642, 328] width 135 height 55
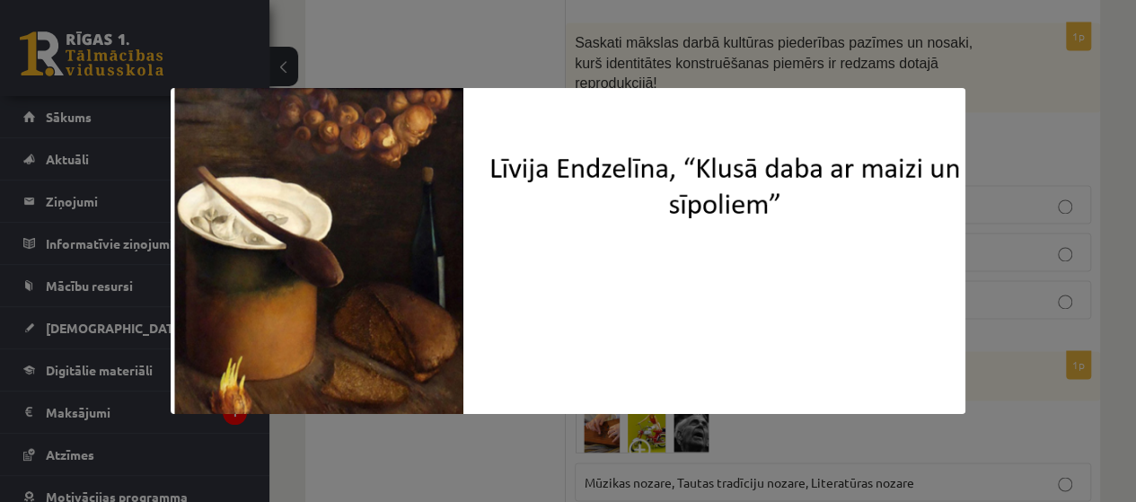
click at [1002, 227] on div at bounding box center [568, 251] width 1136 height 502
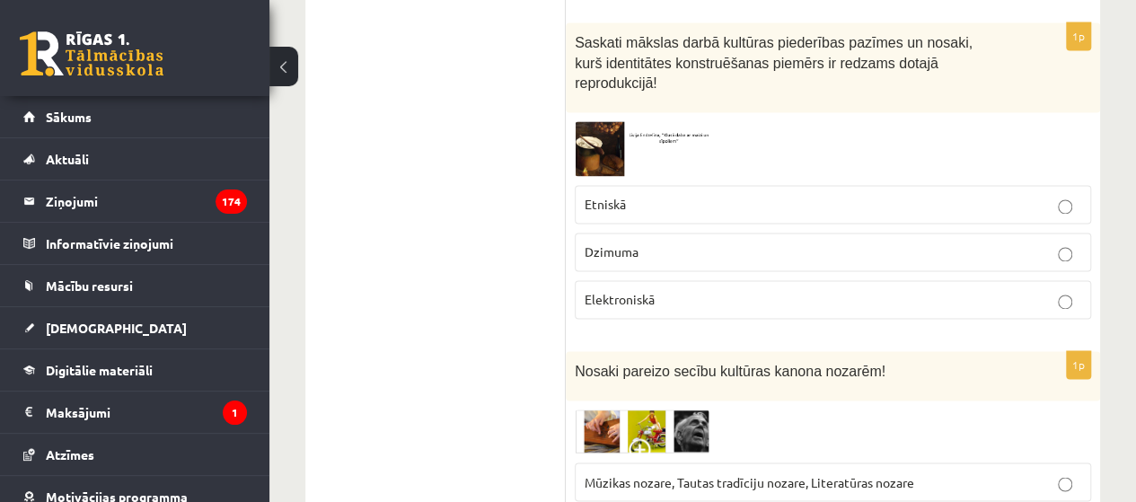
scroll to position [4581, 0]
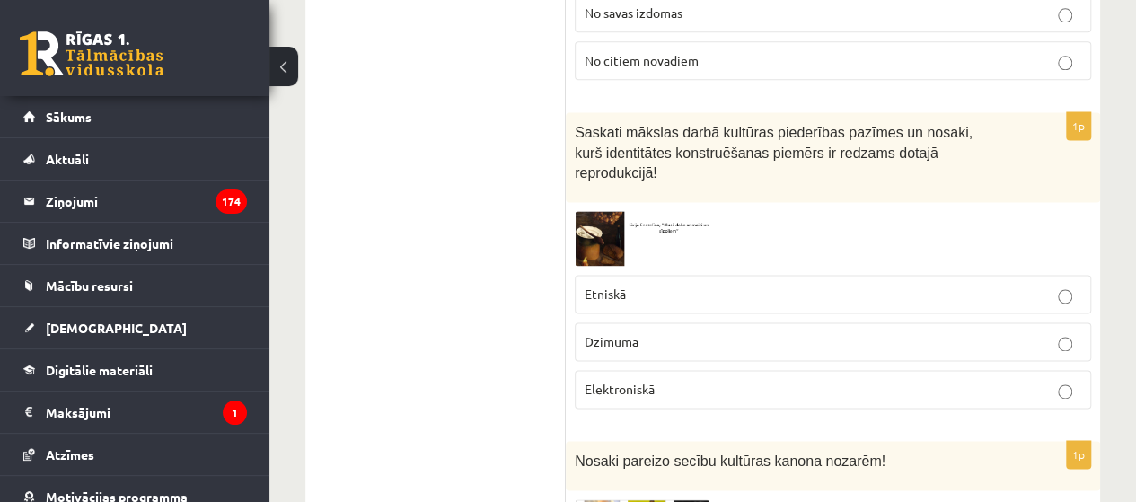
click at [616, 286] on span "Etniskā" at bounding box center [605, 294] width 41 height 16
click at [575, 112] on div "Saskati mākslas darbā kultūras piederības pazīmes un nosaki, kurš identitātes k…" at bounding box center [833, 157] width 534 height 90
click at [610, 211] on img at bounding box center [642, 238] width 135 height 55
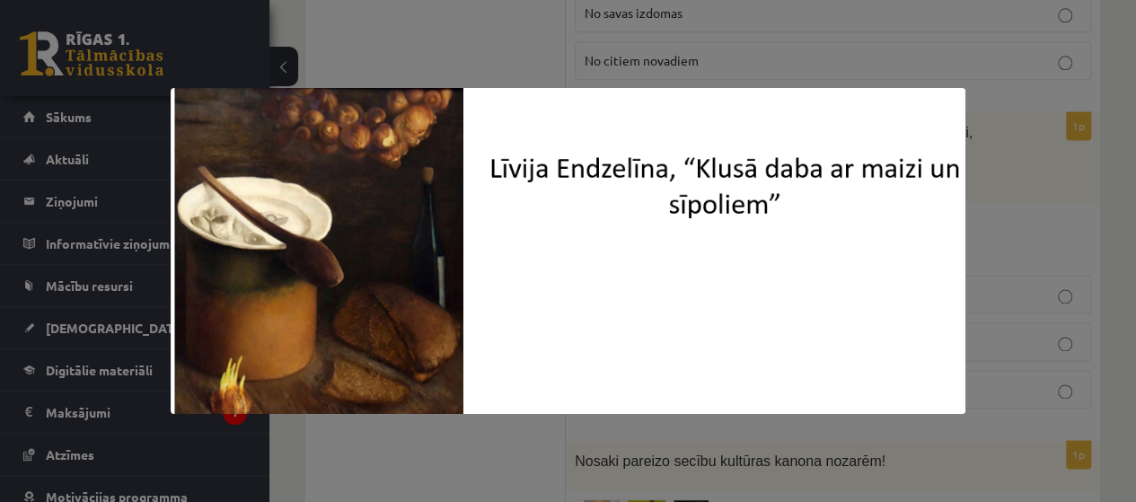
click at [1021, 196] on div at bounding box center [568, 251] width 1136 height 502
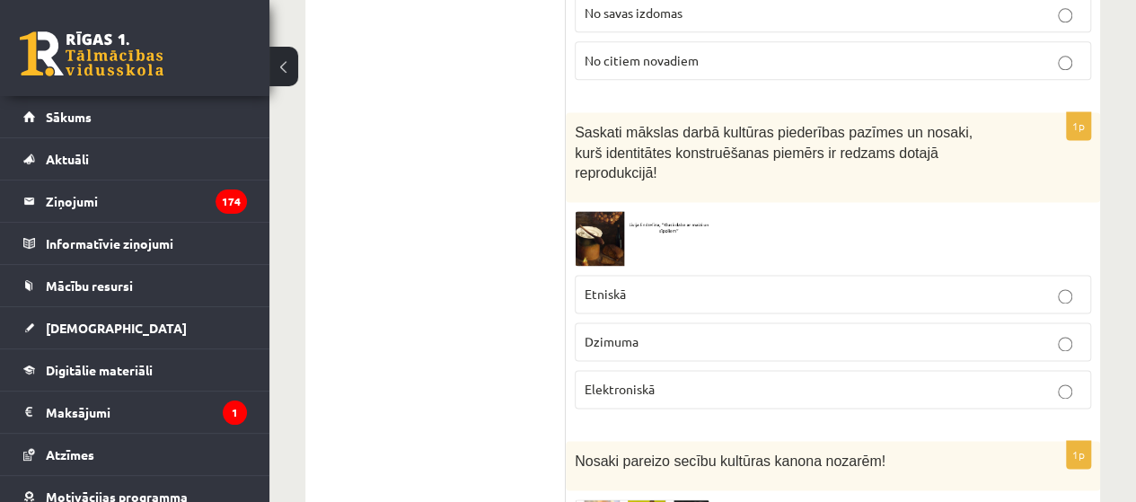
click at [662, 322] on label "Dzimuma" at bounding box center [833, 341] width 516 height 39
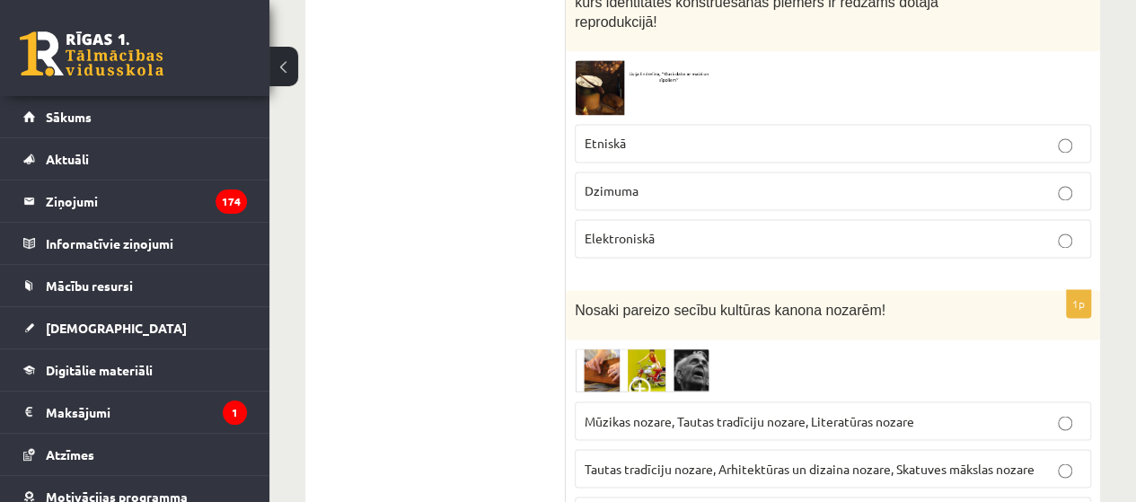
scroll to position [4760, 0]
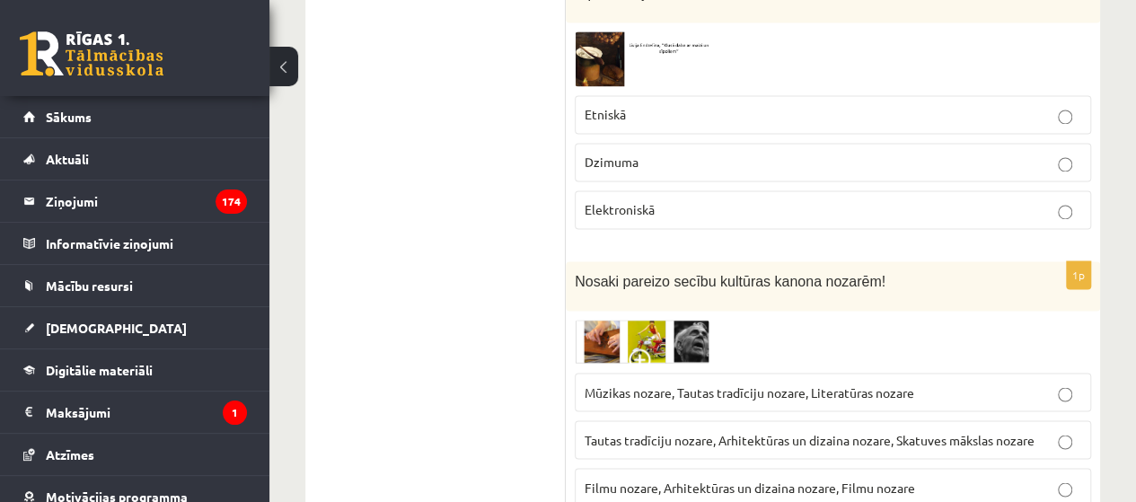
click at [634, 320] on img at bounding box center [642, 342] width 135 height 44
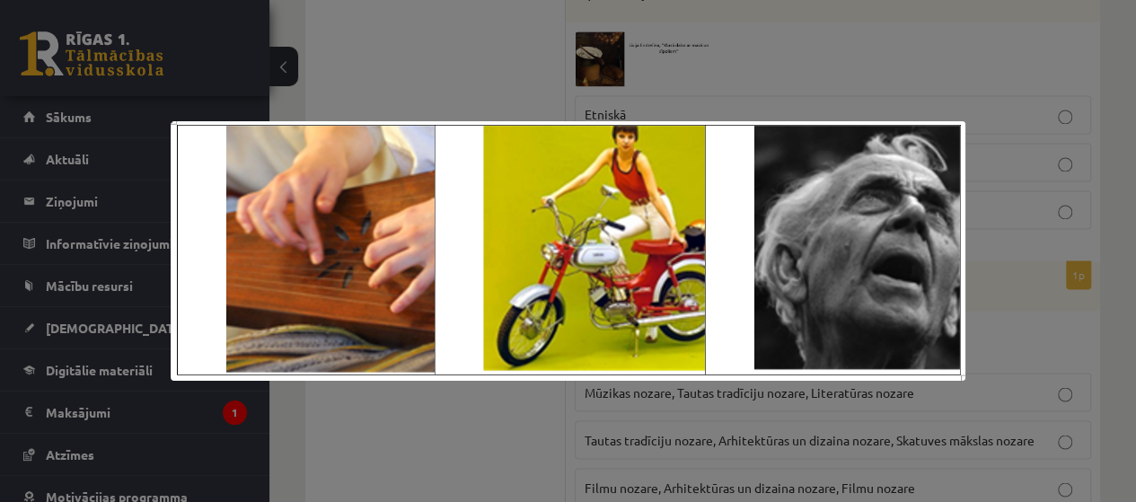
click at [772, 405] on div at bounding box center [568, 251] width 1136 height 502
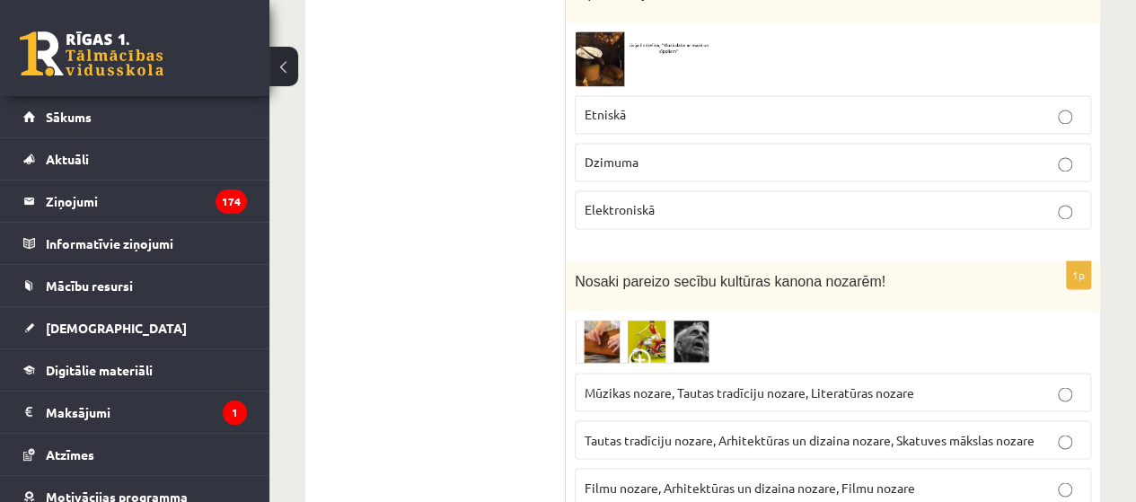
click at [761, 431] on span "Tautas tradīciju nozare, Arhitektūras un dizaina nozare, Skatuves mākslas nozare" at bounding box center [810, 439] width 450 height 16
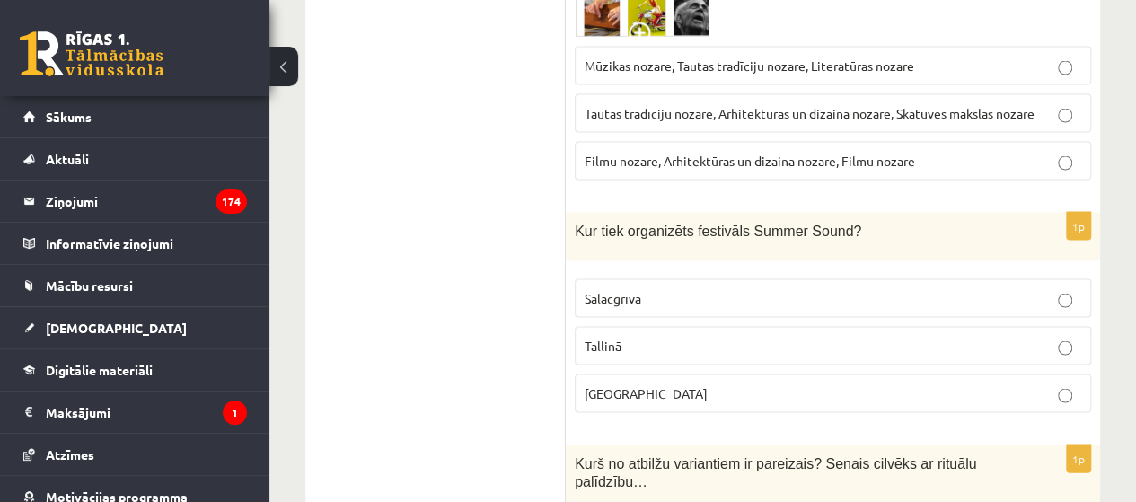
scroll to position [5209, 0]
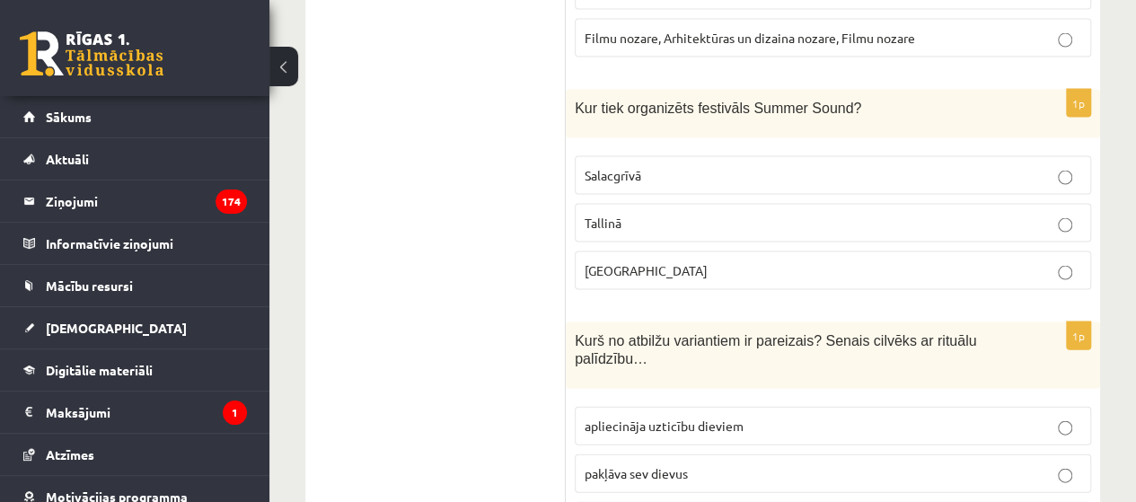
click at [763, 261] on p "Liepājā" at bounding box center [833, 270] width 497 height 19
click at [725, 455] on div "1p Kurš no atbilžu variantiem ir pareizais? Senais cilvēks ar rituālu palīdzību…" at bounding box center [833, 439] width 534 height 234
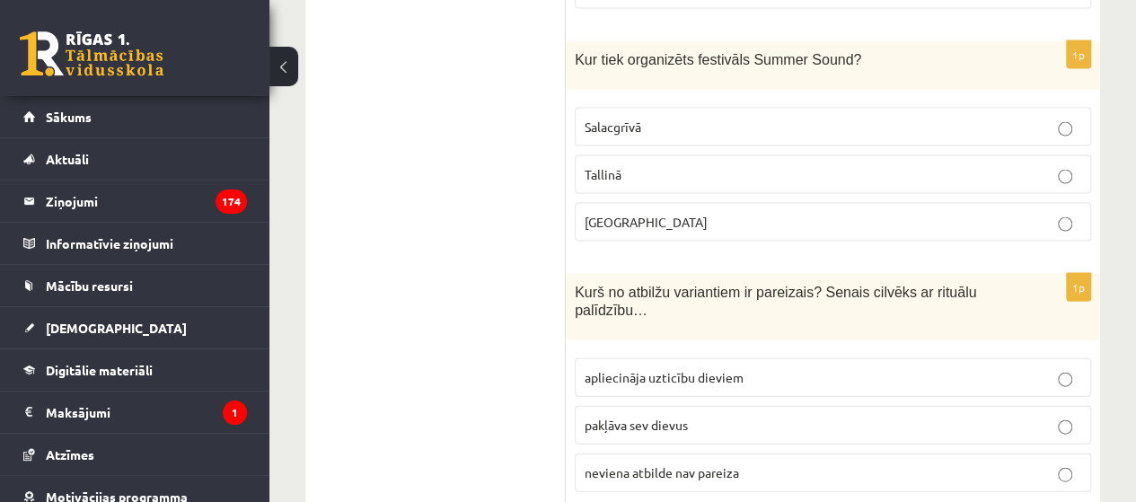
scroll to position [5299, 0]
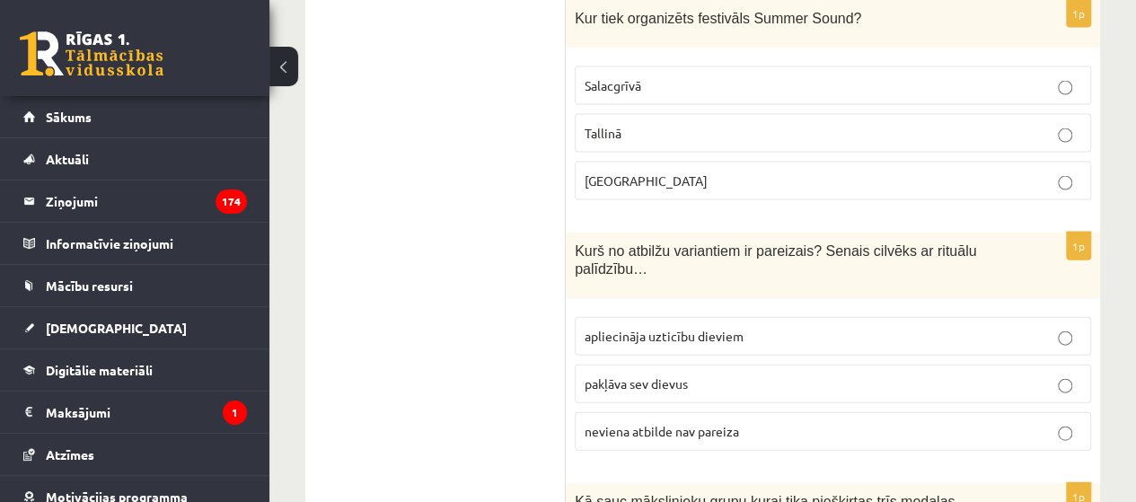
click at [638, 412] on label "neviena atbilde nav pareiza" at bounding box center [833, 431] width 516 height 39
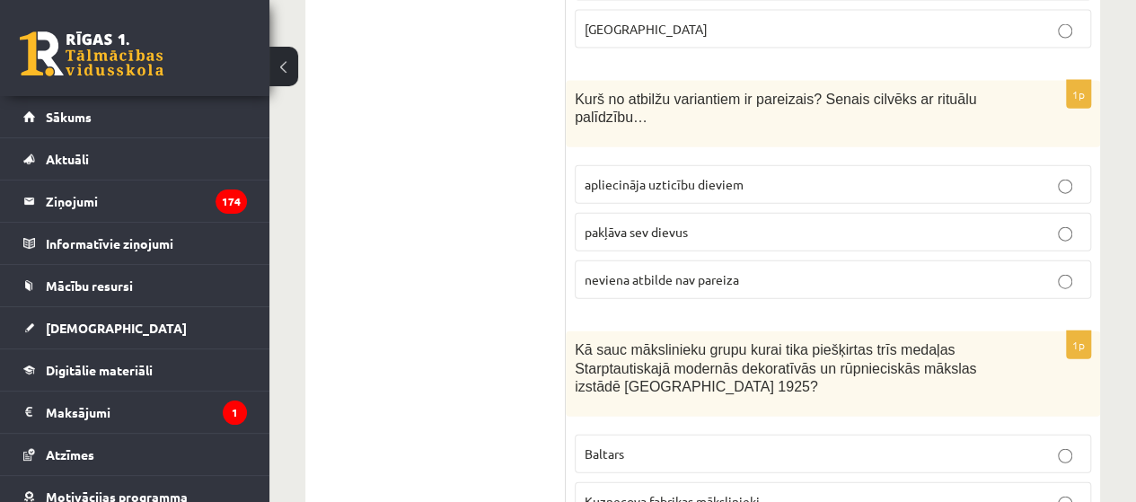
scroll to position [5479, 0]
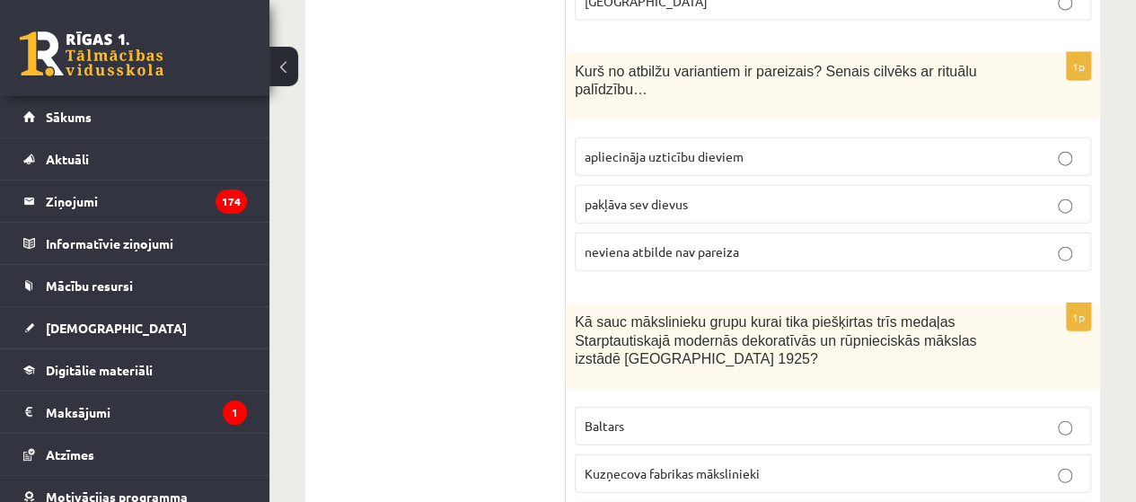
click at [631, 407] on label "Baltars" at bounding box center [833, 426] width 516 height 39
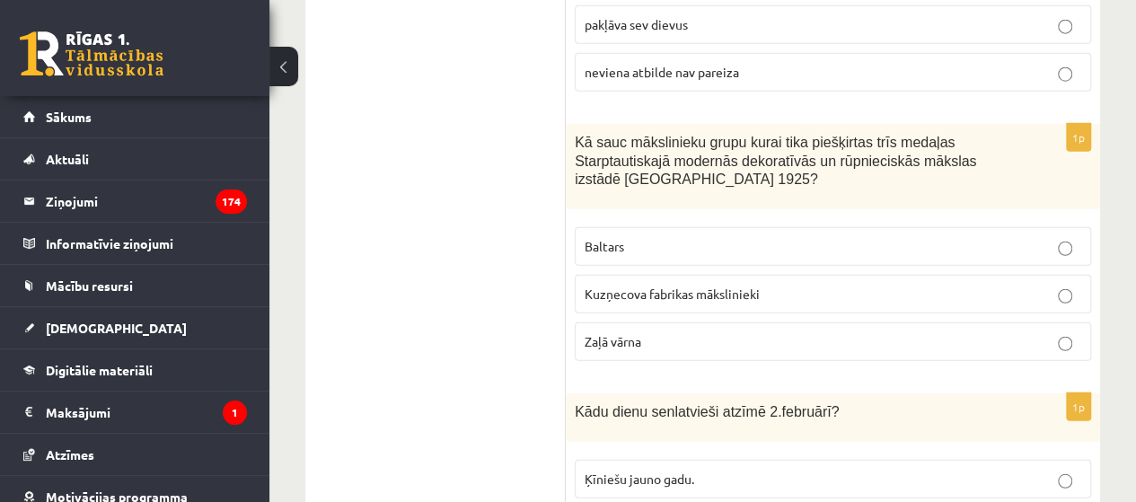
scroll to position [5748, 0]
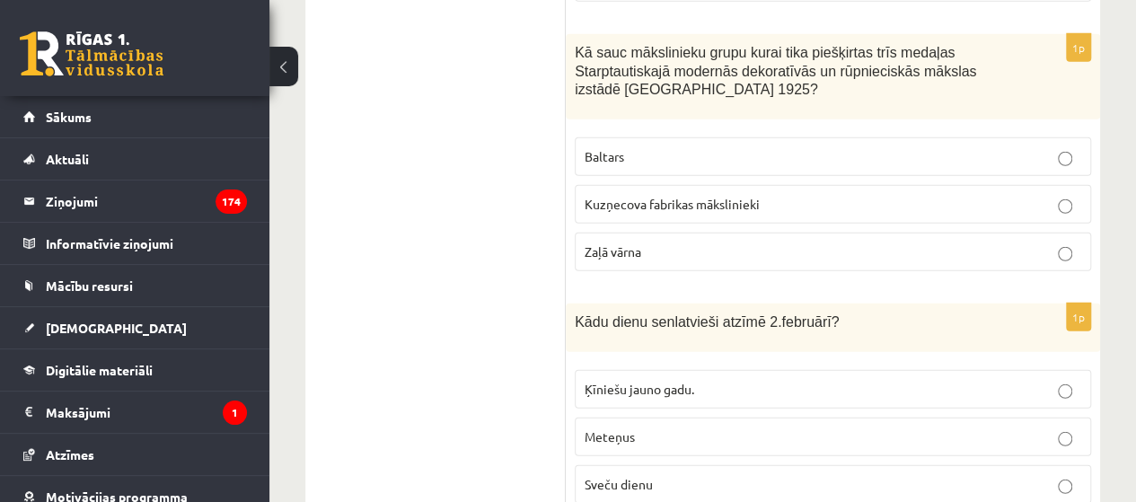
click at [636, 418] on label "Meteņus" at bounding box center [833, 437] width 516 height 39
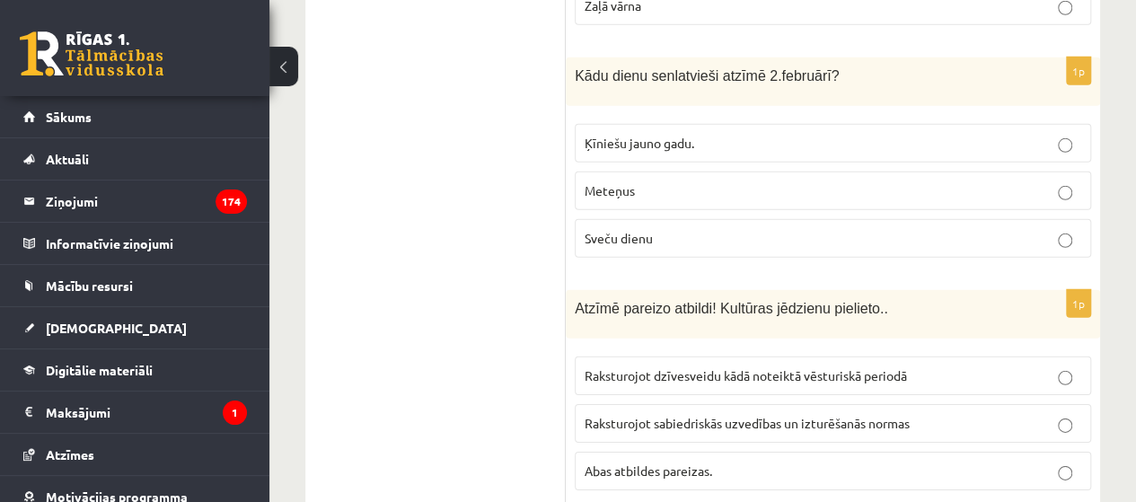
scroll to position [6107, 0]
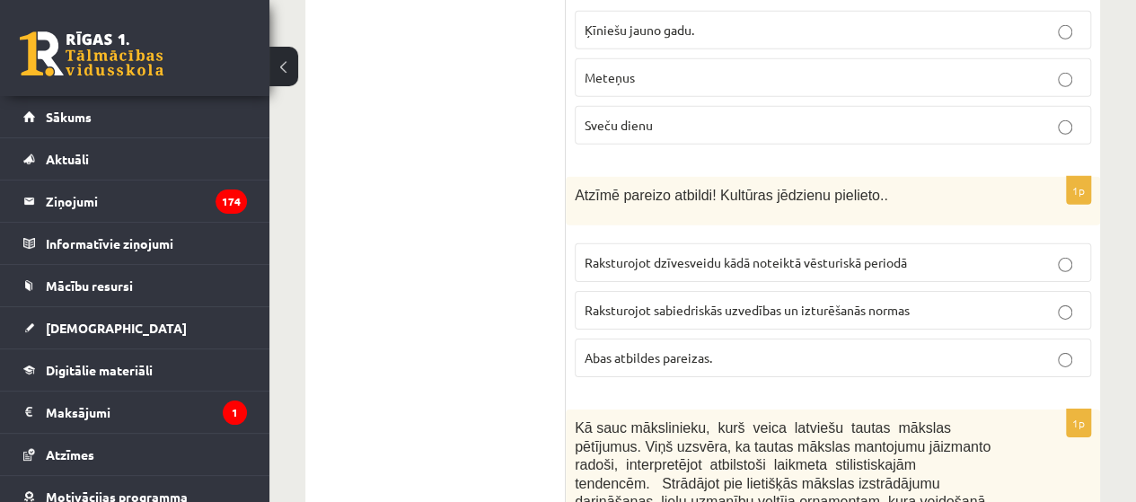
click at [679, 349] on span "Abas atbildes pareizas." at bounding box center [649, 357] width 128 height 16
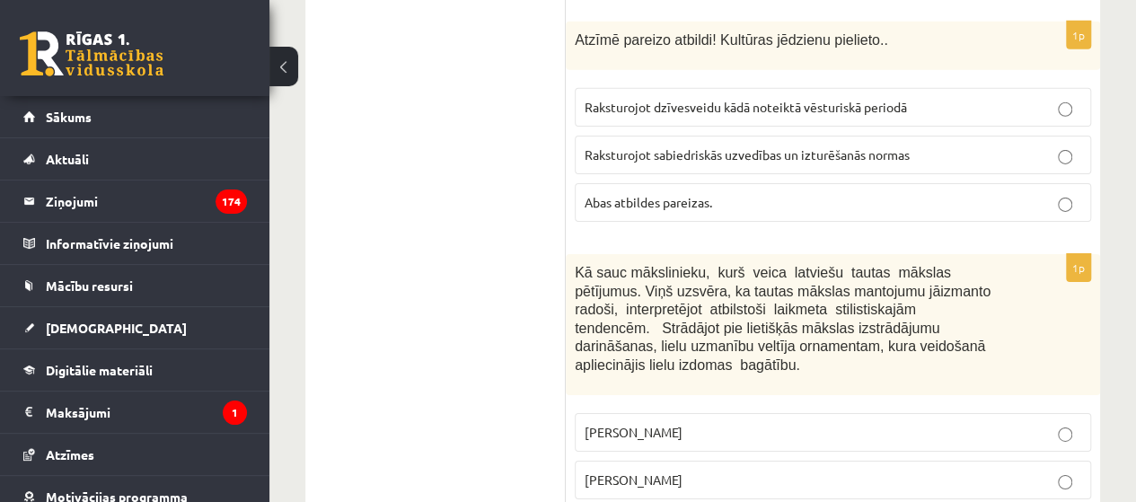
scroll to position [6287, 0]
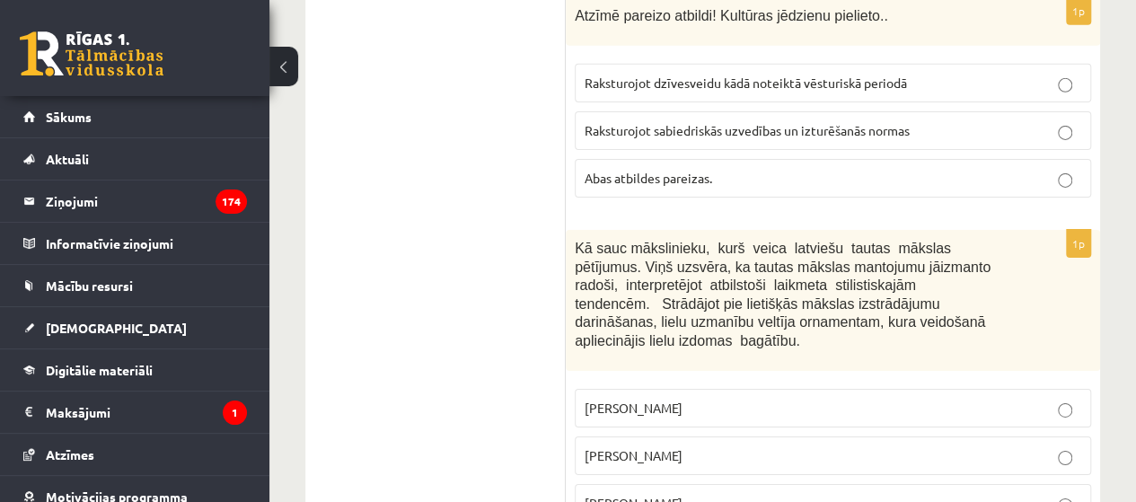
click at [657, 446] on p "Jūlijs Madernieks" at bounding box center [833, 455] width 497 height 19
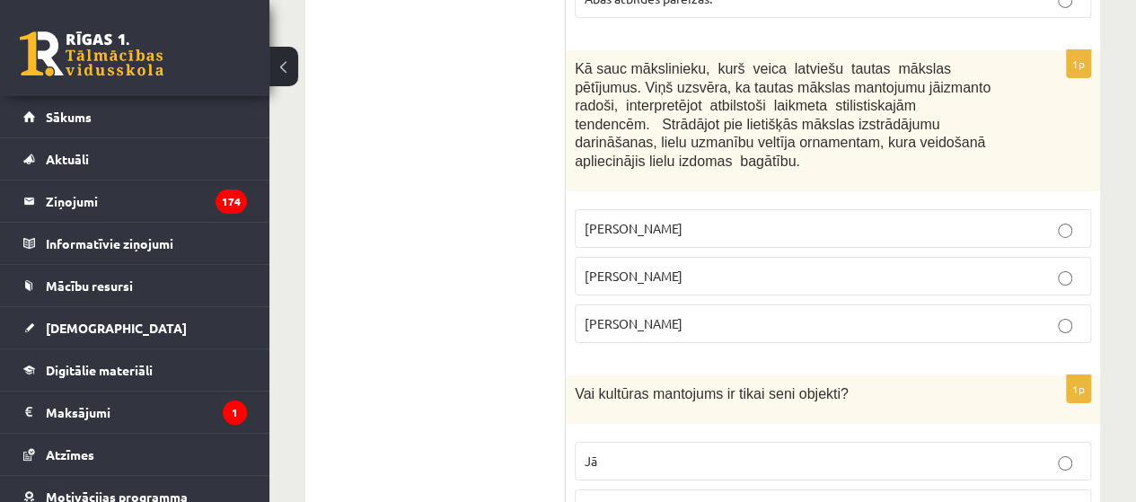
scroll to position [6557, 0]
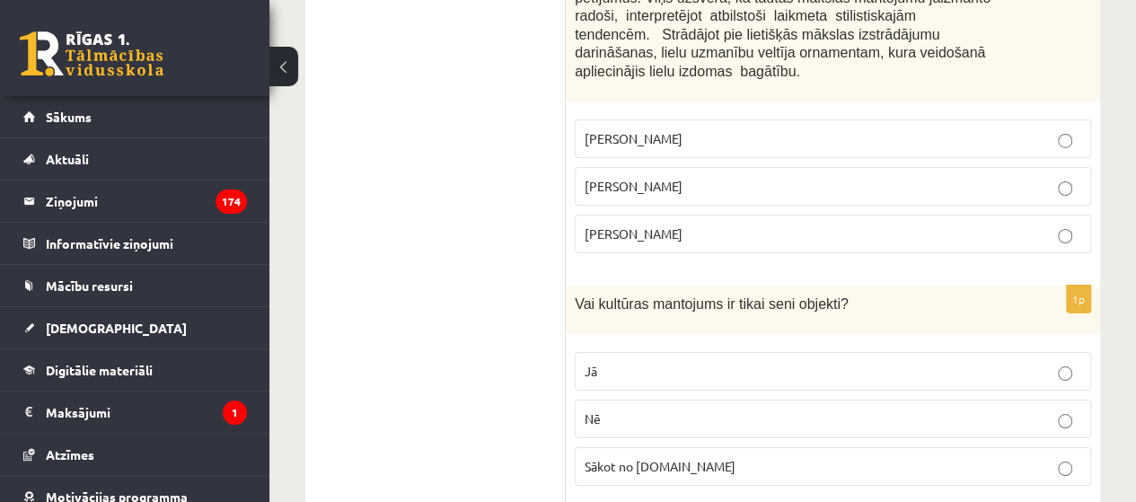
click at [654, 400] on label "Nē" at bounding box center [833, 419] width 516 height 39
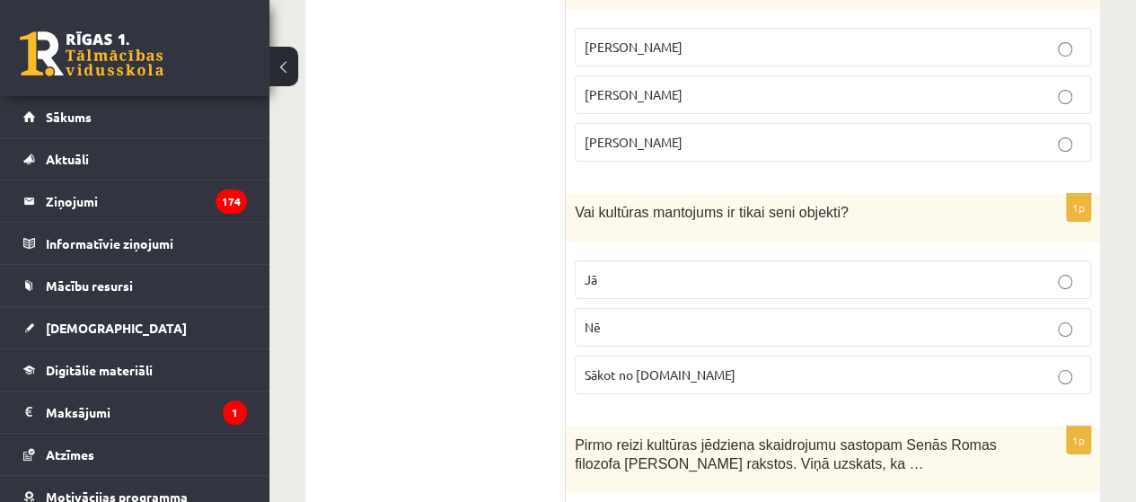
scroll to position [6736, 0]
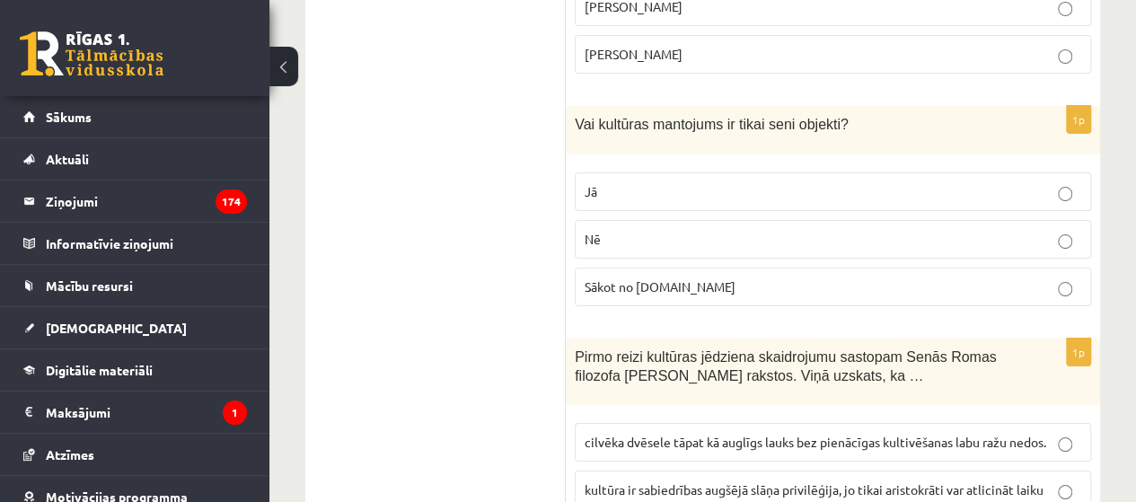
click at [666, 434] on span "cilvēka dvēsele tāpat kā auglīgs lauks bez pienācīgas kultivēšanas labu ražu ne…" at bounding box center [816, 442] width 462 height 16
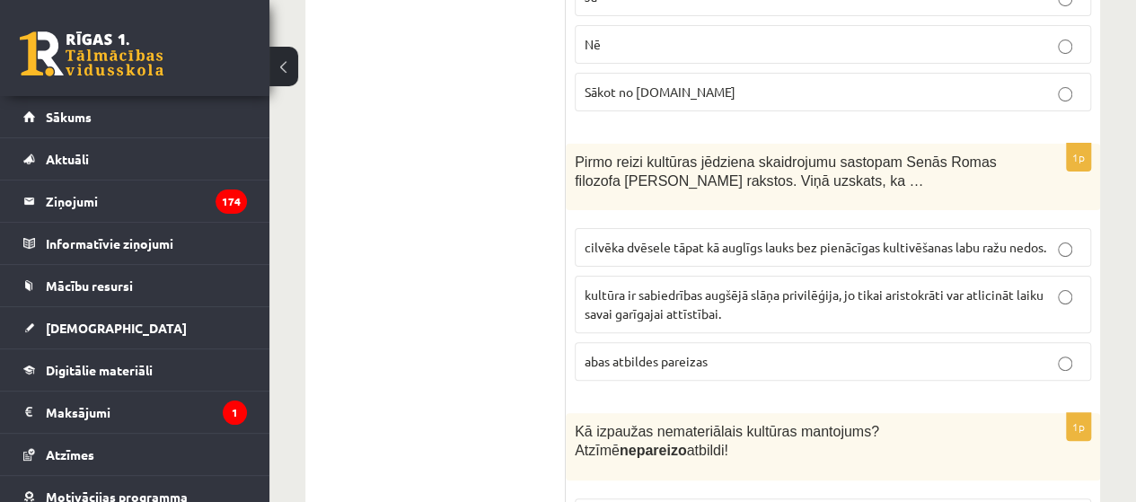
scroll to position [7006, 0]
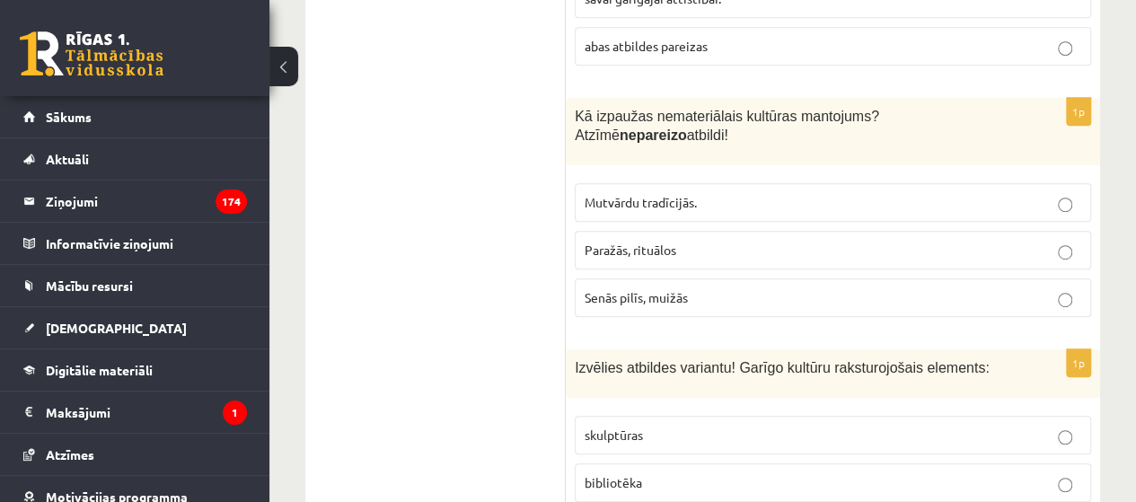
scroll to position [7275, 0]
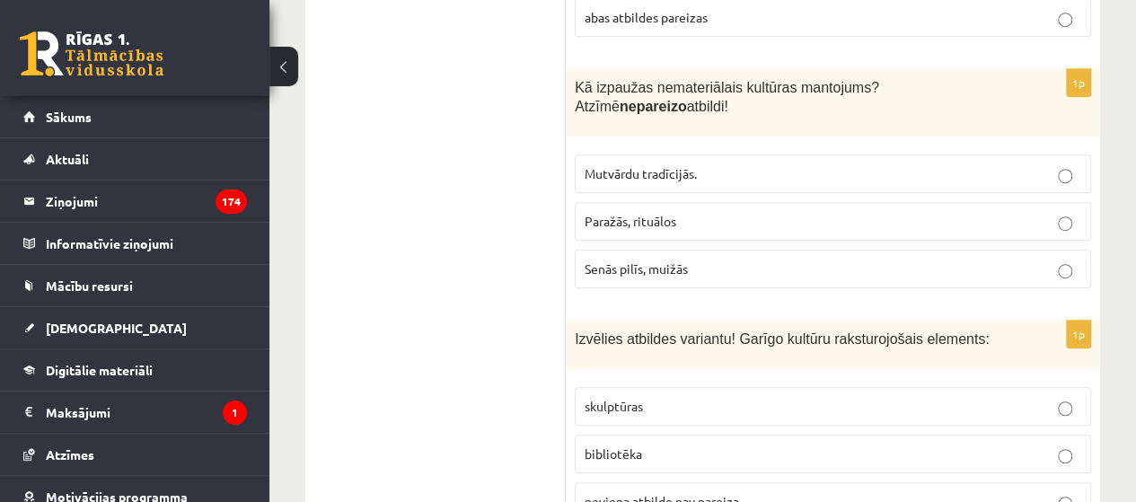
click at [631, 435] on label "bibliotēka" at bounding box center [833, 454] width 516 height 39
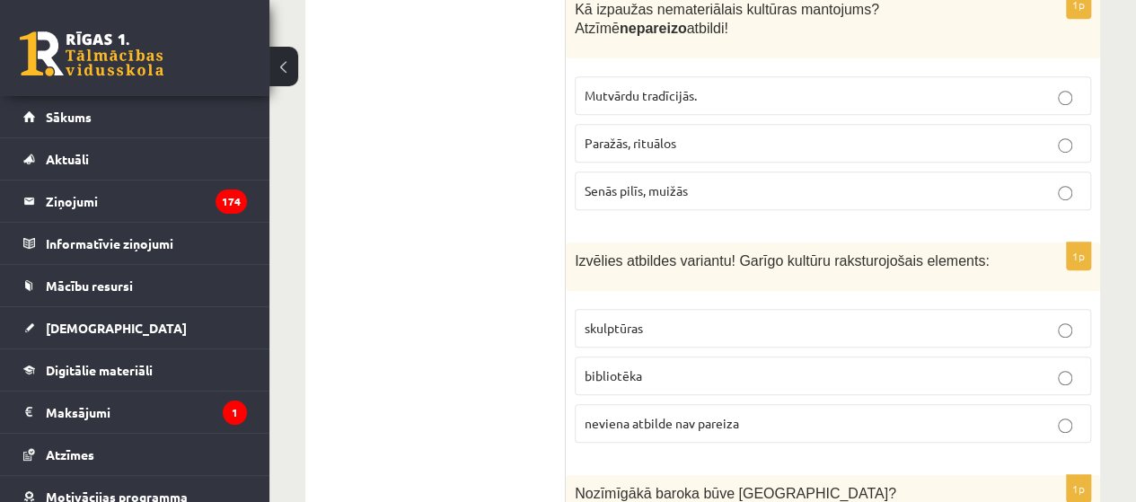
scroll to position [7455, 0]
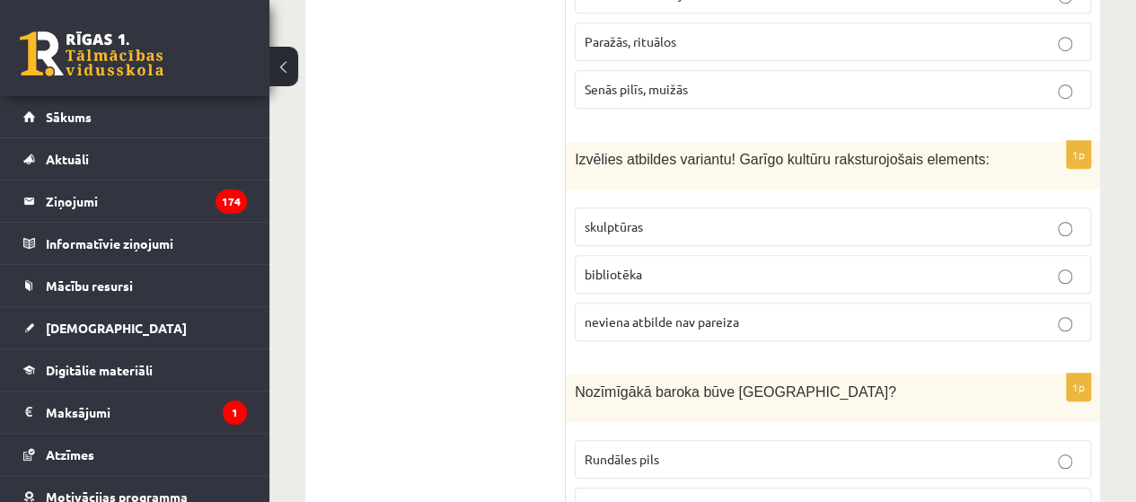
click at [645, 450] on p "Rundāles pils" at bounding box center [833, 459] width 497 height 19
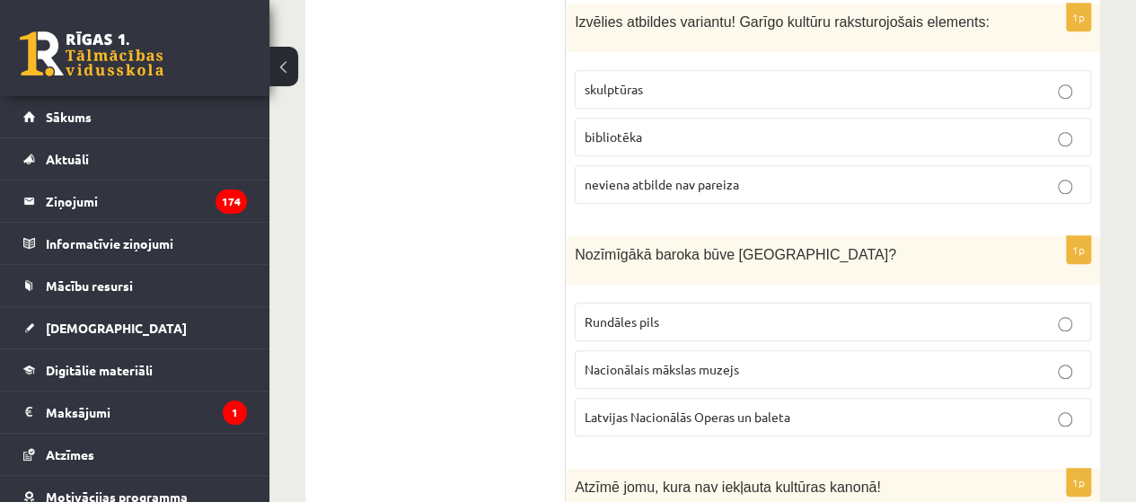
scroll to position [7672, 0]
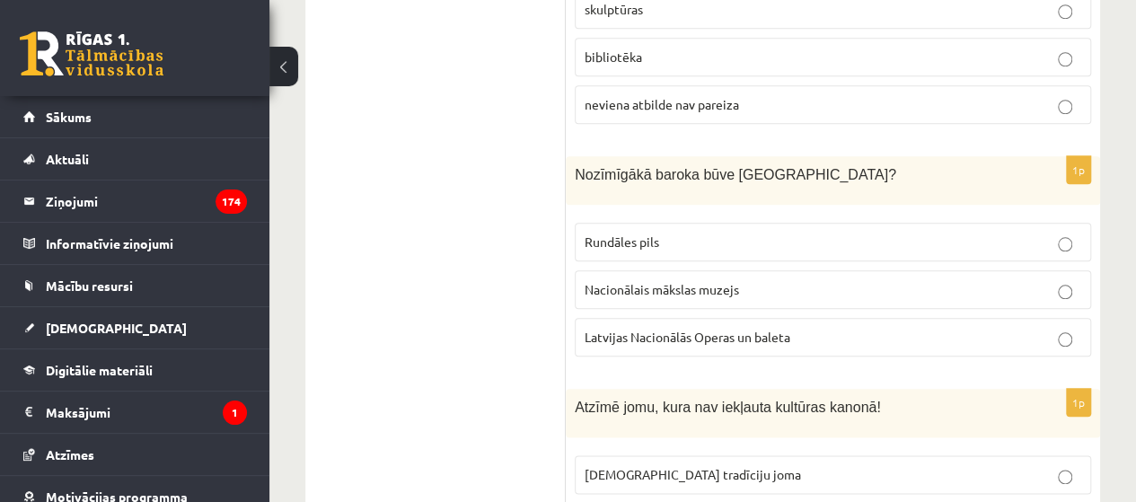
drag, startPoint x: 754, startPoint y: 421, endPoint x: 736, endPoint y: 404, distance: 24.8
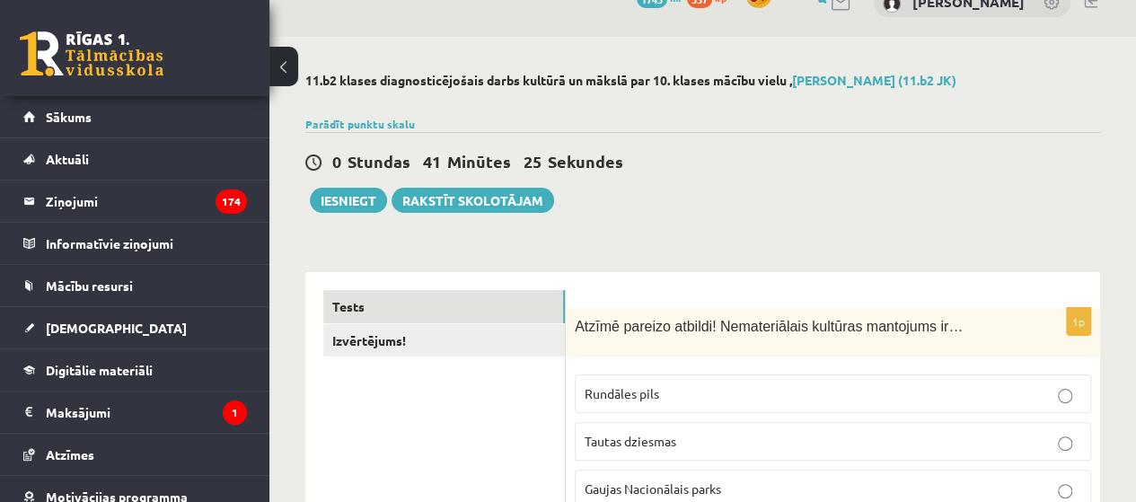
scroll to position [0, 0]
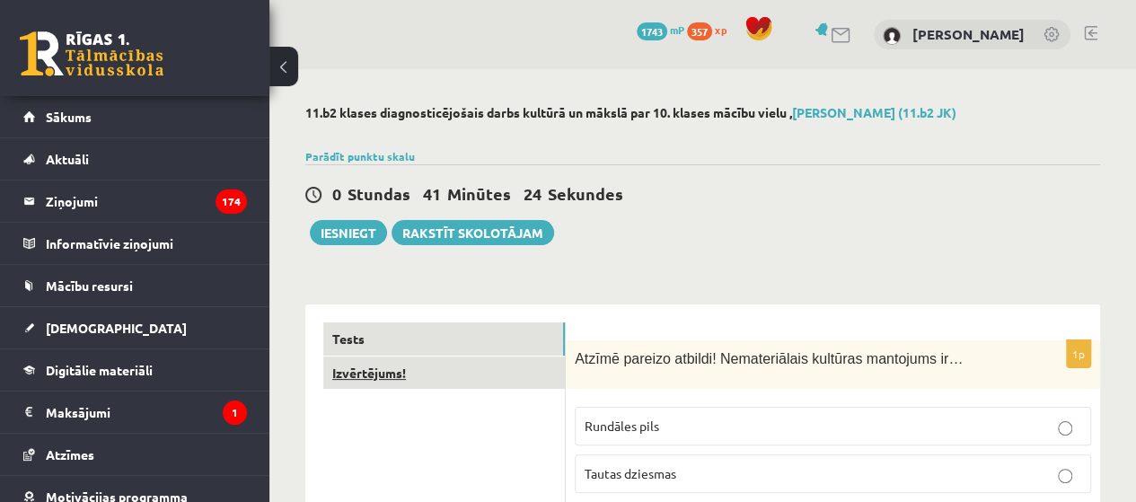
click at [442, 376] on link "Izvērtējums!" at bounding box center [444, 373] width 242 height 33
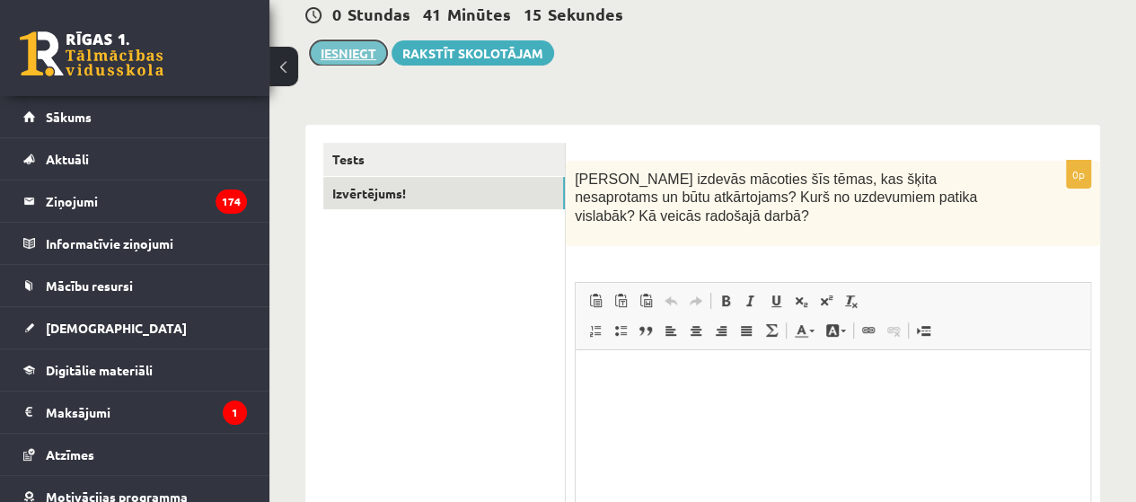
click at [346, 54] on button "Iesniegt" at bounding box center [348, 52] width 77 height 25
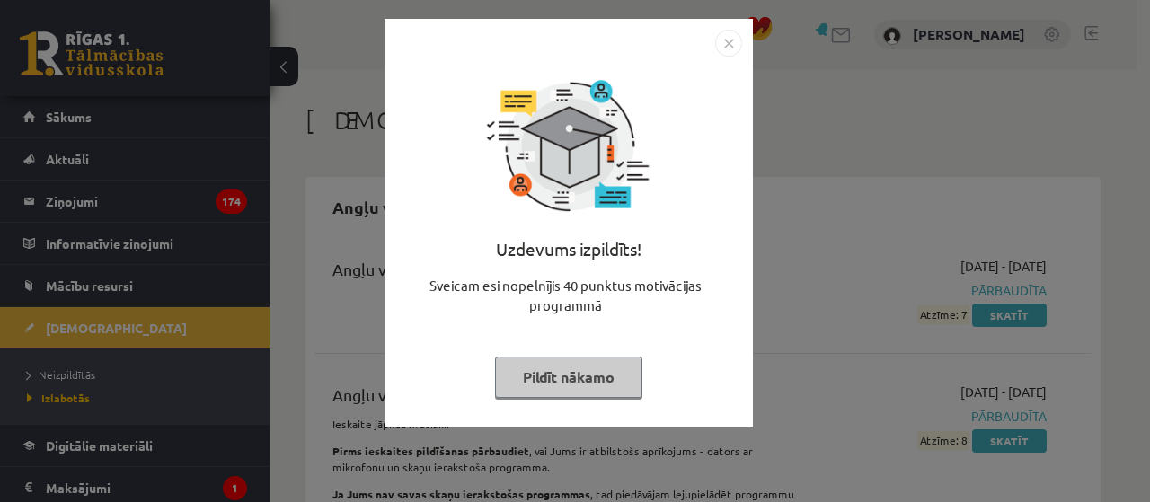
click at [726, 48] on img "Close" at bounding box center [728, 43] width 27 height 27
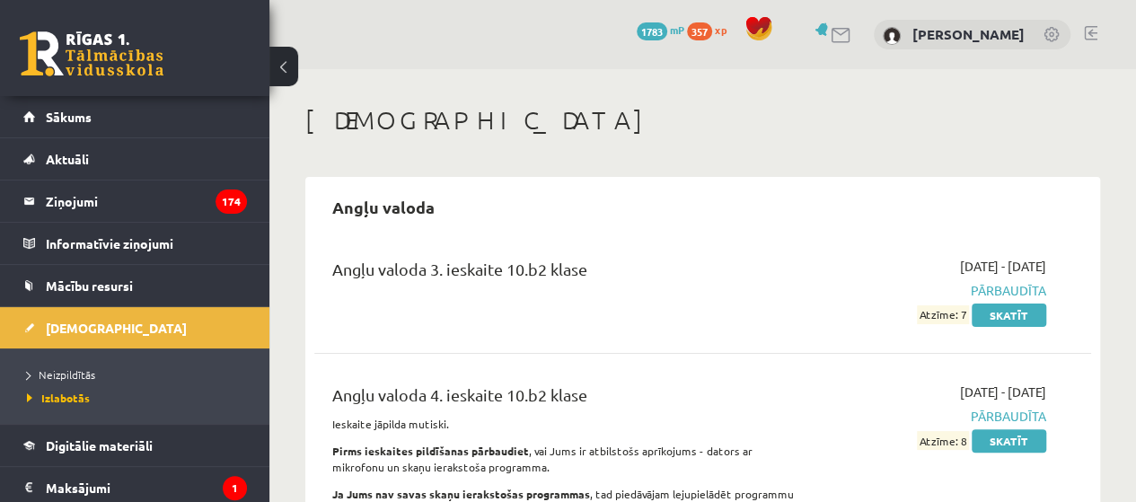
click at [637, 29] on span "1783" at bounding box center [652, 31] width 31 height 18
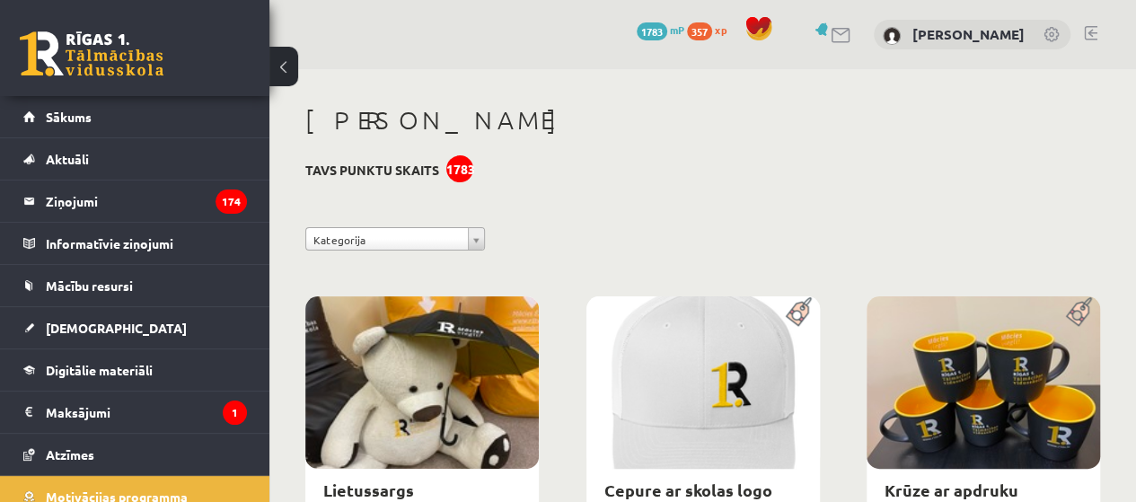
click at [570, 139] on div "[PERSON_NAME]" at bounding box center [702, 123] width 795 height 36
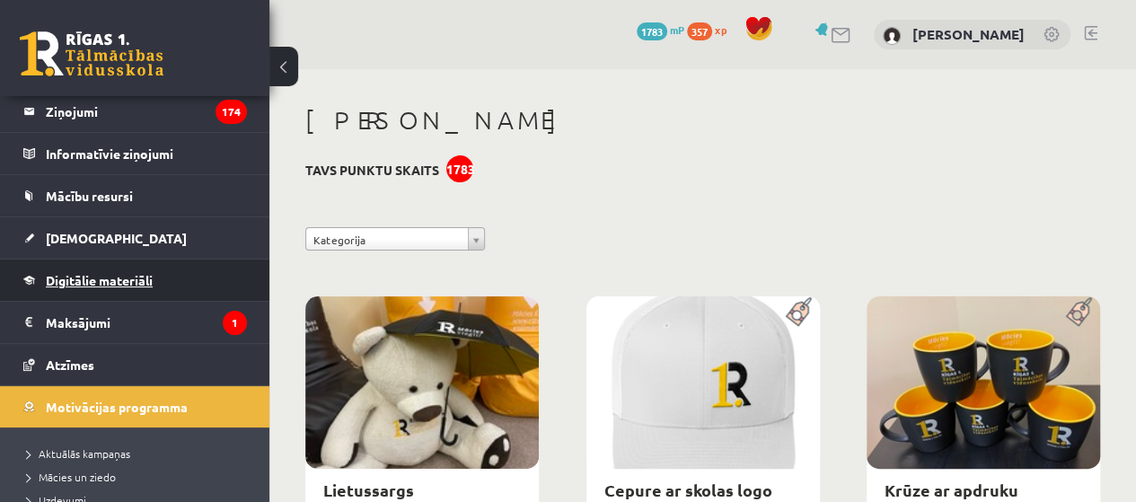
click at [66, 270] on link "Digitālie materiāli" at bounding box center [135, 280] width 224 height 41
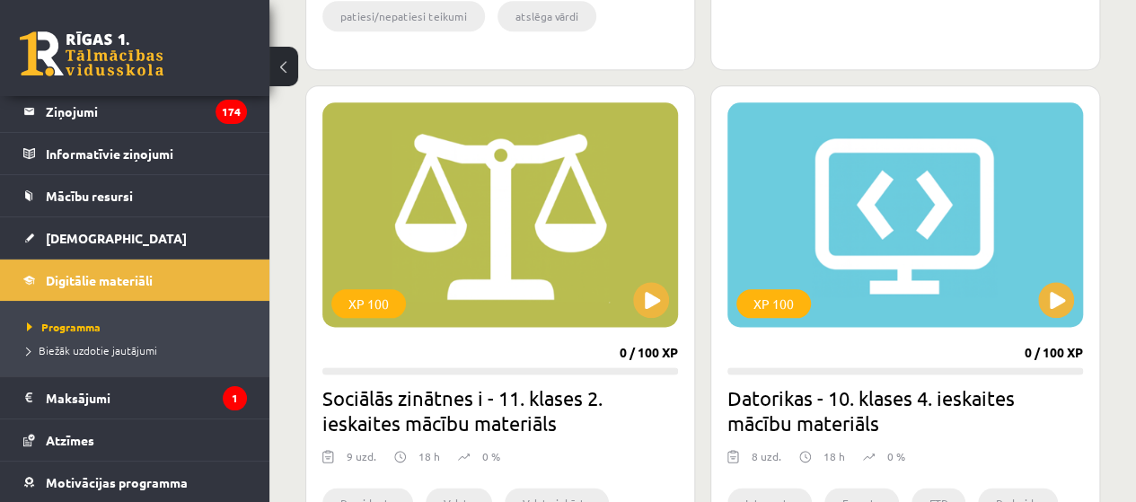
scroll to position [808, 0]
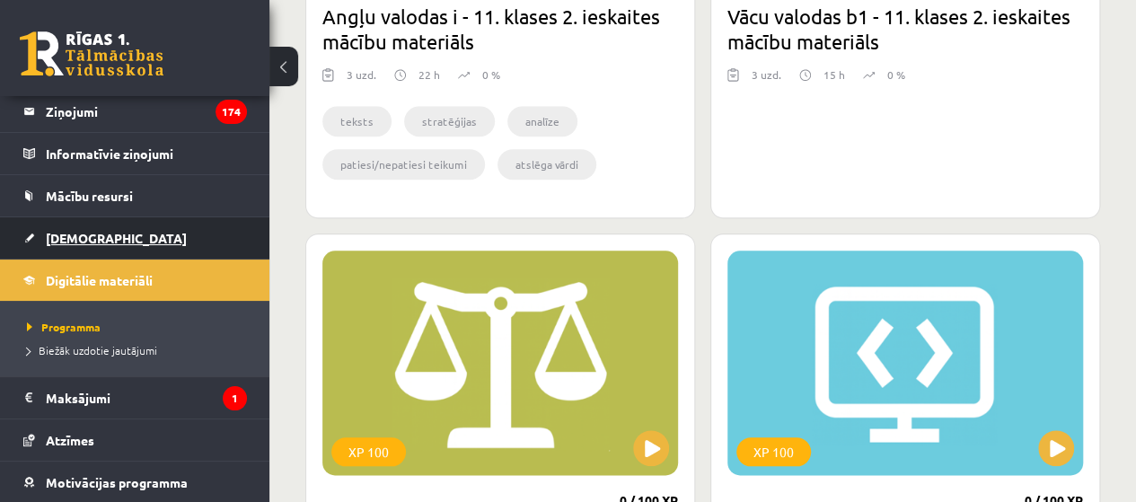
click at [87, 232] on span "[DEMOGRAPHIC_DATA]" at bounding box center [116, 238] width 141 height 16
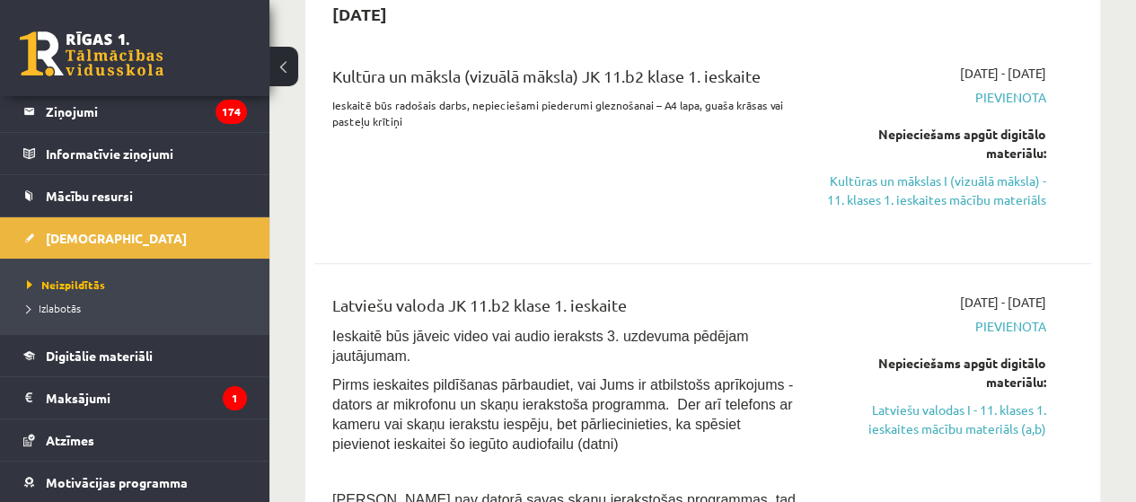
scroll to position [539, 0]
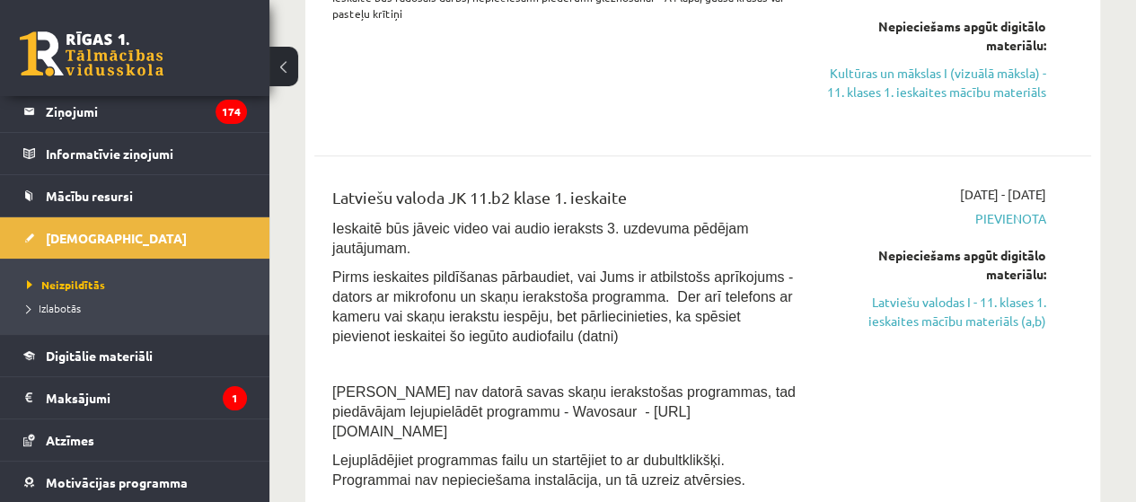
click at [907, 331] on link "Latviešu valodas I - 11. klases 1. ieskaites mācību materiāls (a,b)" at bounding box center [936, 312] width 220 height 38
click at [886, 317] on link "Latviešu valodas I - 11. klases 1. ieskaites mācību materiāls (a,b)" at bounding box center [936, 312] width 220 height 38
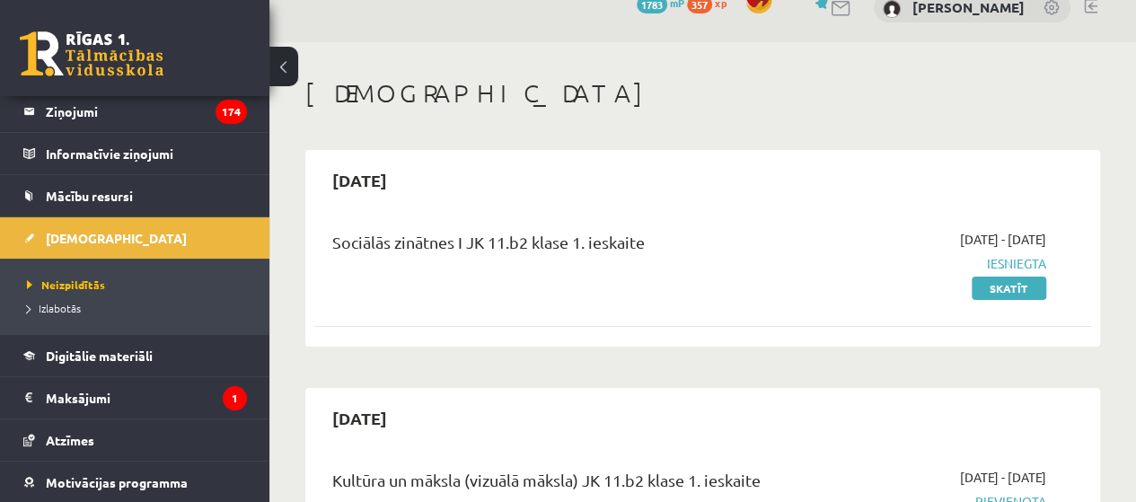
scroll to position [0, 0]
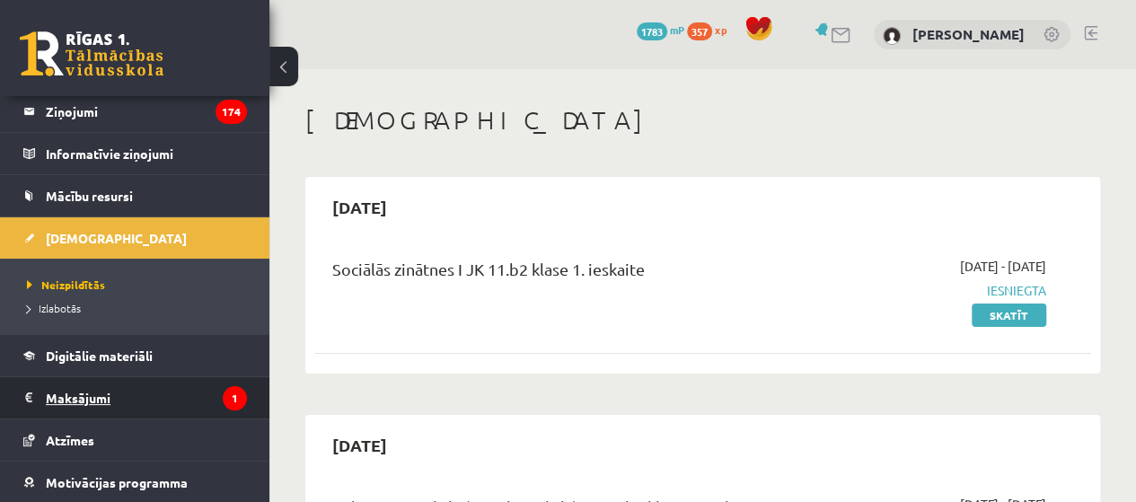
click at [93, 404] on legend "Maksājumi 1" at bounding box center [146, 397] width 201 height 41
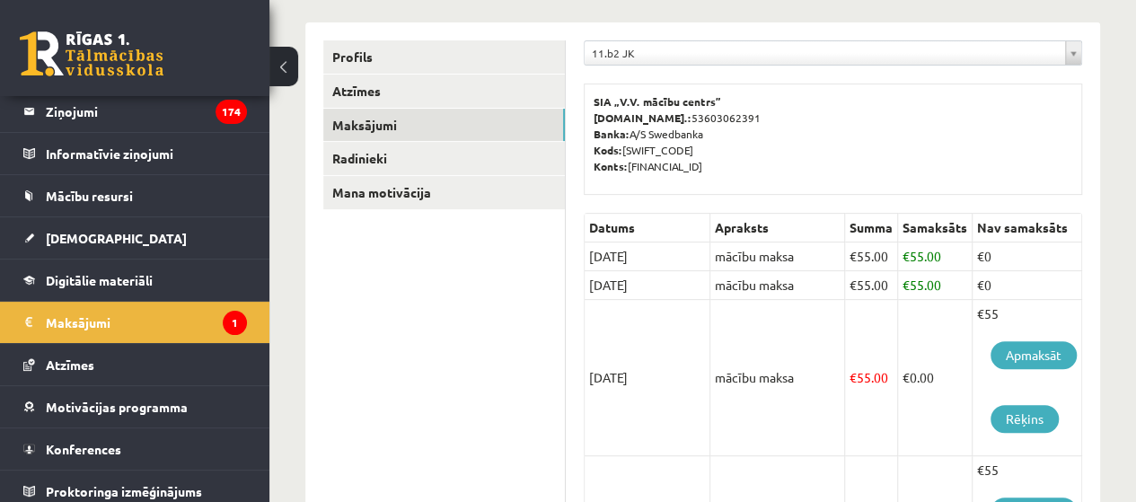
scroll to position [90, 0]
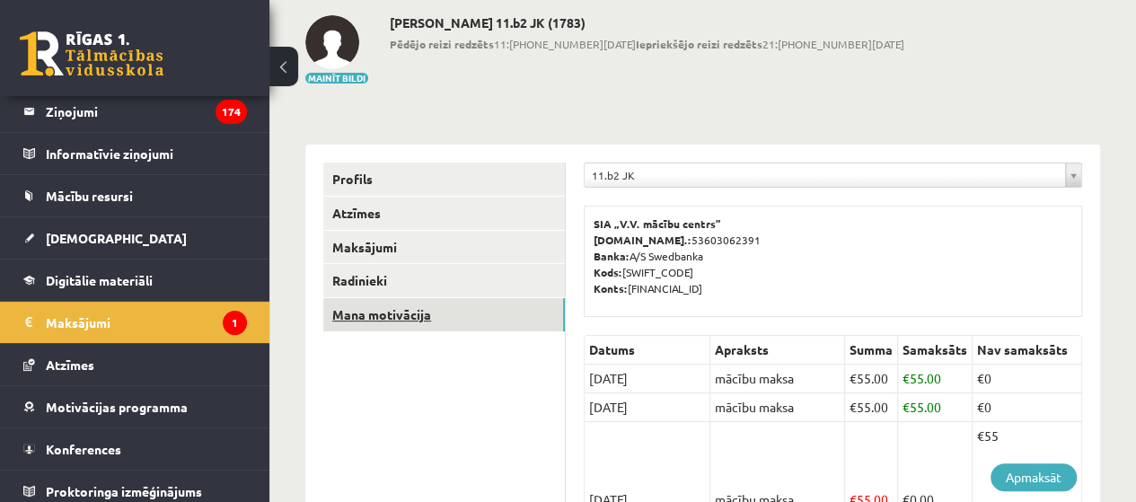
click at [383, 304] on link "Mana motivācija" at bounding box center [444, 314] width 242 height 33
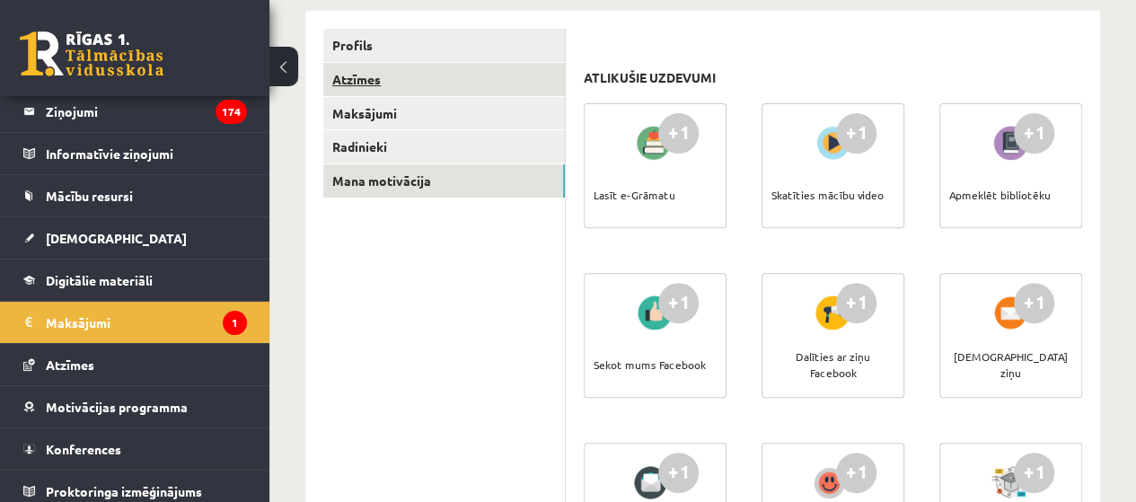
scroll to position [90, 0]
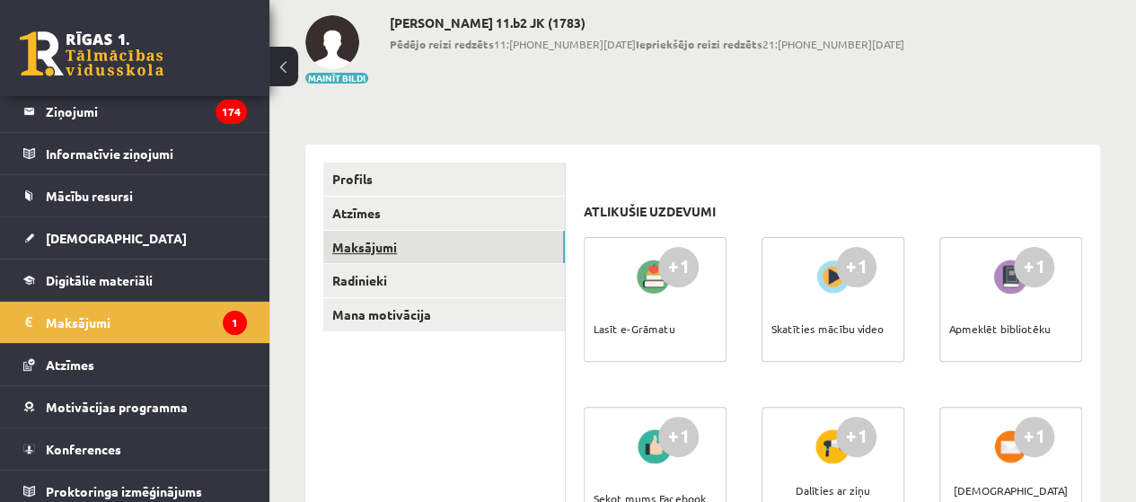
click at [369, 242] on link "Maksājumi" at bounding box center [444, 247] width 242 height 33
